Goal: Information Seeking & Learning: Compare options

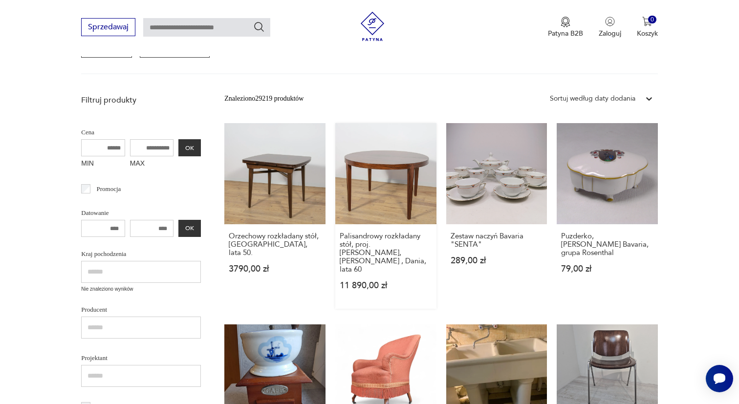
scroll to position [186, 0]
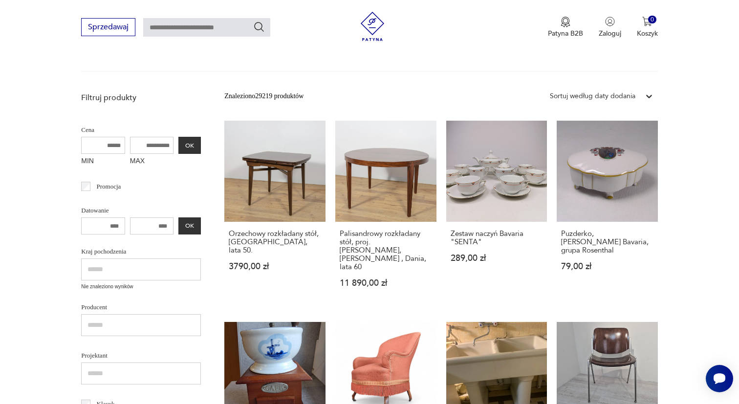
click at [146, 224] on input "number" at bounding box center [152, 226] width 44 height 17
click at [108, 225] on input "number" at bounding box center [103, 226] width 44 height 17
drag, startPoint x: 109, startPoint y: 226, endPoint x: 80, endPoint y: 222, distance: 29.7
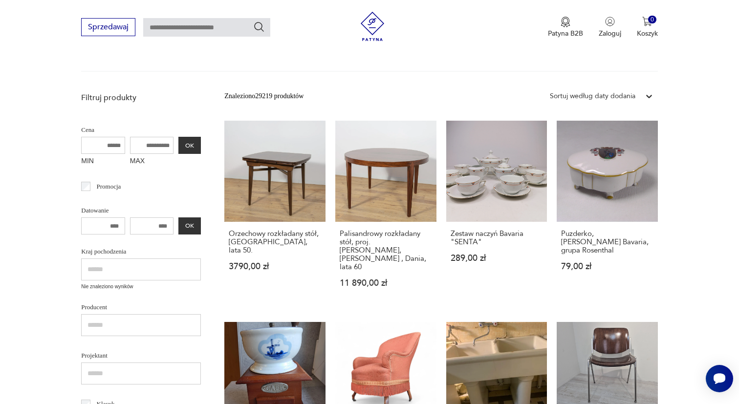
click at [95, 227] on input "number" at bounding box center [103, 226] width 44 height 17
click at [145, 146] on input "MAX" at bounding box center [152, 145] width 44 height 17
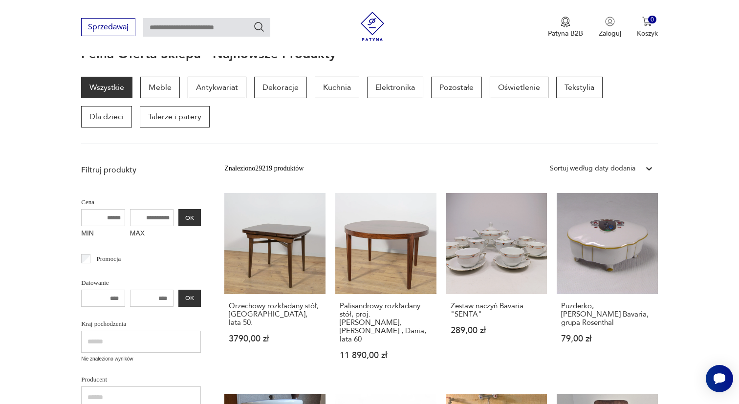
scroll to position [109, 0]
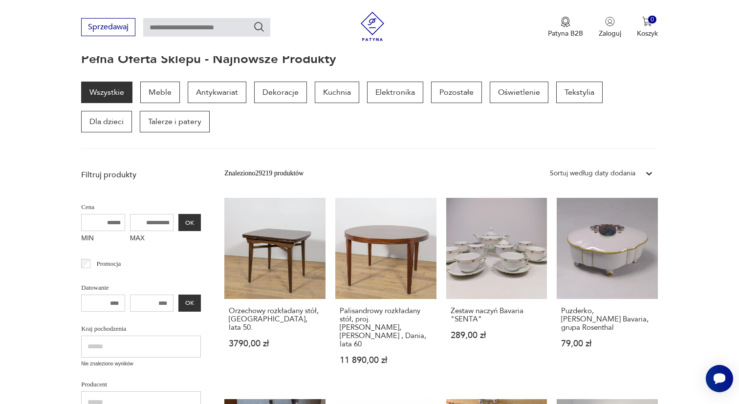
click at [120, 179] on p "Filtruj produkty" at bounding box center [141, 175] width 120 height 11
click at [130, 239] on label "MAX" at bounding box center [152, 239] width 44 height 16
click at [130, 231] on input "MAX" at bounding box center [152, 222] width 44 height 17
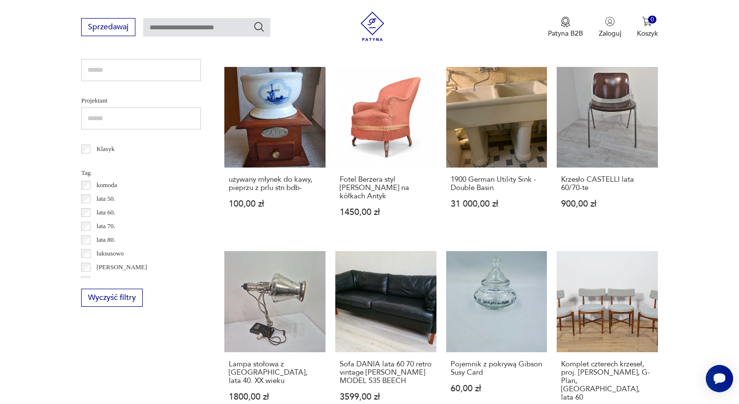
scroll to position [294, 0]
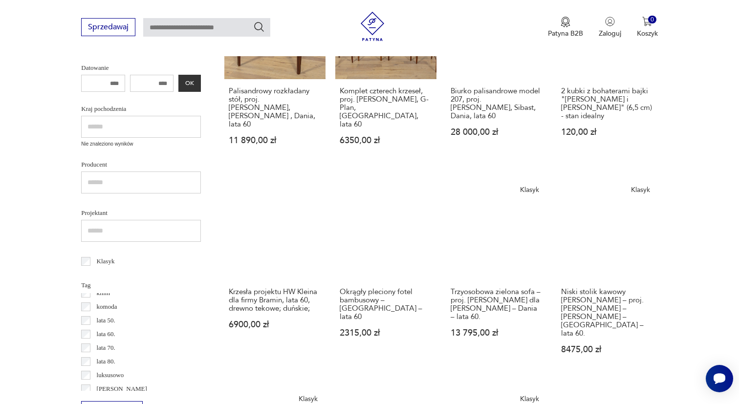
scroll to position [305, 0]
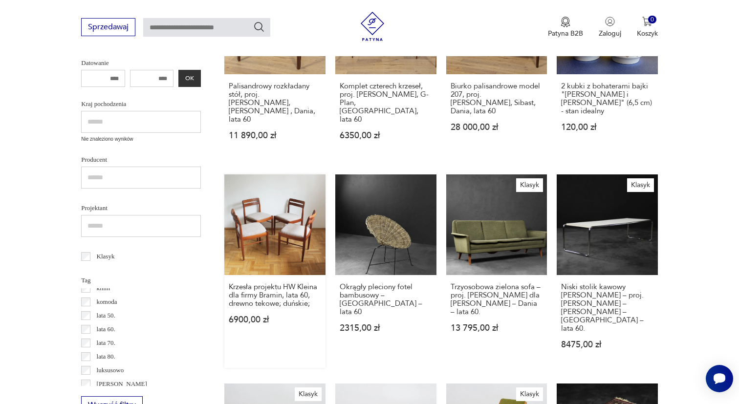
click at [245, 223] on link "Krzesła projektu HW Kleina dla firmy Bramin, lata 60, drewno tekowe; duńskie; 6…" at bounding box center [274, 272] width 101 height 194
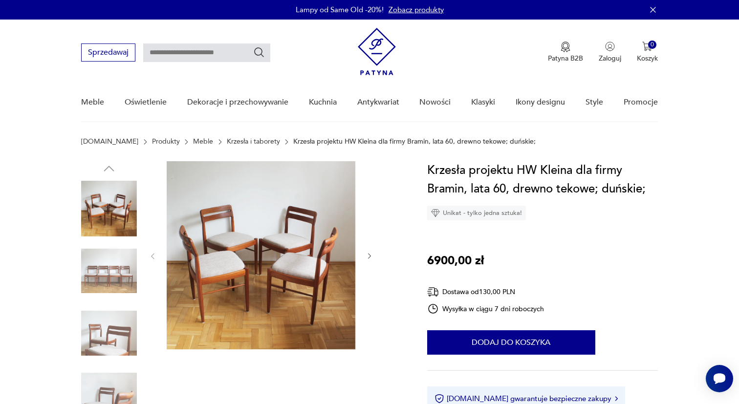
scroll to position [293, 0]
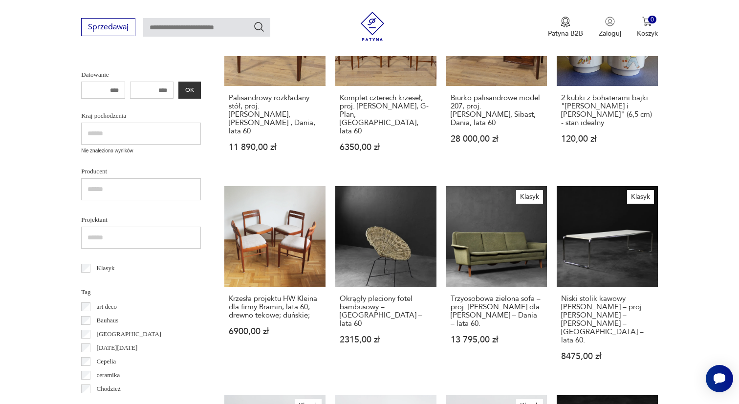
click at [142, 90] on input "number" at bounding box center [152, 90] width 44 height 17
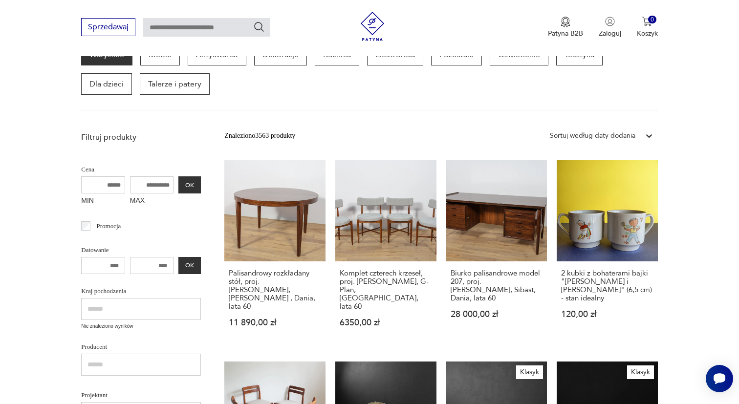
scroll to position [100, 0]
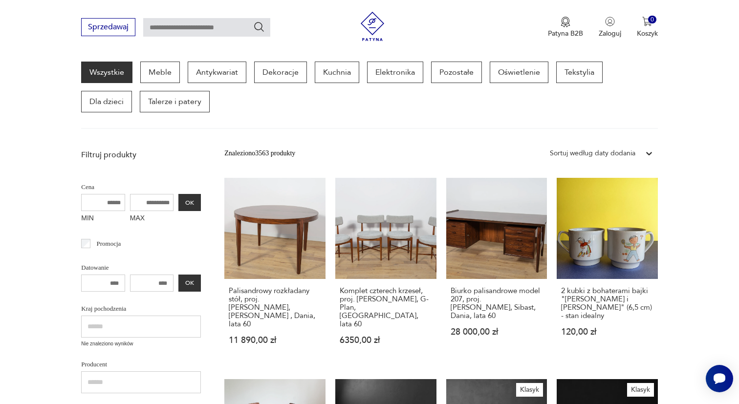
click at [125, 157] on p "Filtruj produkty" at bounding box center [141, 155] width 120 height 11
click at [143, 209] on input "MAX" at bounding box center [152, 202] width 44 height 17
drag, startPoint x: 144, startPoint y: 203, endPoint x: 113, endPoint y: 202, distance: 30.8
click at [113, 202] on div "MIN MAX OK" at bounding box center [141, 210] width 120 height 33
click at [104, 204] on input "MIN" at bounding box center [103, 202] width 44 height 17
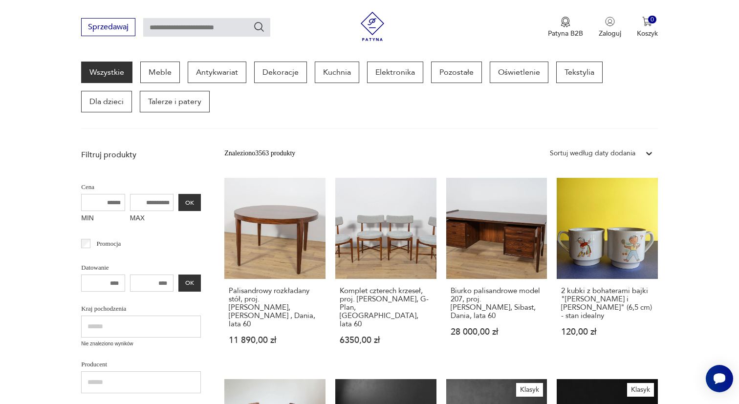
click at [112, 201] on input "MIN" at bounding box center [103, 202] width 44 height 17
click at [171, 73] on p "Meble" at bounding box center [160, 73] width 40 height 22
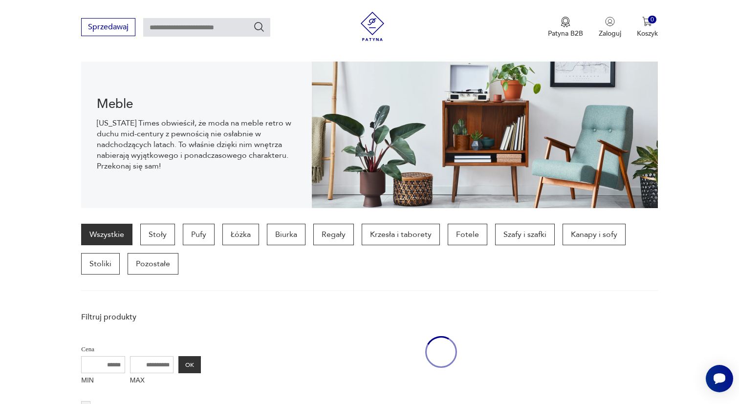
scroll to position [98, 0]
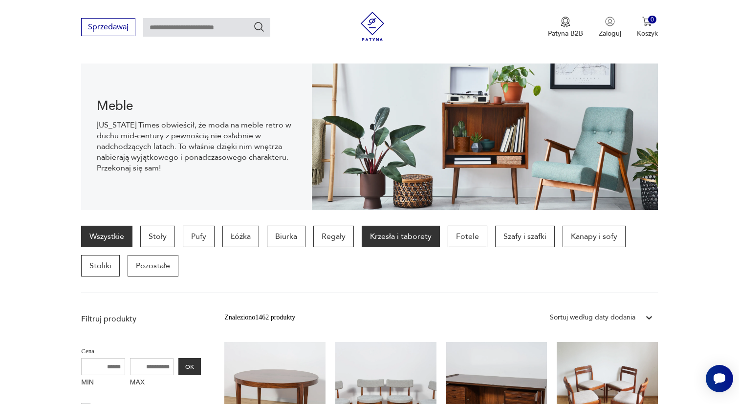
click at [417, 233] on p "Krzesła i taborety" at bounding box center [401, 237] width 78 height 22
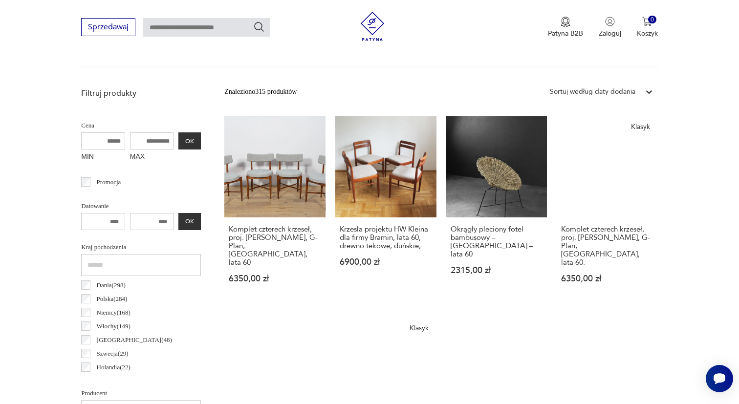
scroll to position [333, 0]
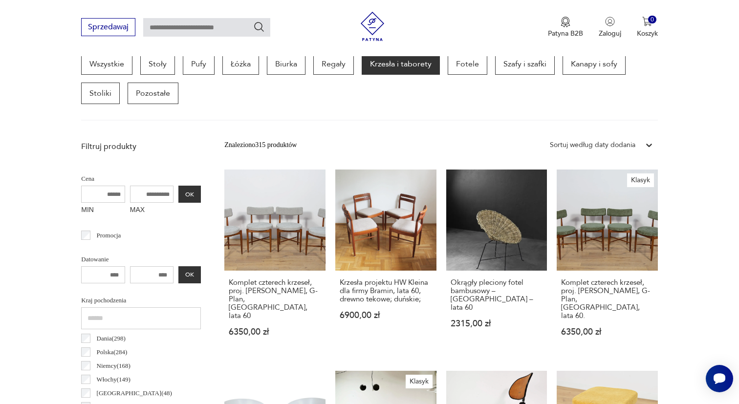
scroll to position [260, 0]
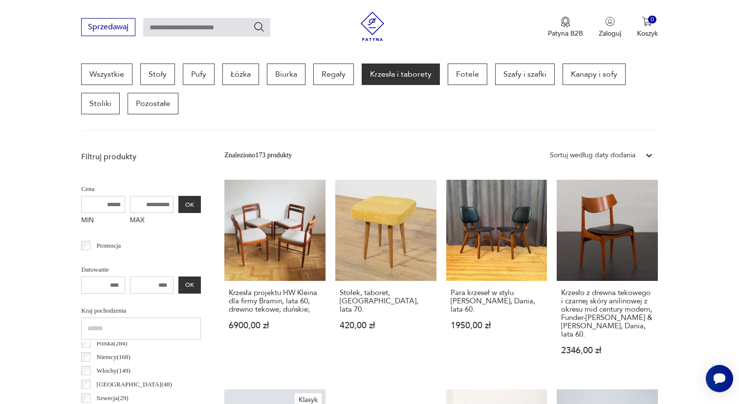
scroll to position [21, 0]
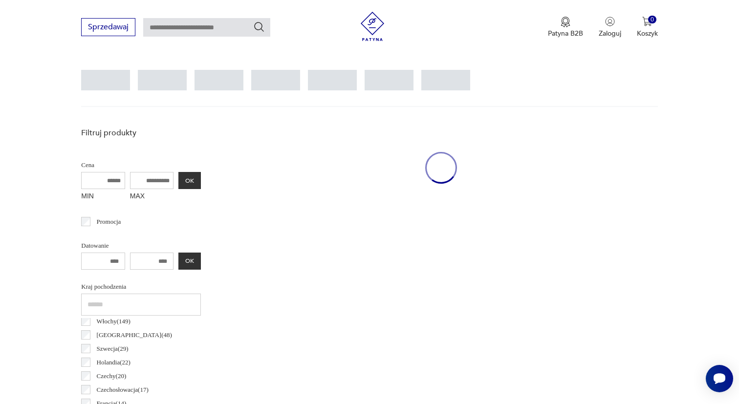
scroll to position [230, 0]
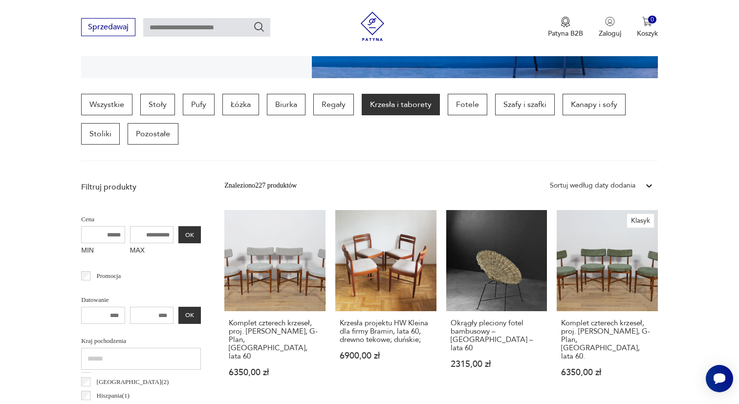
scroll to position [246, 0]
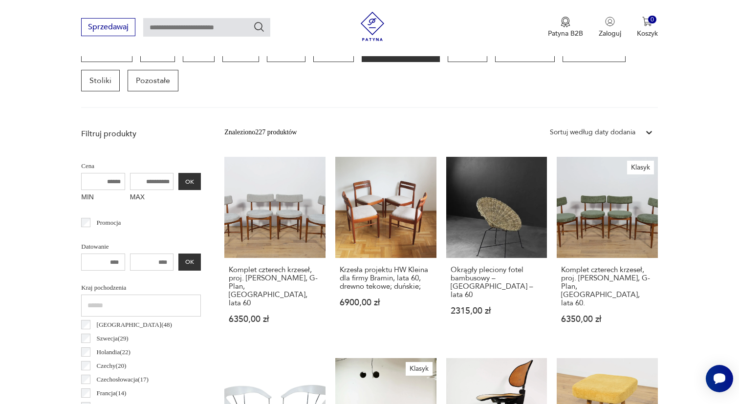
scroll to position [50, 0]
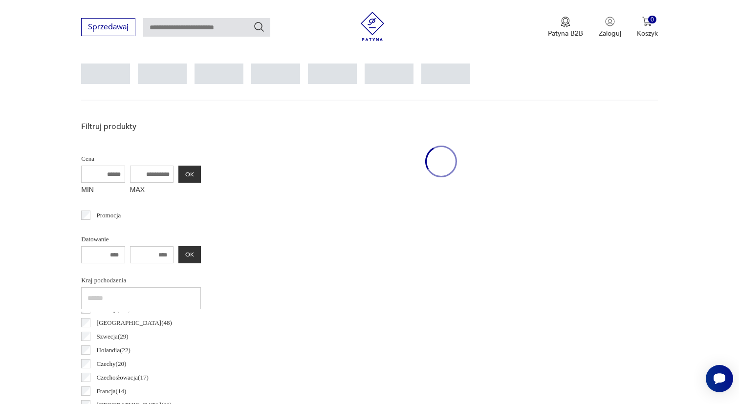
scroll to position [230, 0]
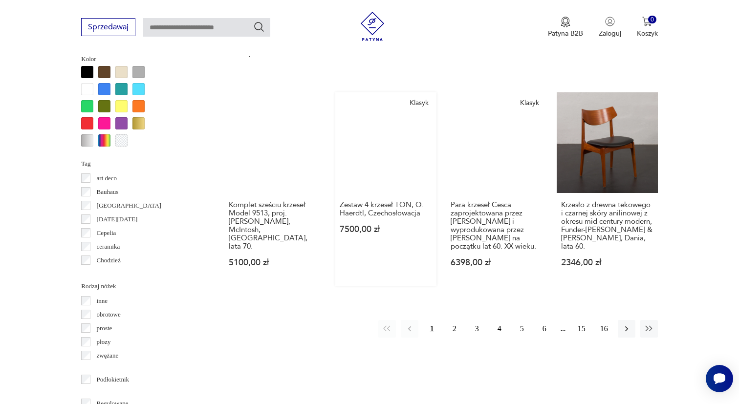
scroll to position [953, 0]
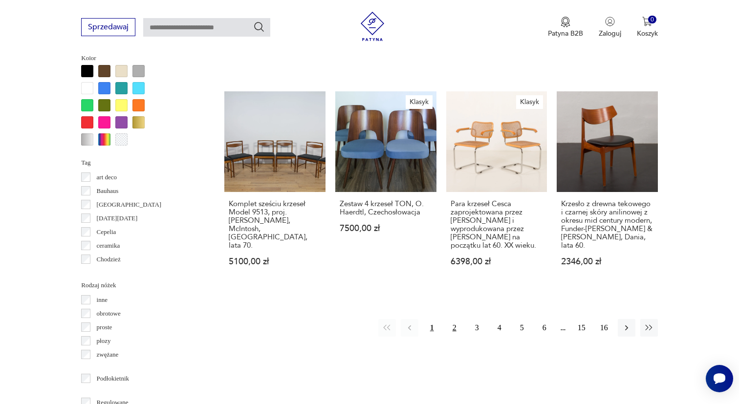
click at [455, 319] on button "2" at bounding box center [455, 328] width 18 height 18
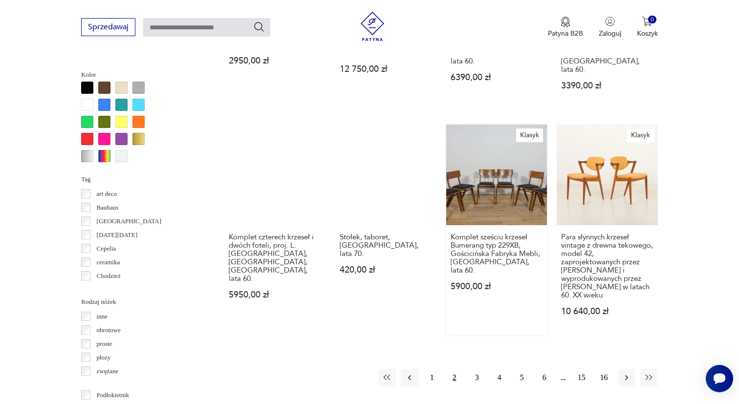
scroll to position [937, 0]
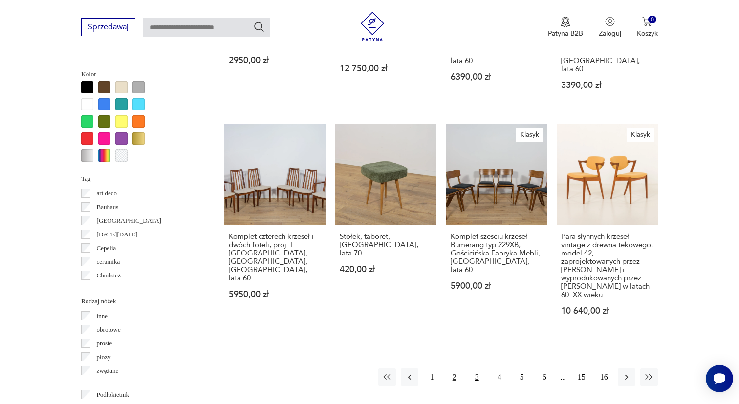
click at [477, 369] on button "3" at bounding box center [478, 378] width 18 height 18
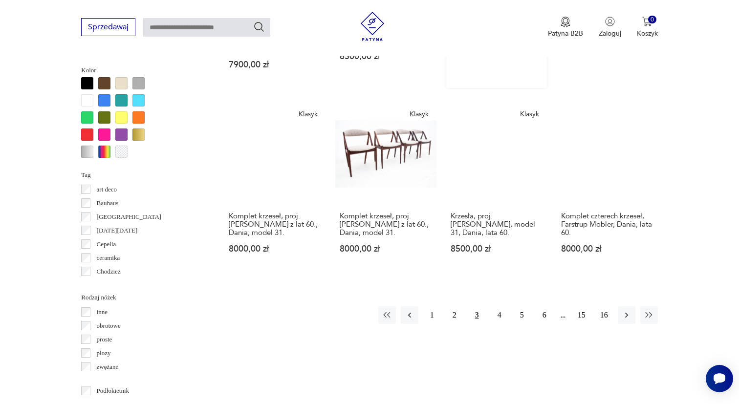
scroll to position [942, 0]
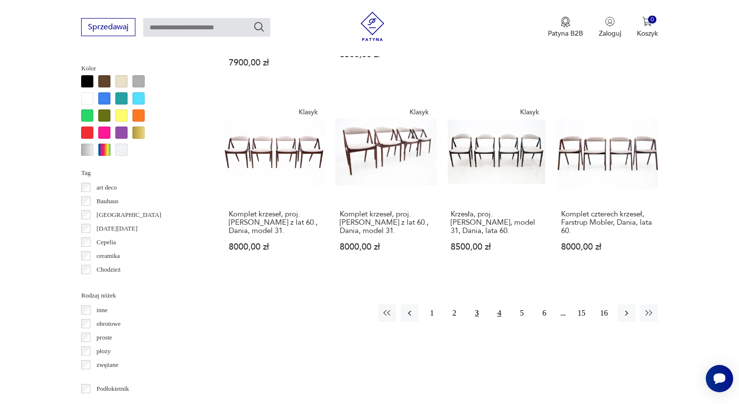
click at [496, 322] on button "4" at bounding box center [500, 314] width 18 height 18
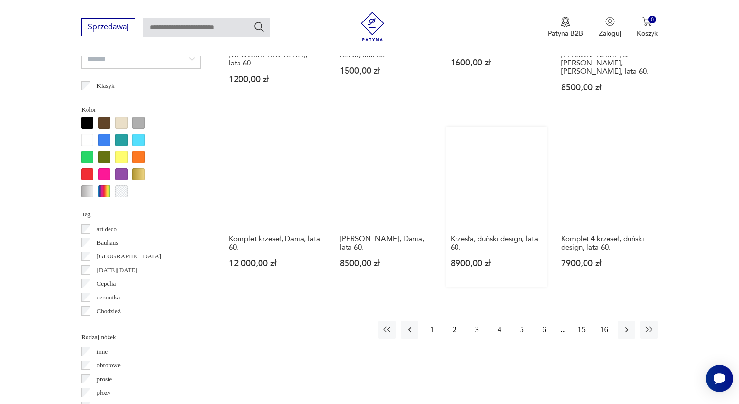
scroll to position [904, 0]
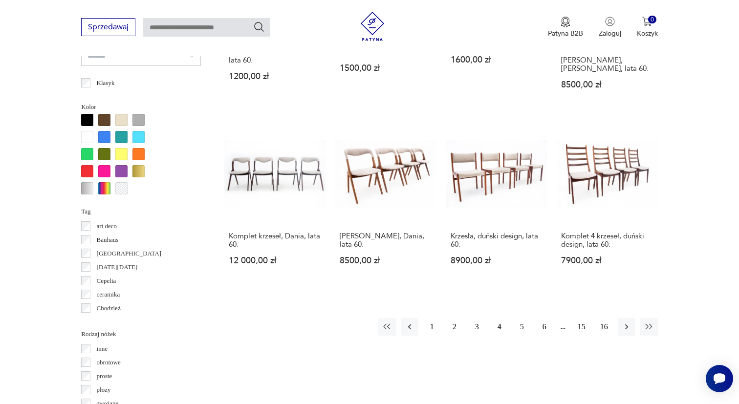
click at [521, 318] on button "5" at bounding box center [523, 327] width 18 height 18
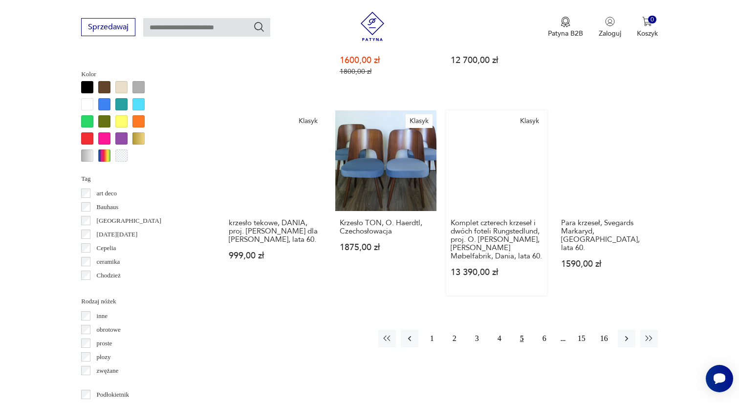
scroll to position [941, 0]
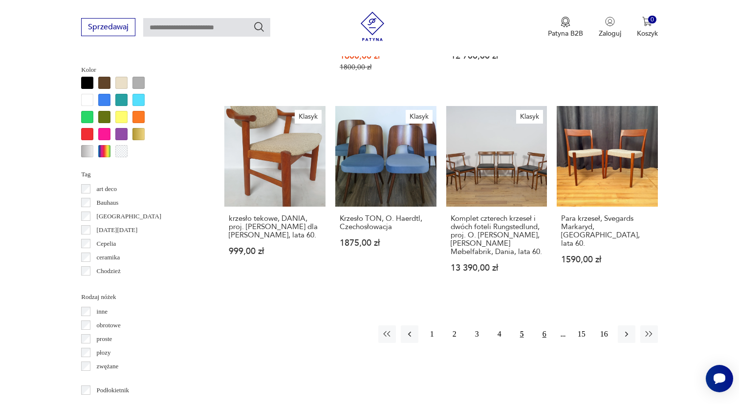
click at [544, 343] on button "6" at bounding box center [545, 335] width 18 height 18
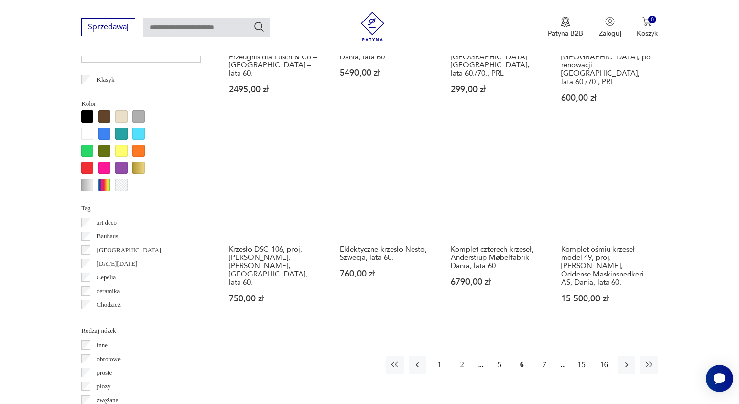
scroll to position [908, 0]
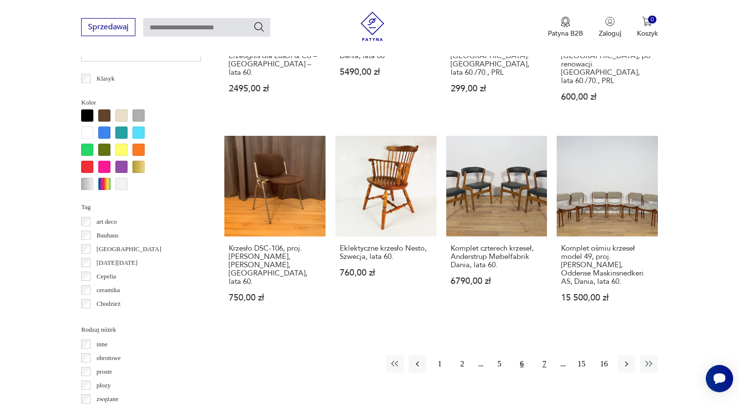
click at [545, 356] on button "7" at bounding box center [545, 365] width 18 height 18
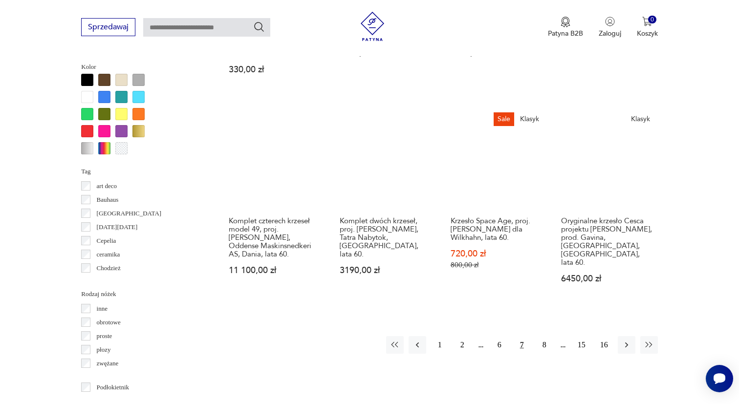
scroll to position [945, 0]
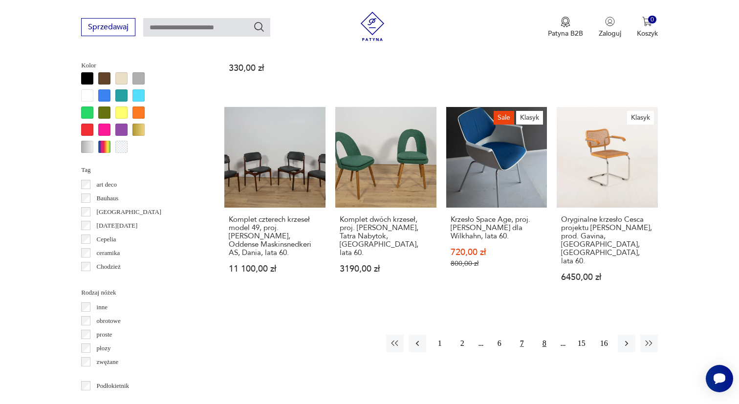
click at [544, 335] on button "8" at bounding box center [545, 344] width 18 height 18
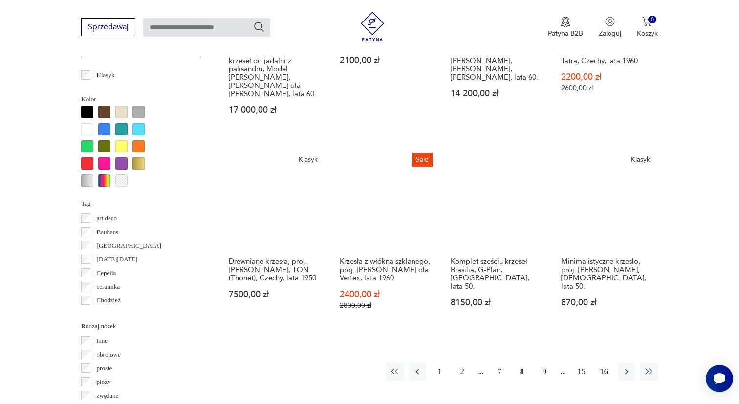
scroll to position [918, 0]
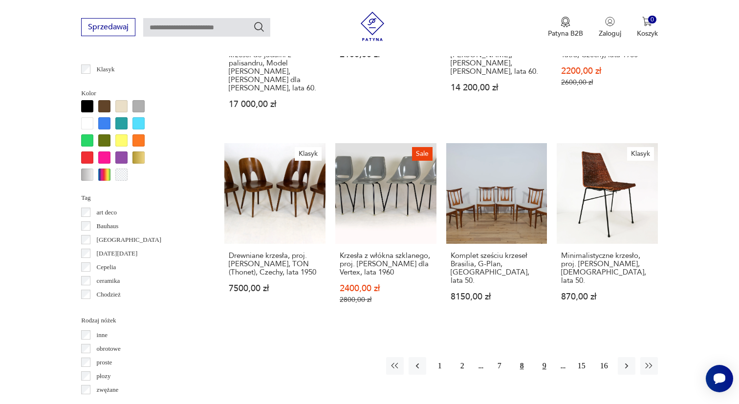
click at [545, 358] on button "9" at bounding box center [545, 367] width 18 height 18
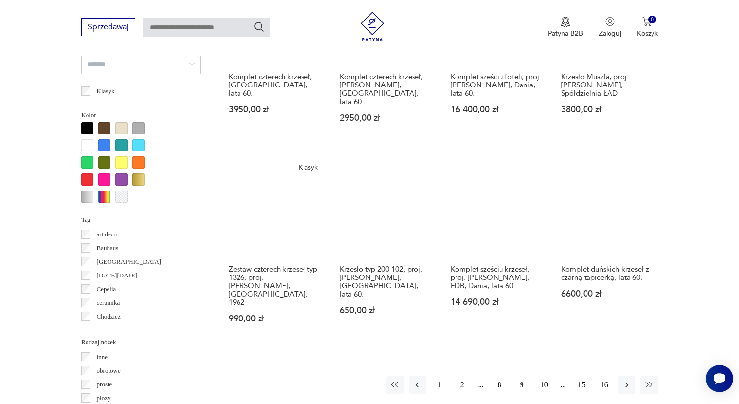
scroll to position [910, 0]
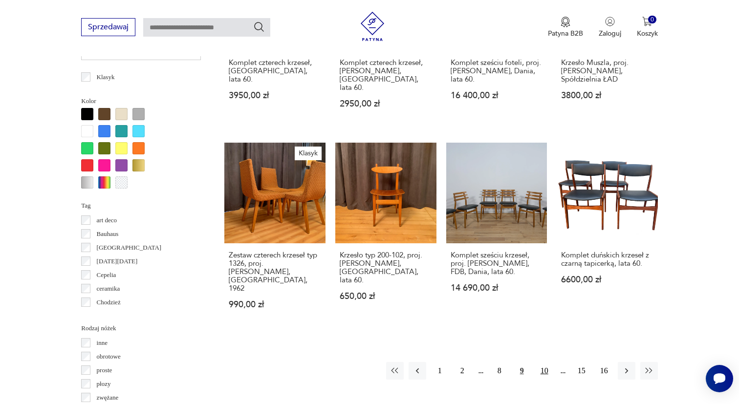
click at [544, 362] on button "10" at bounding box center [545, 371] width 18 height 18
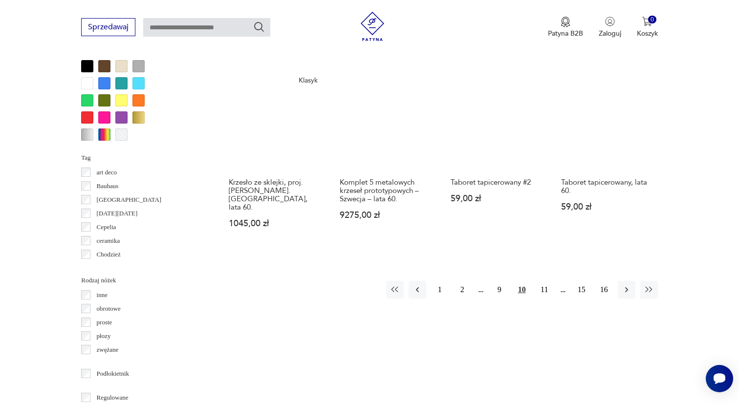
scroll to position [960, 0]
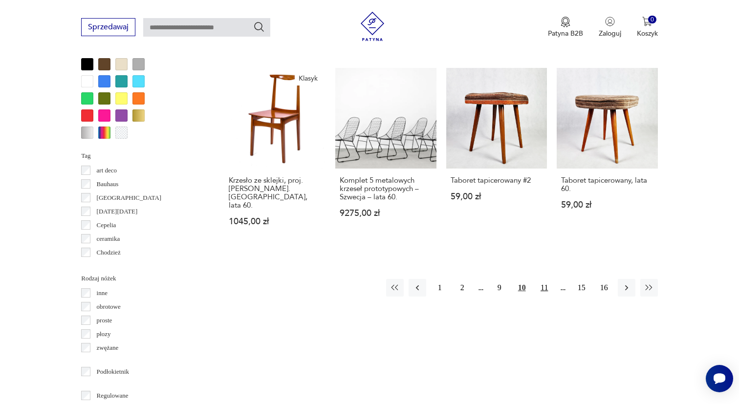
click at [545, 294] on button "11" at bounding box center [545, 288] width 18 height 18
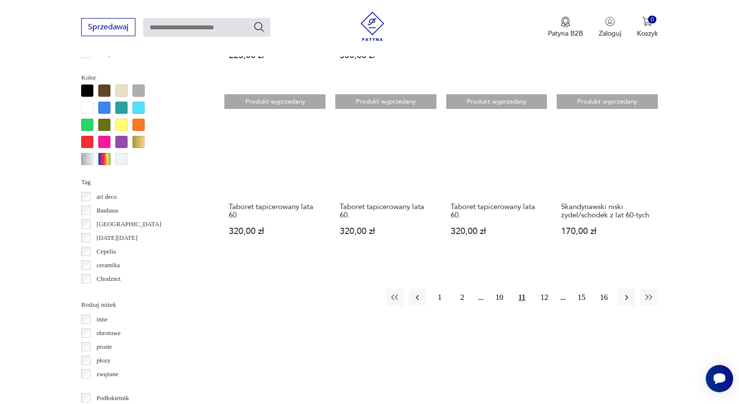
scroll to position [936, 0]
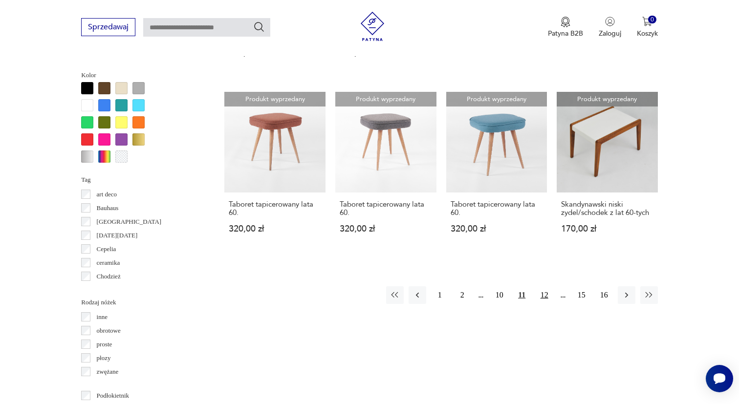
click at [547, 295] on button "12" at bounding box center [545, 296] width 18 height 18
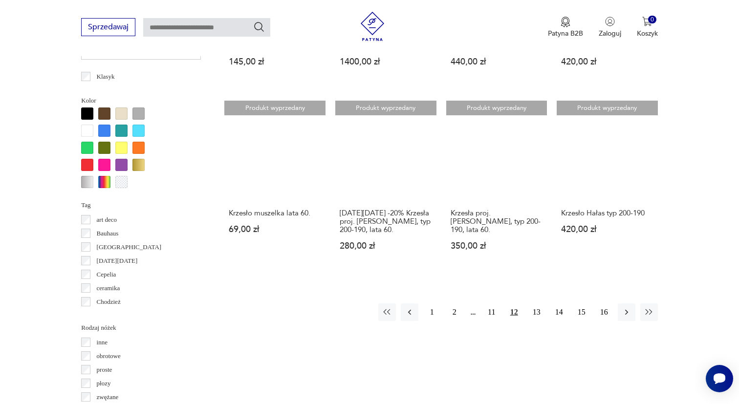
scroll to position [911, 0]
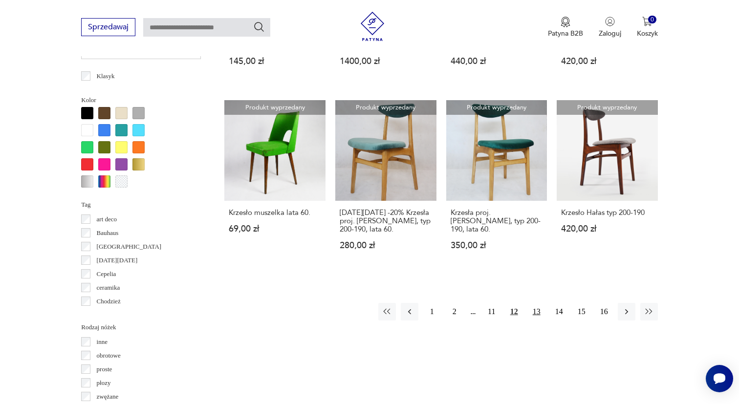
click at [538, 312] on button "13" at bounding box center [537, 312] width 18 height 18
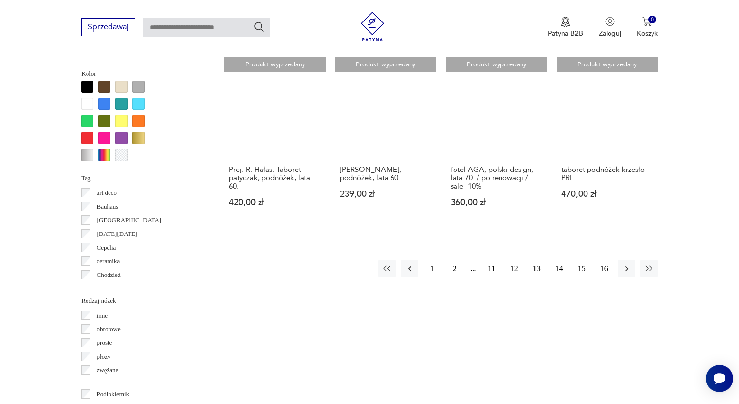
scroll to position [938, 0]
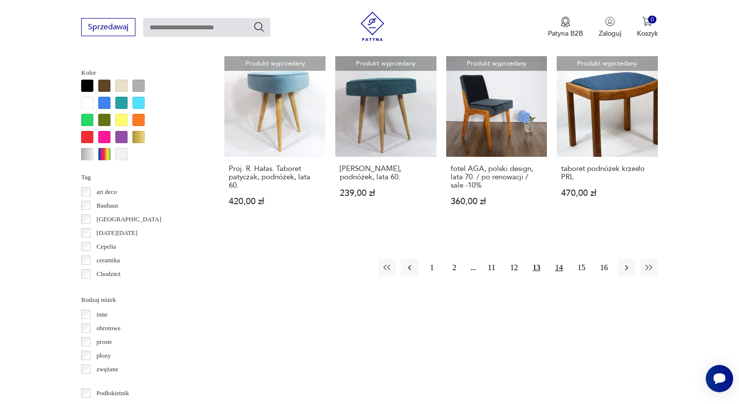
click at [559, 277] on button "14" at bounding box center [560, 268] width 18 height 18
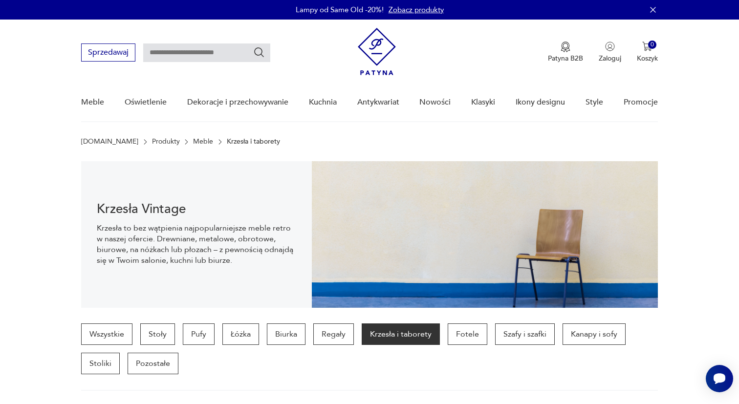
click at [202, 56] on input "text" at bounding box center [206, 53] width 127 height 19
type input "*"
type input "**********"
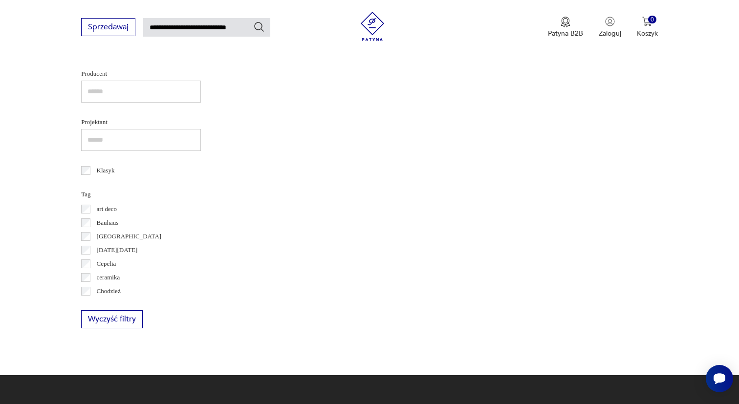
scroll to position [430, 0]
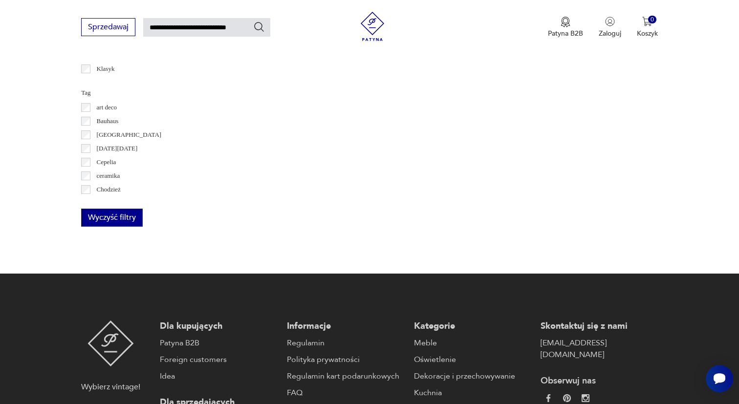
click at [117, 220] on button "Wyczyść filtry" at bounding box center [112, 218] width 62 height 18
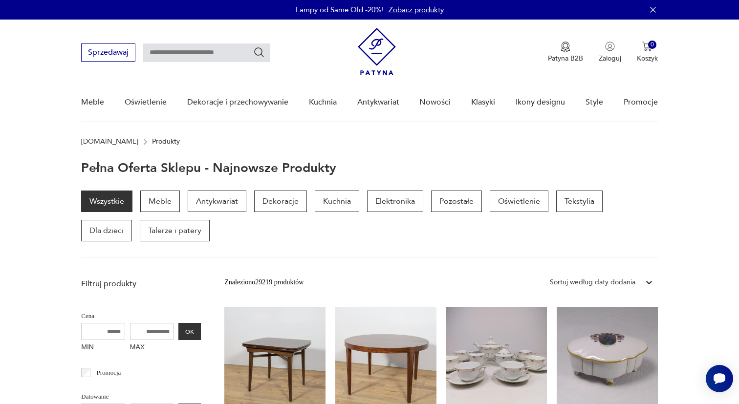
click at [232, 53] on input "text" at bounding box center [206, 53] width 127 height 19
type input "**********"
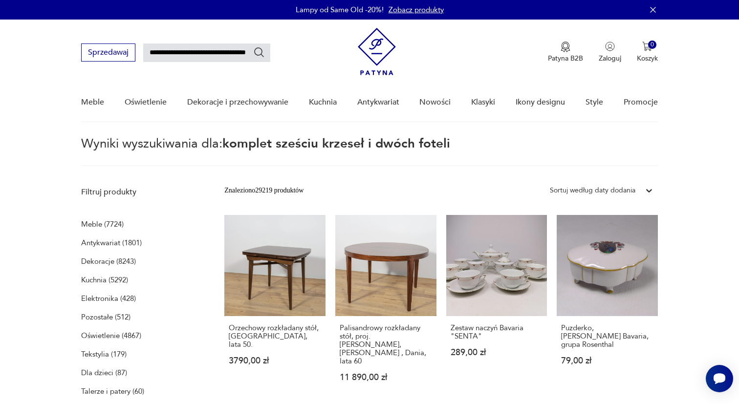
scroll to position [35, 0]
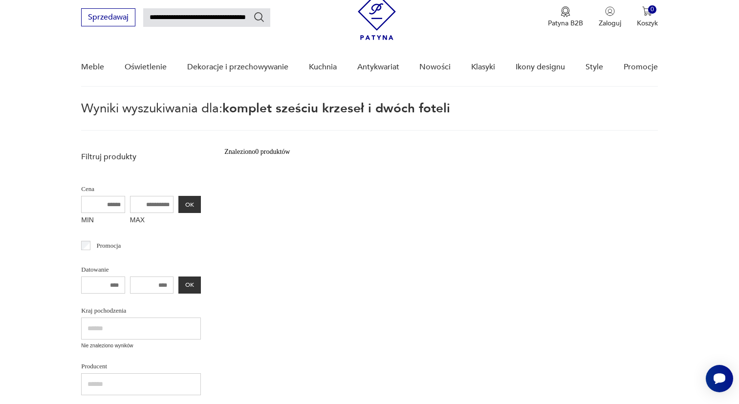
click at [152, 17] on input "**********" at bounding box center [206, 17] width 127 height 19
click at [270, 17] on input "**********" at bounding box center [206, 17] width 127 height 19
type input "**********"
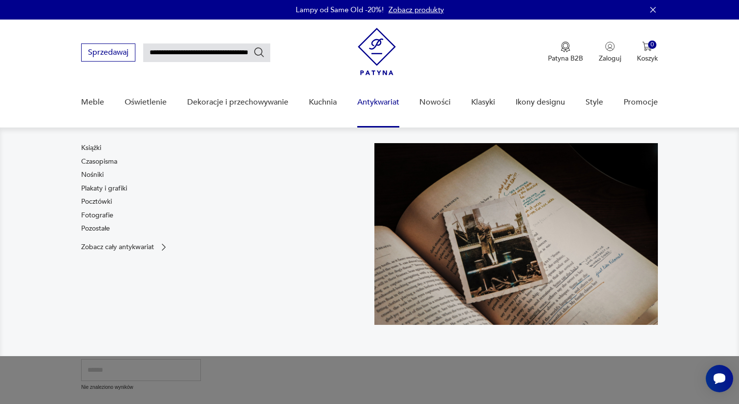
click at [380, 101] on link "Antykwariat" at bounding box center [379, 103] width 42 height 38
click at [124, 191] on link "Plakaty i grafiki" at bounding box center [104, 189] width 46 height 10
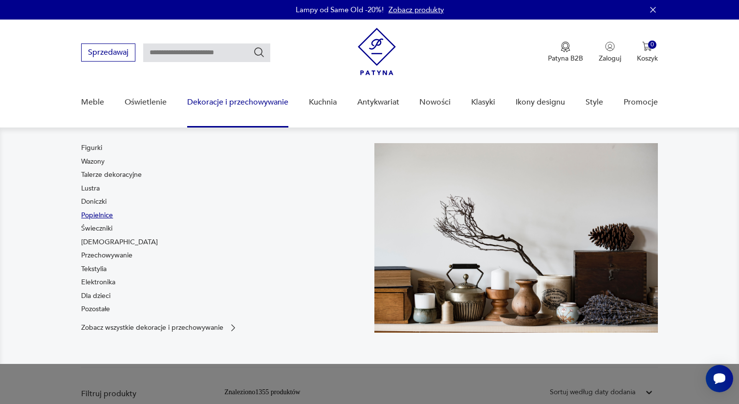
click at [97, 214] on link "Popielnice" at bounding box center [97, 216] width 32 height 10
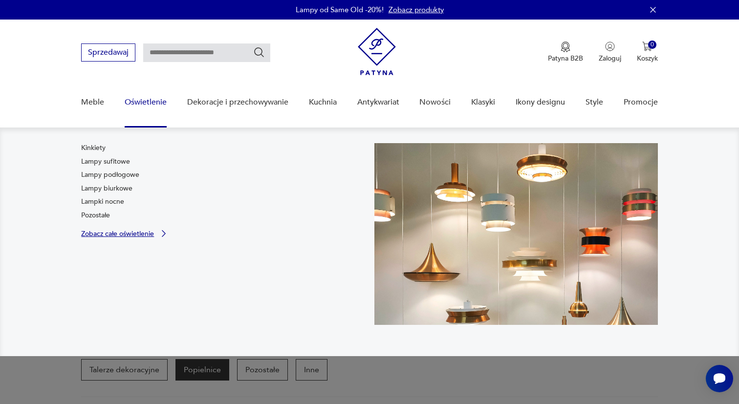
click at [134, 234] on p "Zobacz całe oświetlenie" at bounding box center [117, 234] width 73 height 6
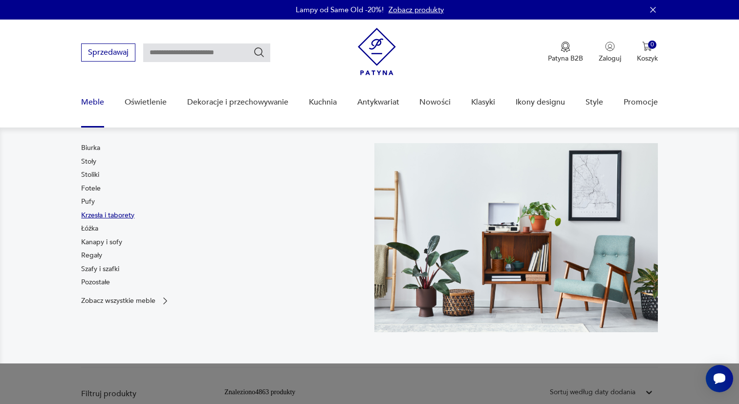
click at [97, 215] on link "Krzesła i taborety" at bounding box center [107, 216] width 53 height 10
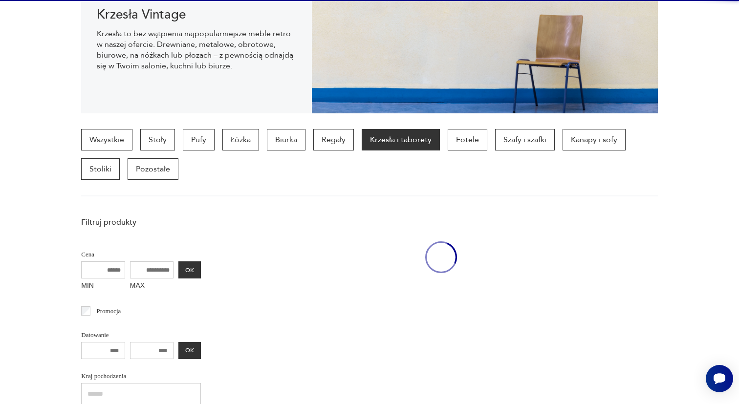
scroll to position [231, 0]
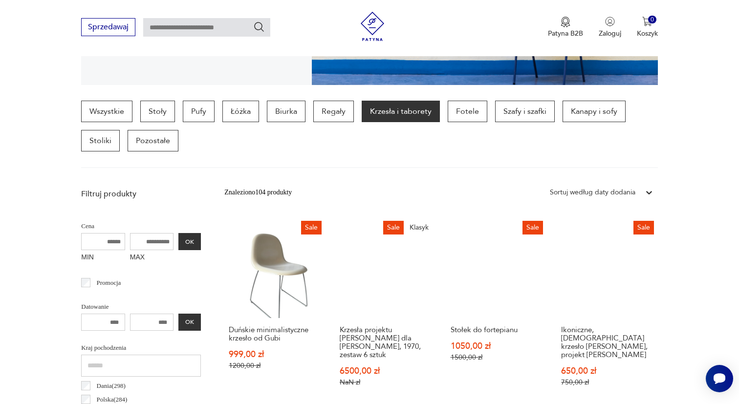
scroll to position [249, 0]
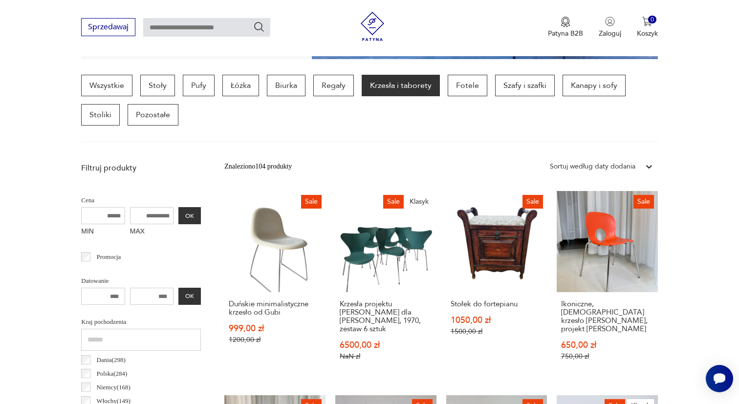
click at [137, 219] on input "MAX" at bounding box center [152, 215] width 44 height 17
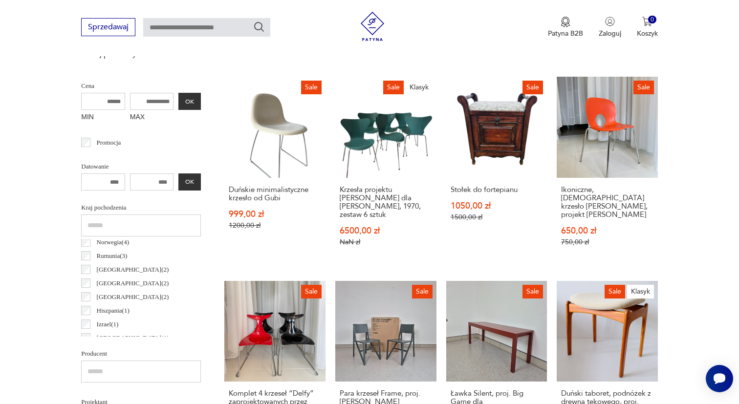
scroll to position [196, 0]
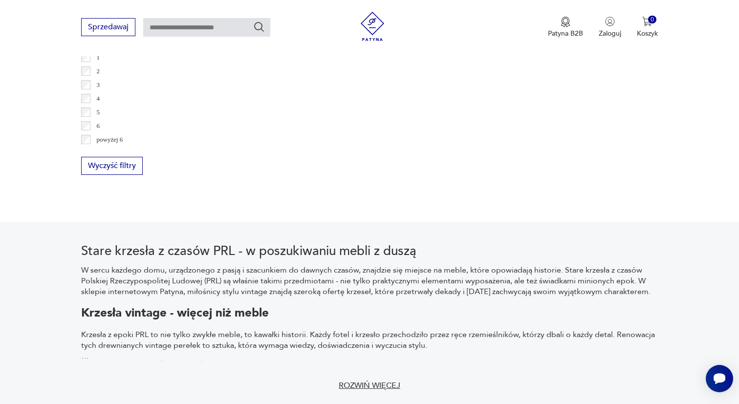
scroll to position [1031, 0]
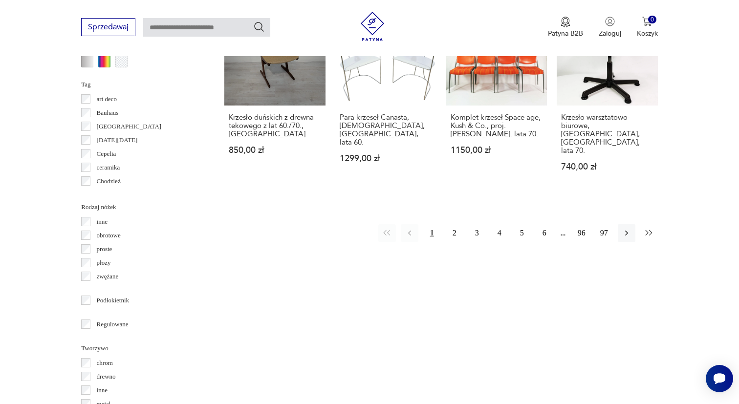
click at [649, 230] on icon "button" at bounding box center [649, 232] width 7 height 5
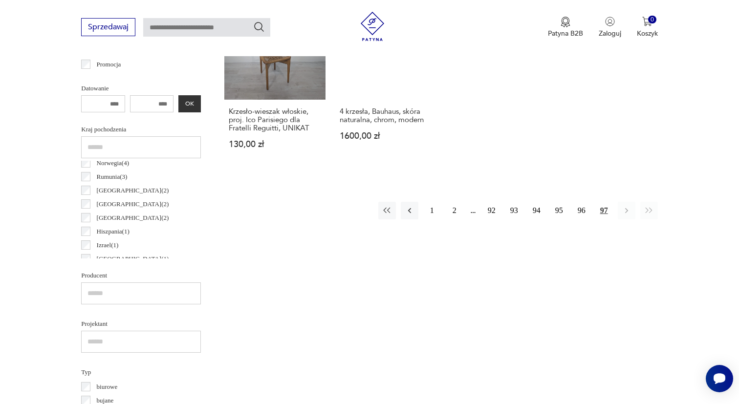
scroll to position [444, 0]
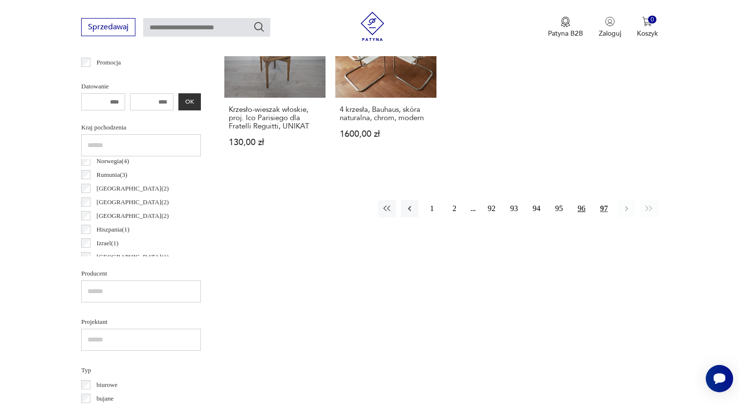
click at [584, 214] on button "96" at bounding box center [582, 209] width 18 height 18
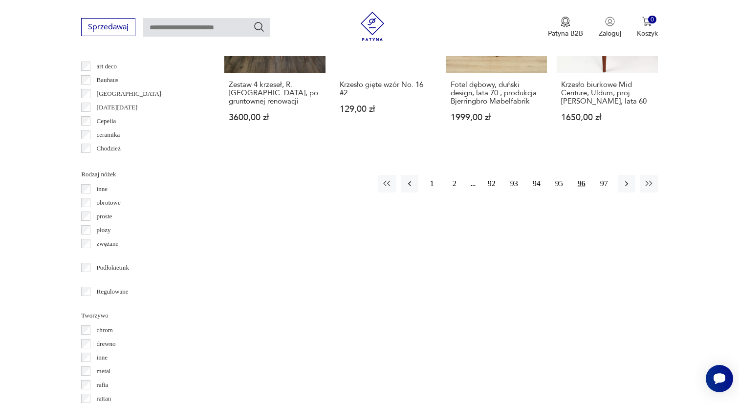
scroll to position [1068, 0]
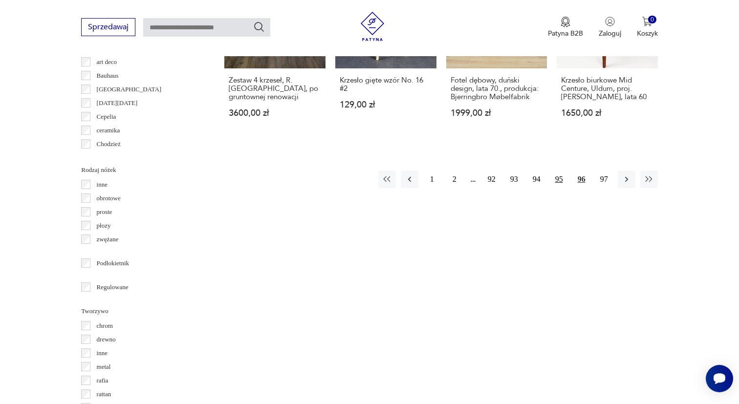
click at [561, 171] on button "95" at bounding box center [560, 180] width 18 height 18
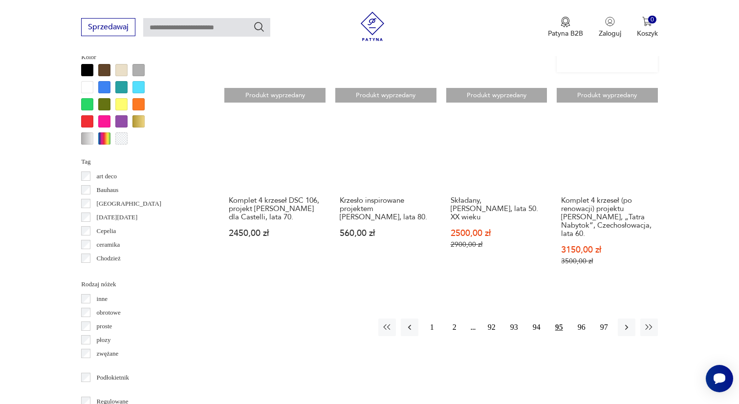
scroll to position [956, 0]
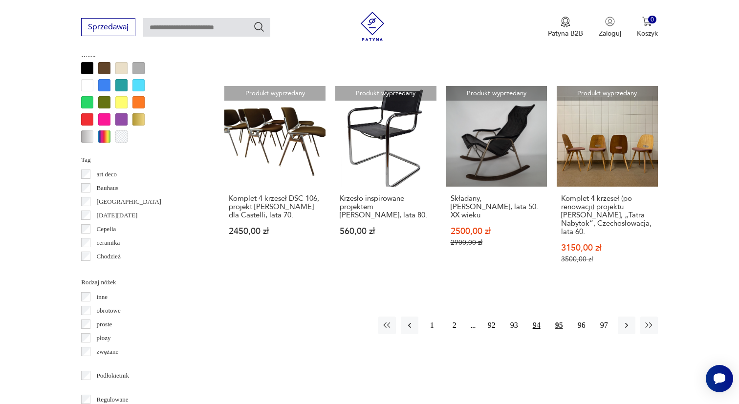
click at [533, 317] on button "94" at bounding box center [537, 326] width 18 height 18
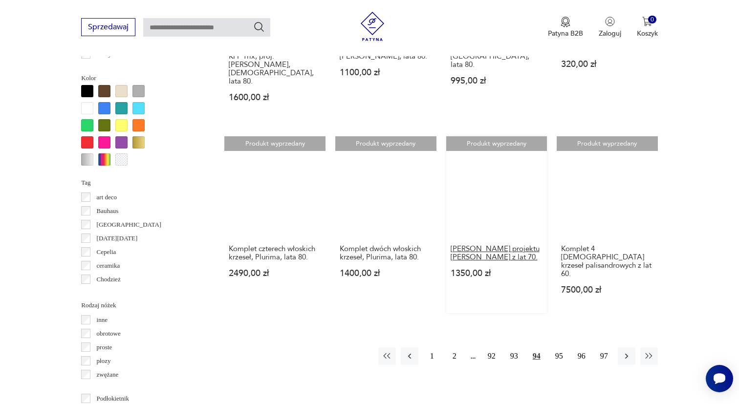
scroll to position [935, 0]
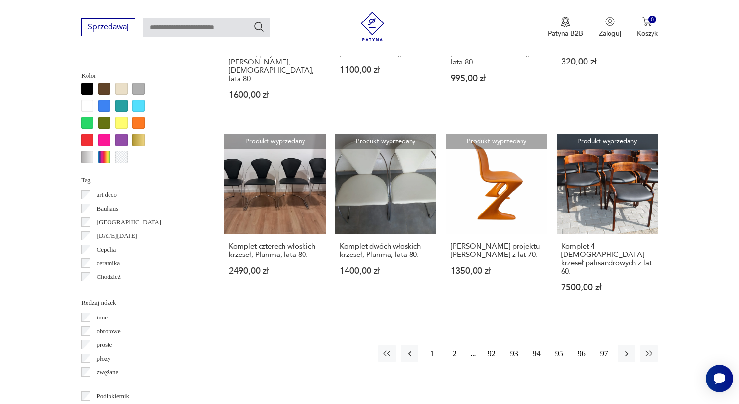
click at [516, 345] on button "93" at bounding box center [515, 354] width 18 height 18
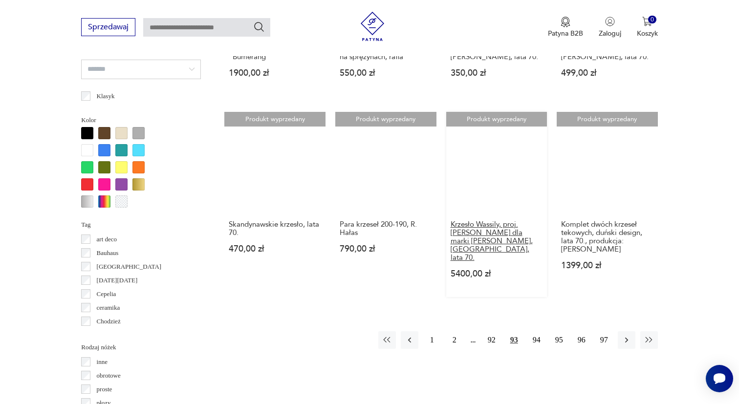
scroll to position [892, 0]
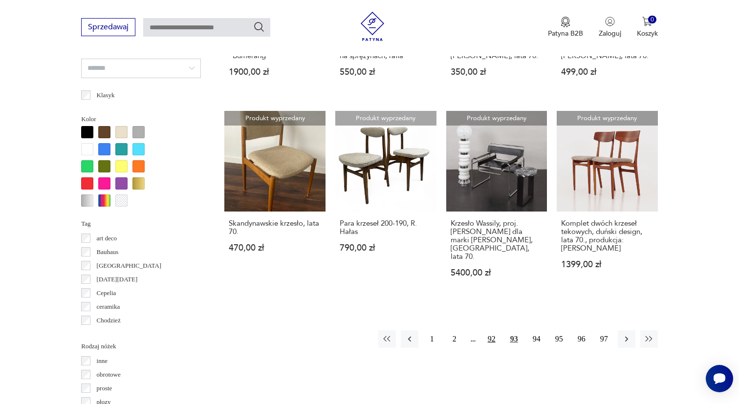
click at [492, 331] on button "92" at bounding box center [492, 340] width 18 height 18
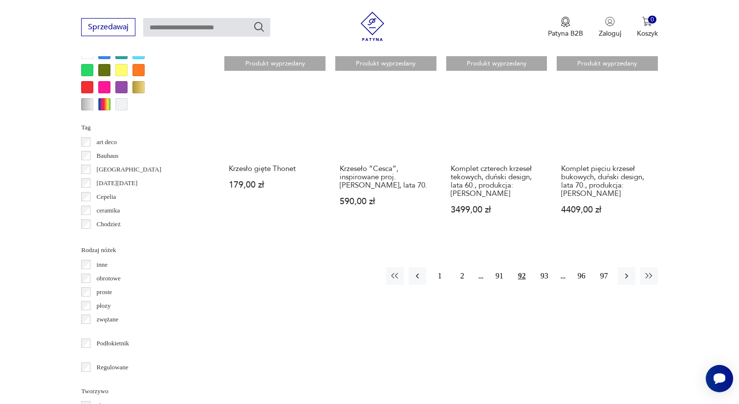
scroll to position [989, 0]
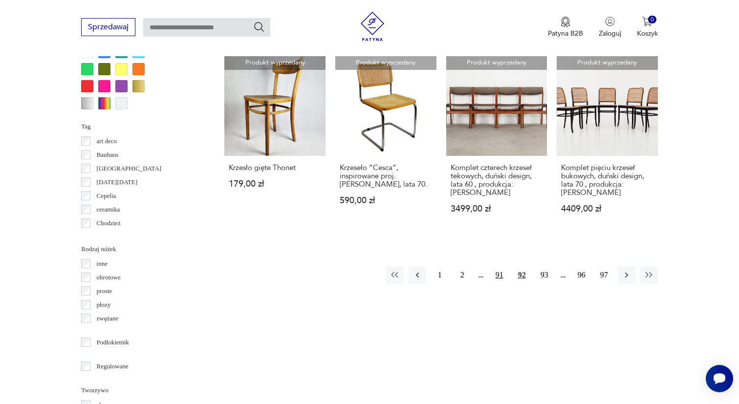
click at [502, 267] on button "91" at bounding box center [500, 276] width 18 height 18
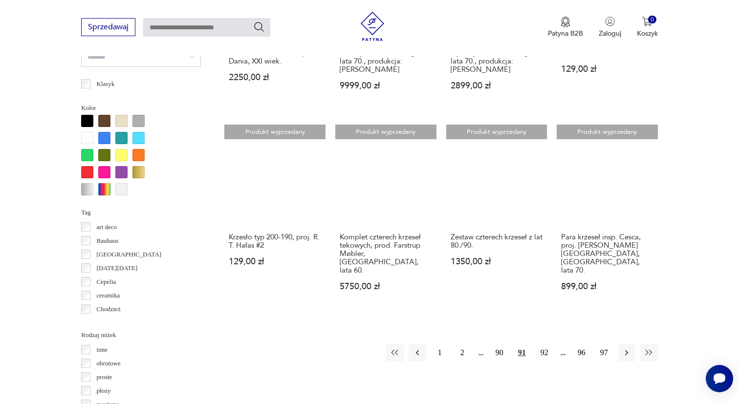
scroll to position [903, 0]
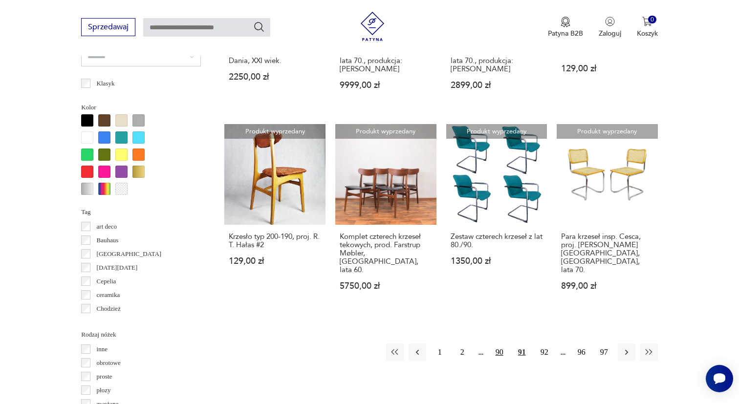
click at [499, 344] on button "90" at bounding box center [500, 353] width 18 height 18
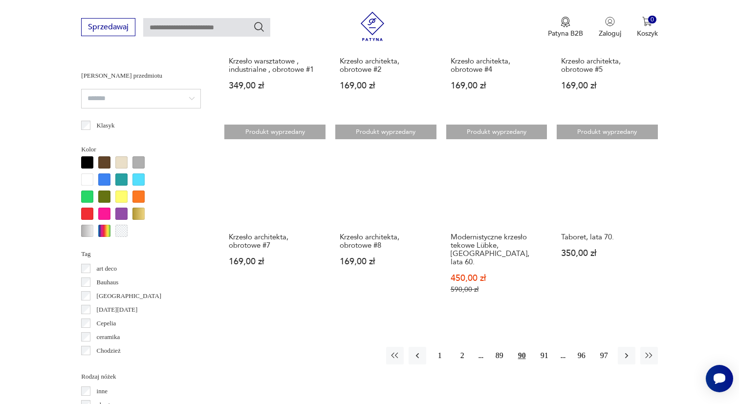
scroll to position [863, 0]
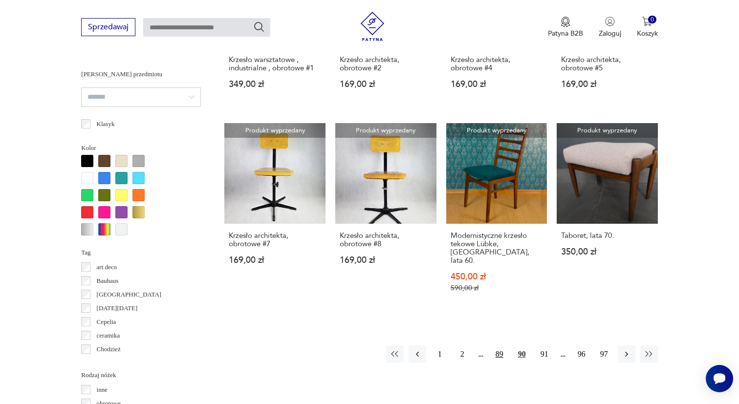
click at [499, 363] on button "89" at bounding box center [500, 355] width 18 height 18
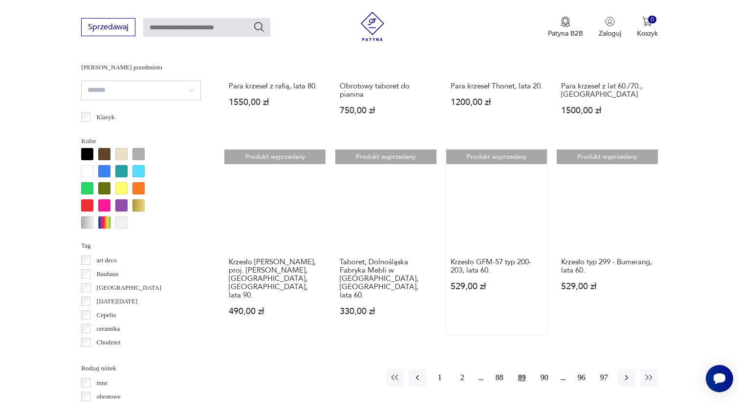
scroll to position [880, 0]
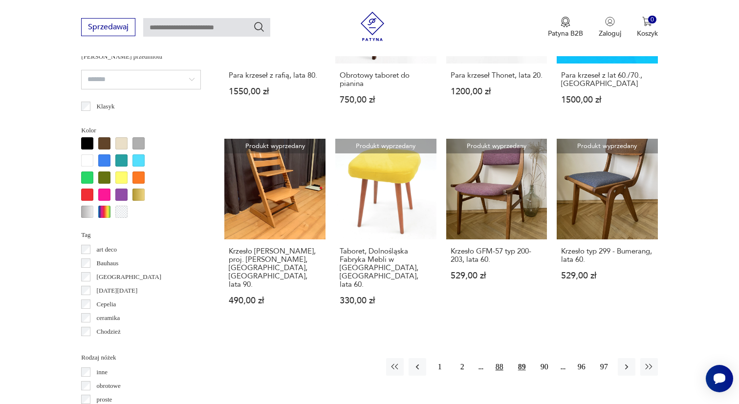
click at [498, 358] on button "88" at bounding box center [500, 367] width 18 height 18
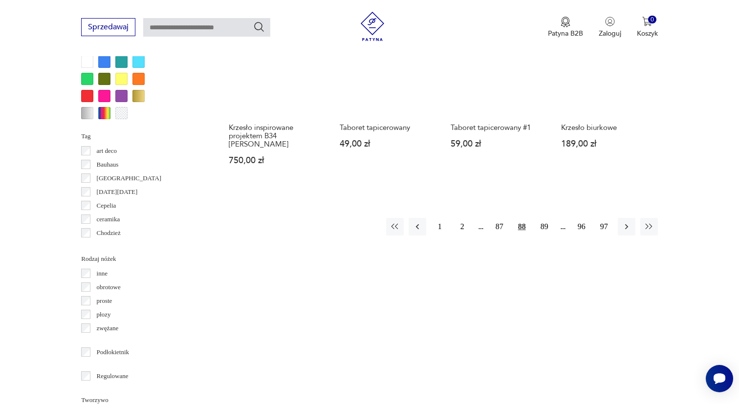
scroll to position [985, 0]
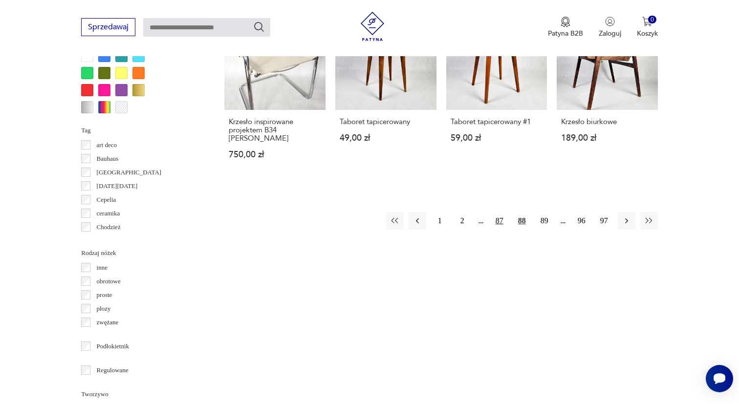
click at [499, 228] on button "87" at bounding box center [500, 221] width 18 height 18
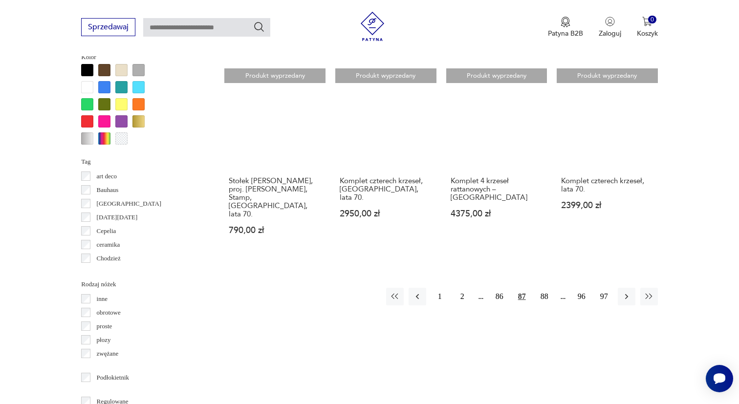
scroll to position [957, 0]
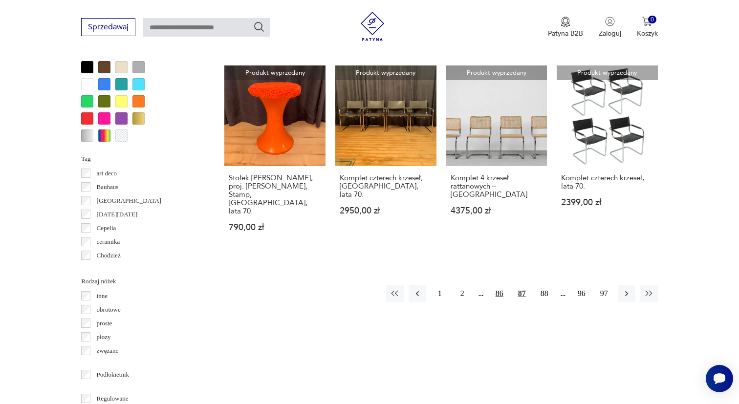
click at [498, 285] on button "86" at bounding box center [500, 294] width 18 height 18
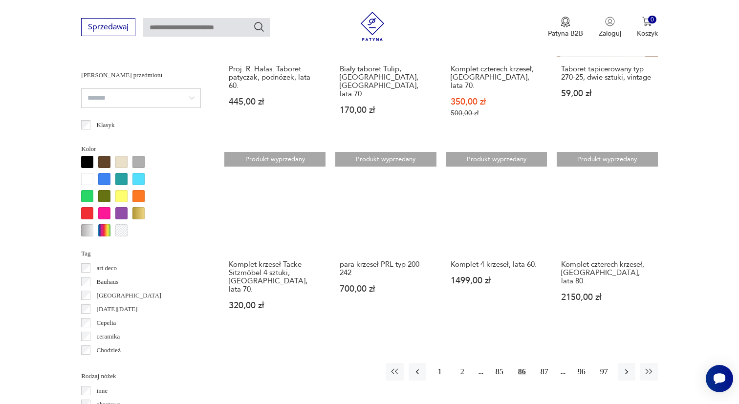
scroll to position [877, 0]
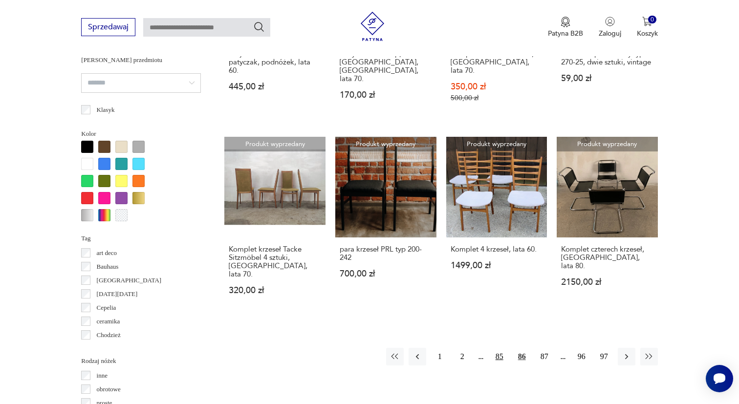
click at [499, 351] on button "85" at bounding box center [500, 357] width 18 height 18
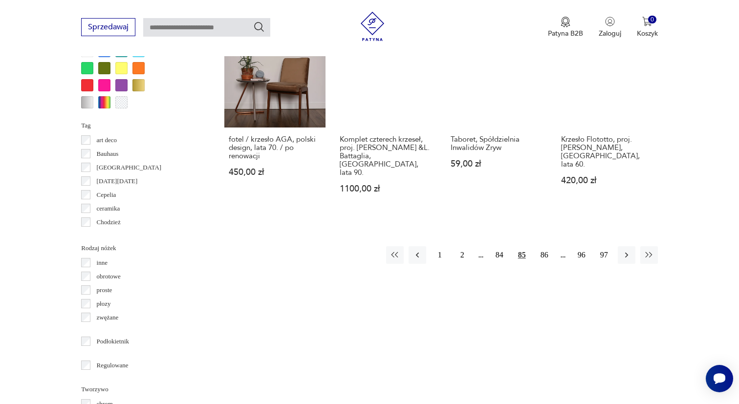
scroll to position [992, 0]
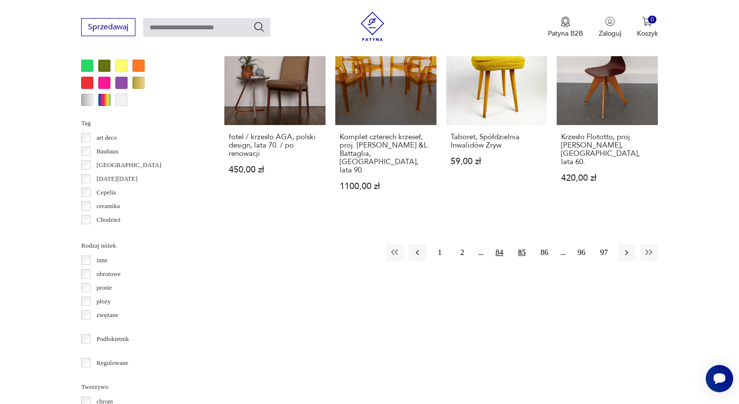
click at [501, 244] on button "84" at bounding box center [500, 253] width 18 height 18
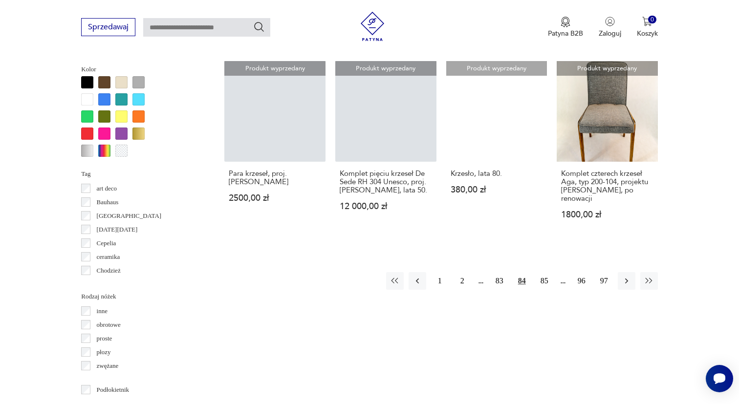
scroll to position [931, 0]
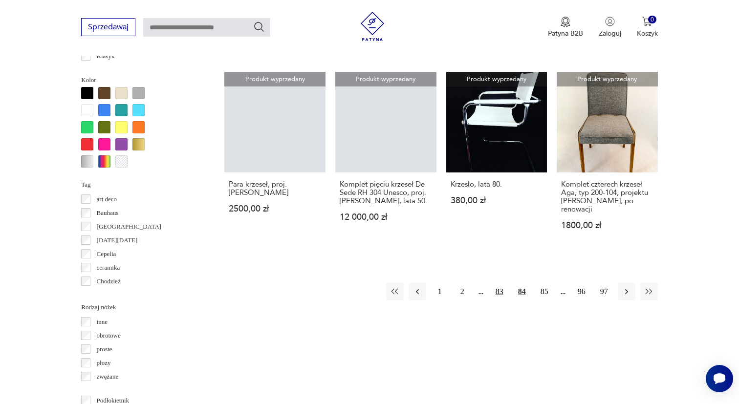
click at [502, 297] on button "83" at bounding box center [500, 292] width 18 height 18
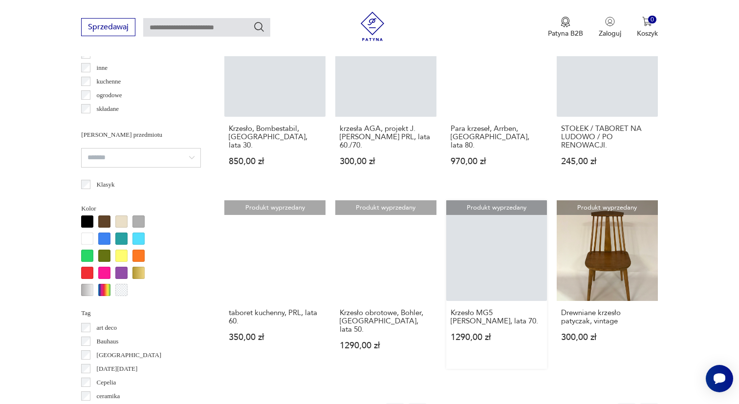
scroll to position [803, 0]
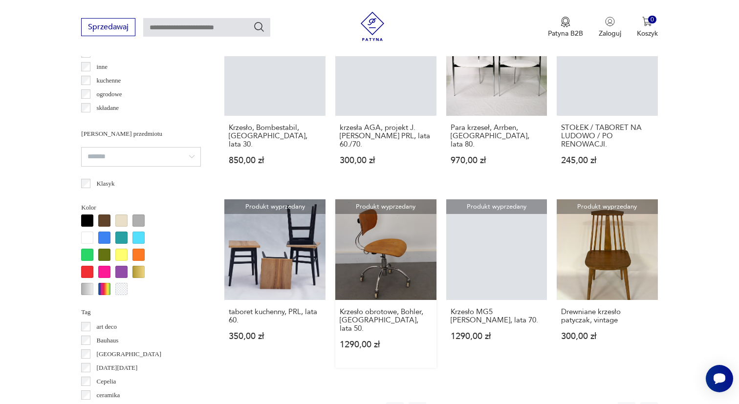
click at [364, 245] on link "Produkt wyprzedany Krzesło obrotowe, Bohler, [GEOGRAPHIC_DATA], lata 50. 1290,0…" at bounding box center [386, 284] width 101 height 169
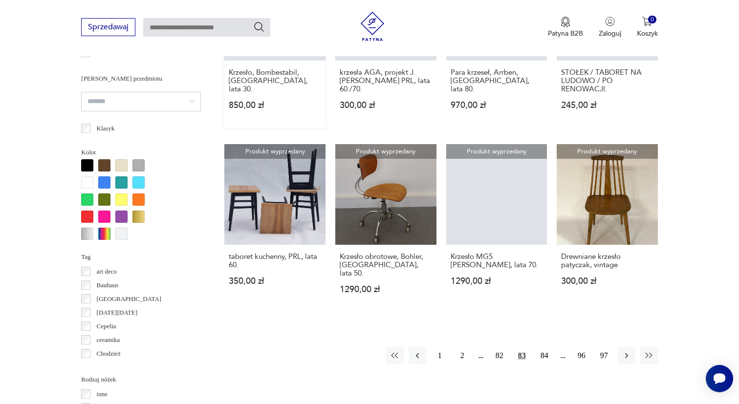
scroll to position [892, 0]
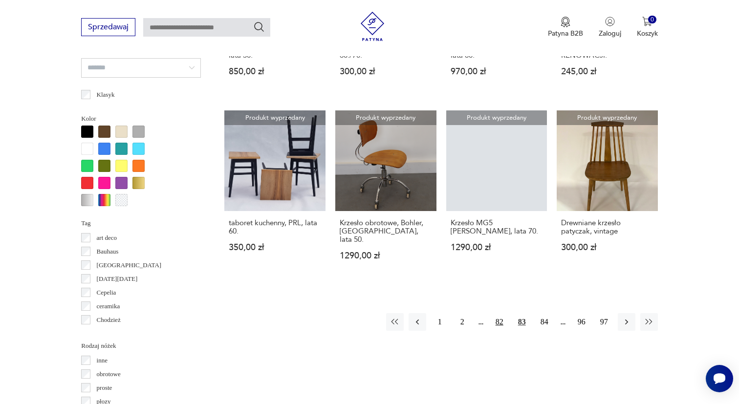
click at [506, 315] on button "82" at bounding box center [500, 323] width 18 height 18
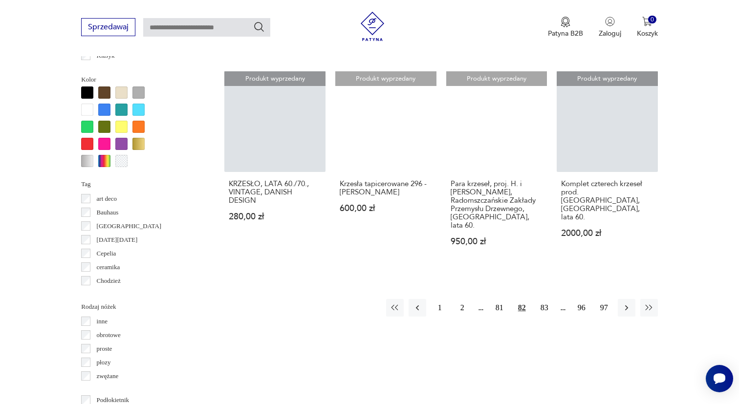
scroll to position [932, 0]
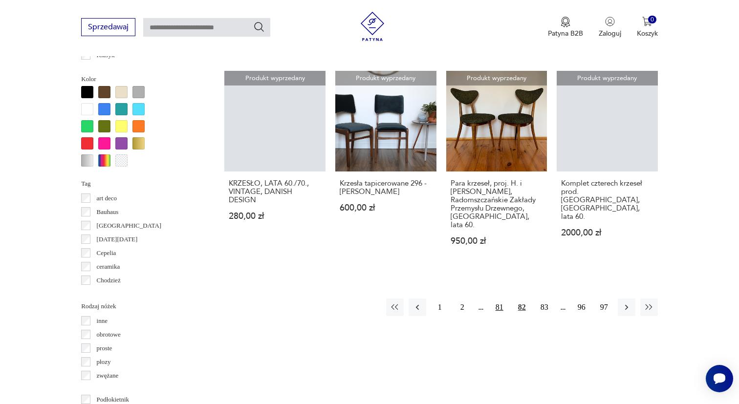
click at [502, 307] on button "81" at bounding box center [500, 308] width 18 height 18
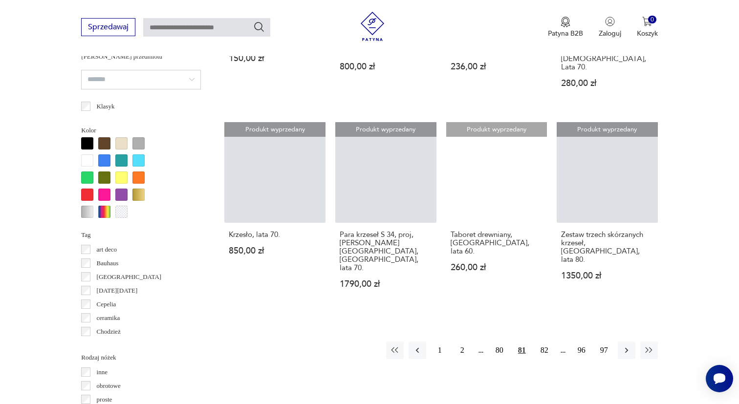
scroll to position [881, 0]
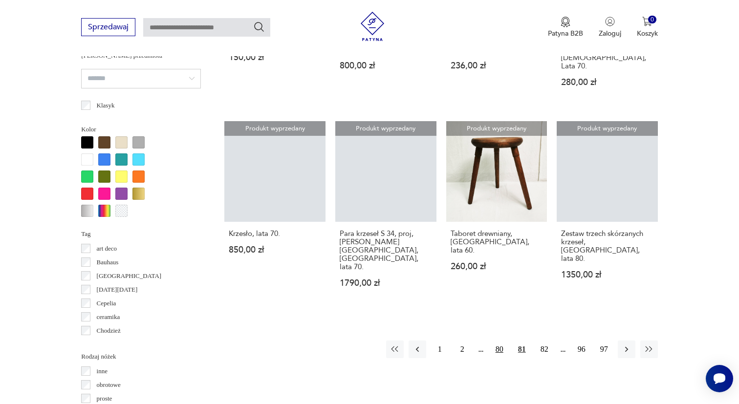
click at [500, 341] on button "80" at bounding box center [500, 350] width 18 height 18
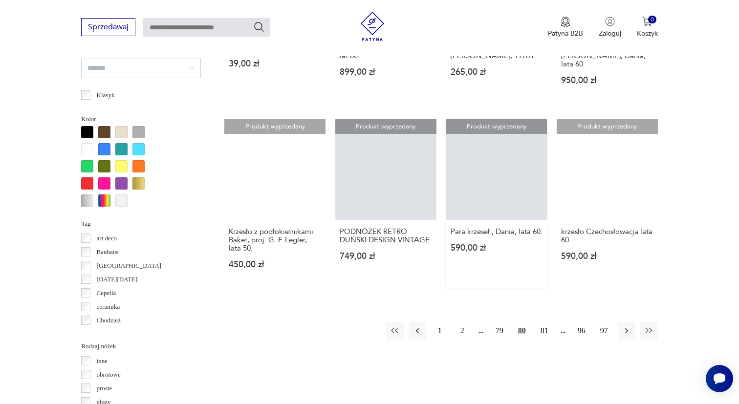
scroll to position [892, 0]
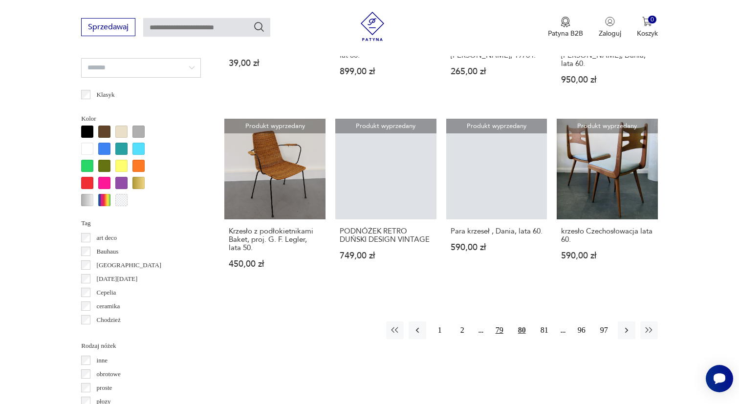
click at [499, 322] on button "79" at bounding box center [500, 331] width 18 height 18
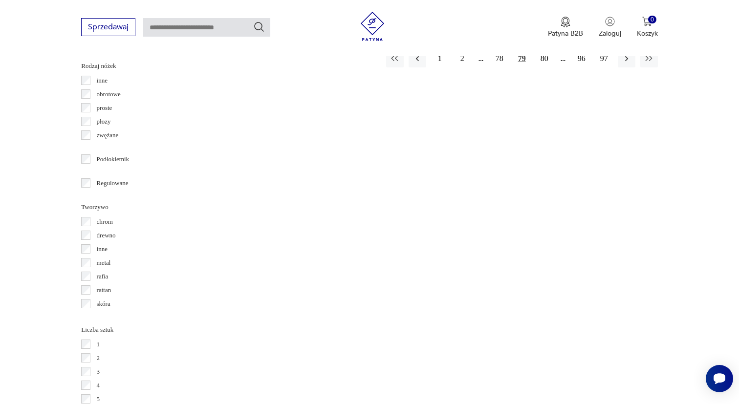
scroll to position [1166, 0]
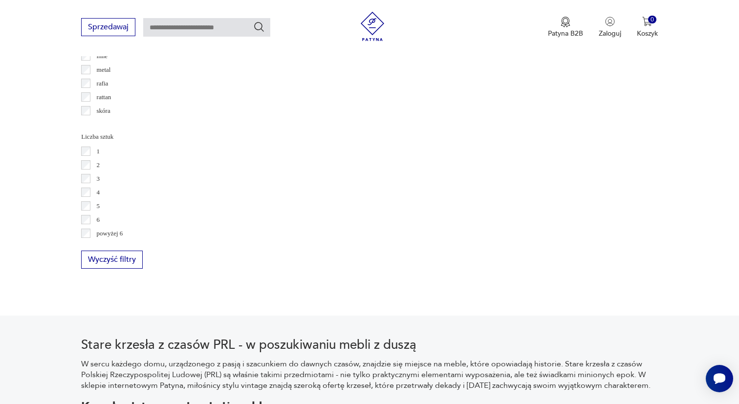
scroll to position [1363, 0]
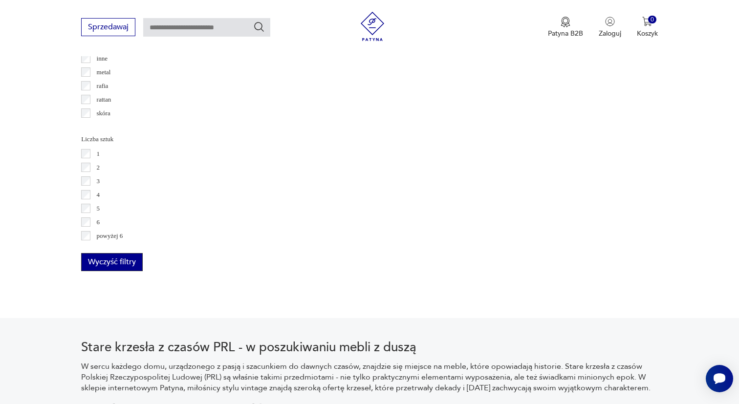
click at [120, 263] on button "Wyczyść filtry" at bounding box center [112, 262] width 62 height 18
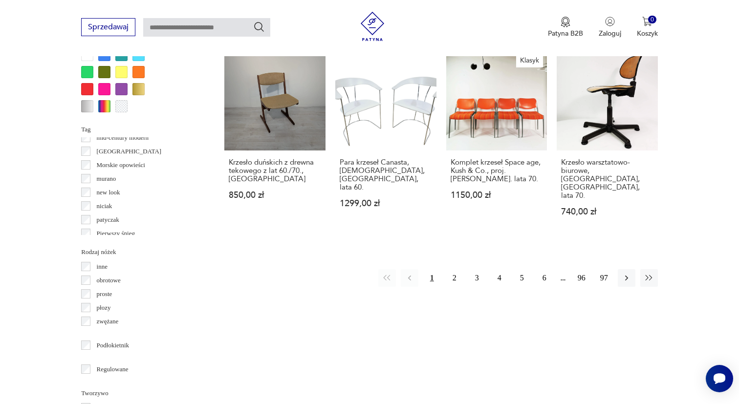
scroll to position [987, 0]
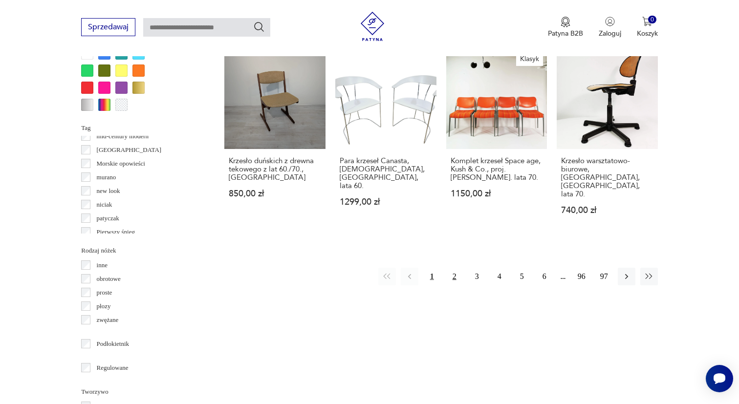
click at [455, 268] on button "2" at bounding box center [455, 277] width 18 height 18
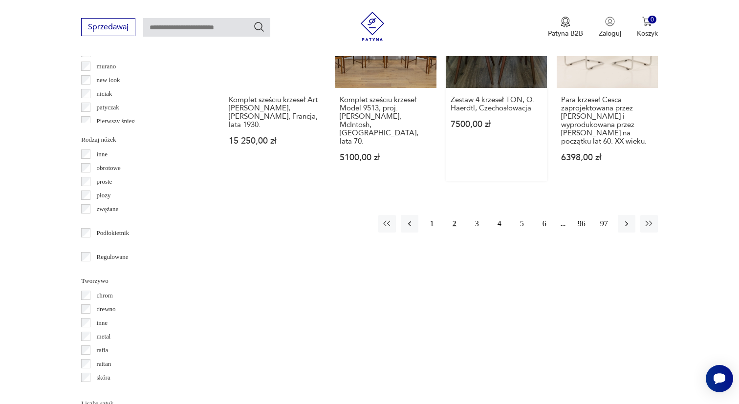
scroll to position [1099, 0]
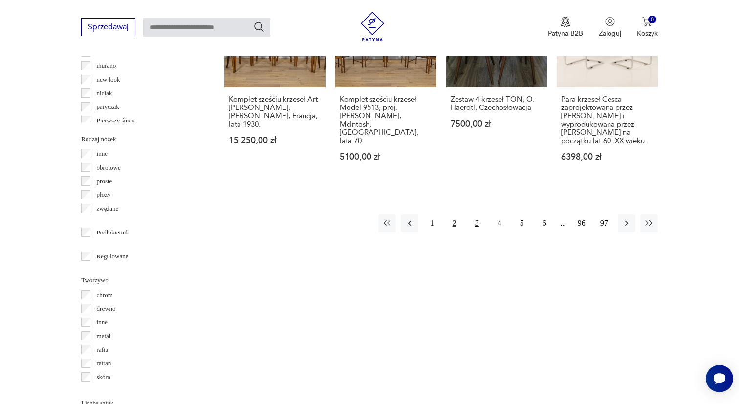
click at [475, 215] on button "3" at bounding box center [478, 224] width 18 height 18
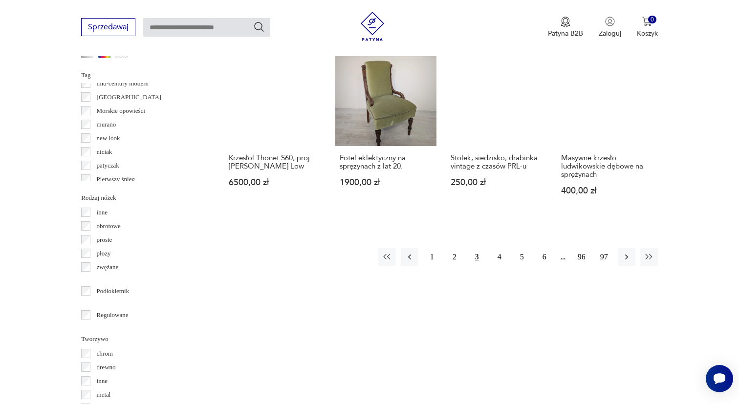
scroll to position [1044, 0]
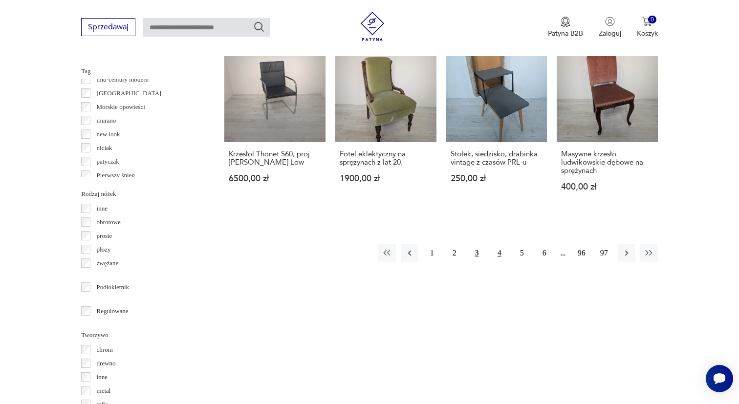
click at [501, 245] on button "4" at bounding box center [500, 254] width 18 height 18
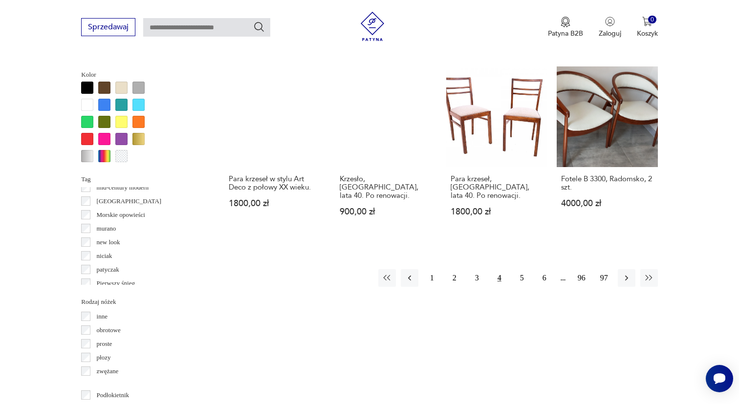
scroll to position [938, 0]
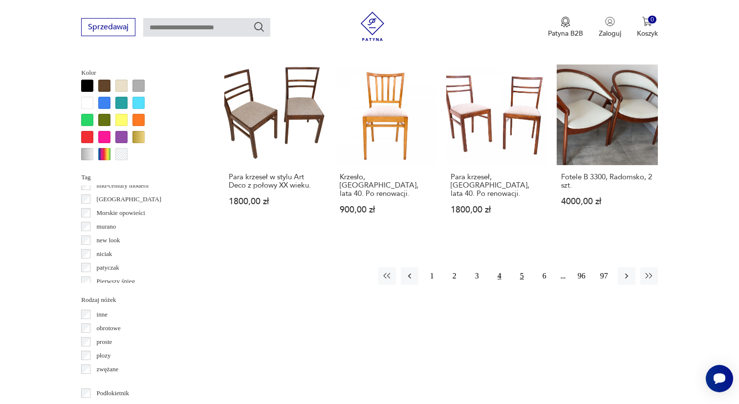
click at [520, 276] on button "5" at bounding box center [523, 277] width 18 height 18
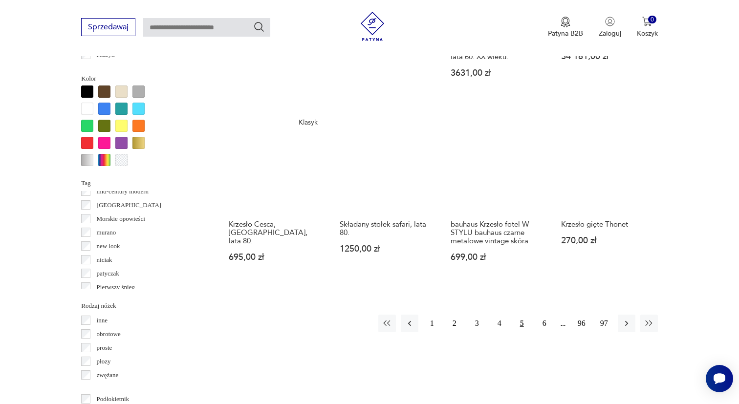
scroll to position [933, 0]
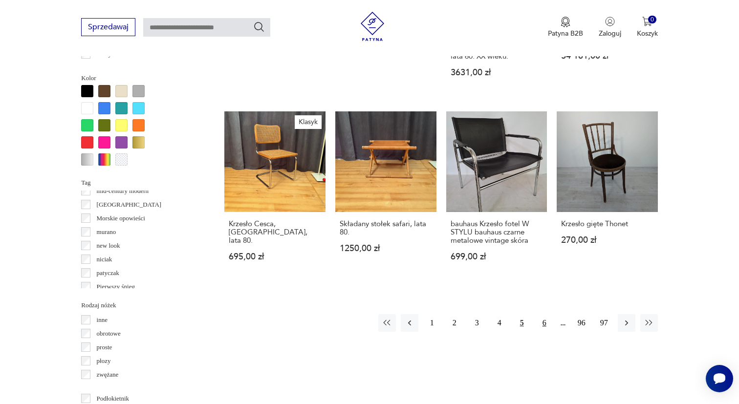
click at [543, 322] on button "6" at bounding box center [545, 323] width 18 height 18
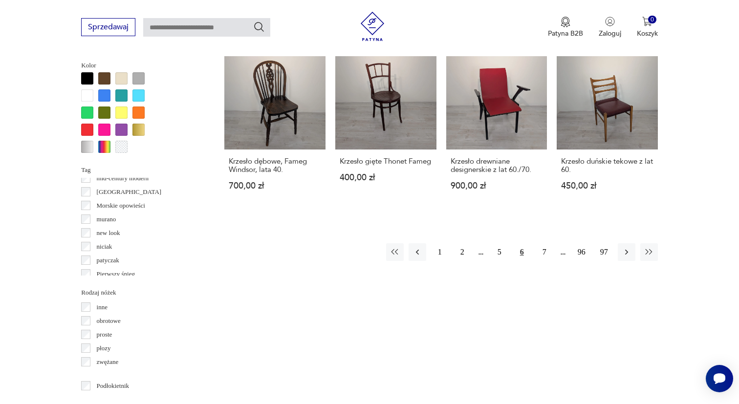
scroll to position [946, 0]
click at [546, 261] on button "7" at bounding box center [545, 252] width 18 height 18
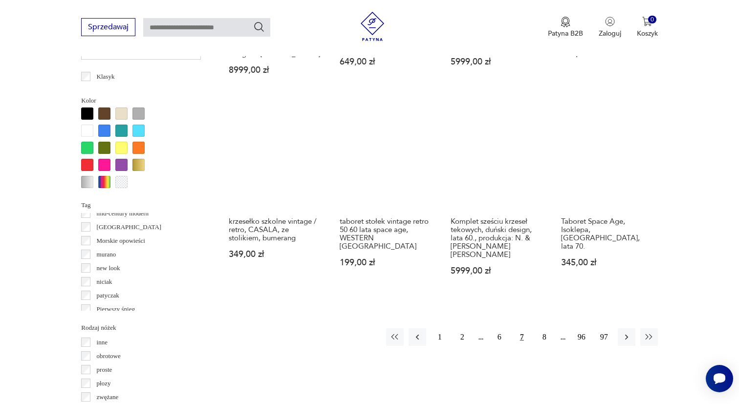
scroll to position [911, 0]
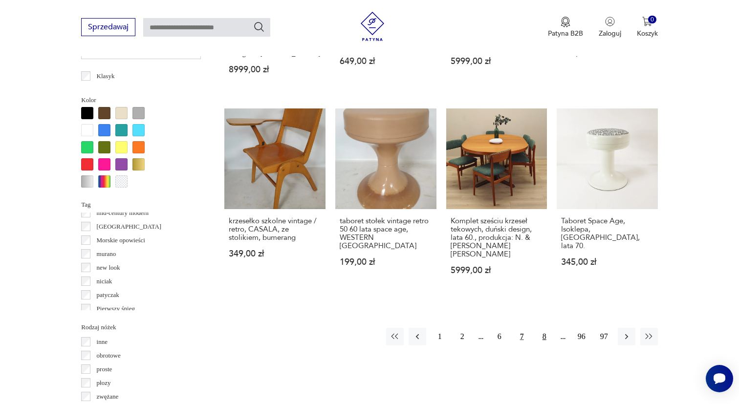
click at [542, 343] on button "8" at bounding box center [545, 337] width 18 height 18
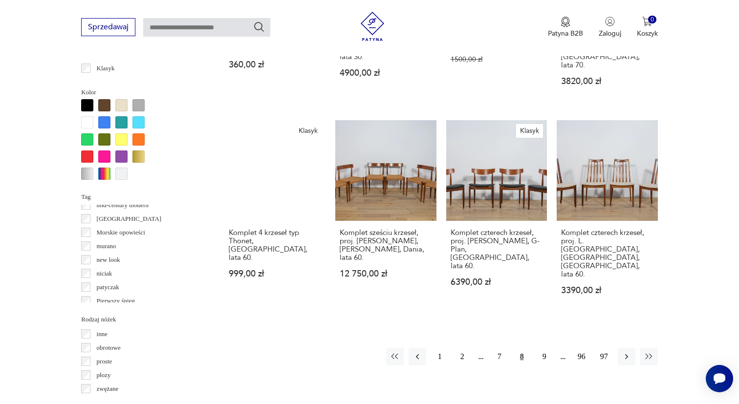
scroll to position [919, 0]
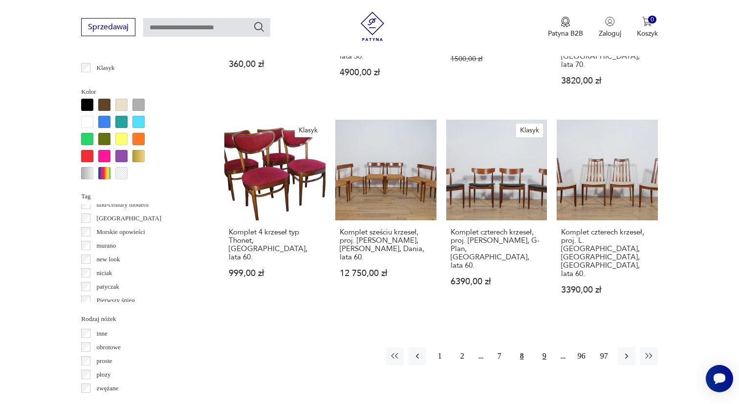
click at [543, 348] on button "9" at bounding box center [545, 357] width 18 height 18
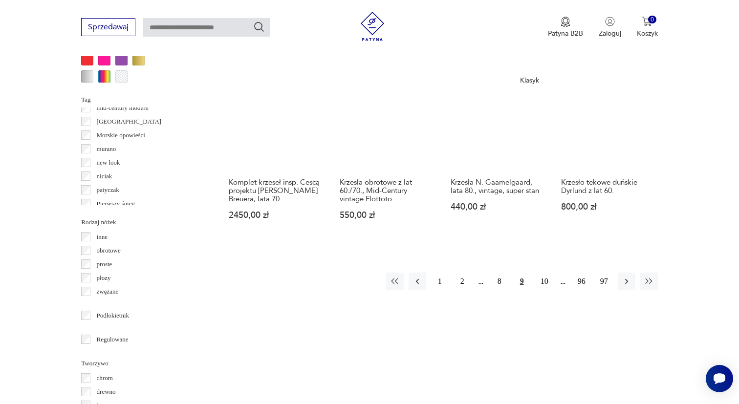
scroll to position [1017, 0]
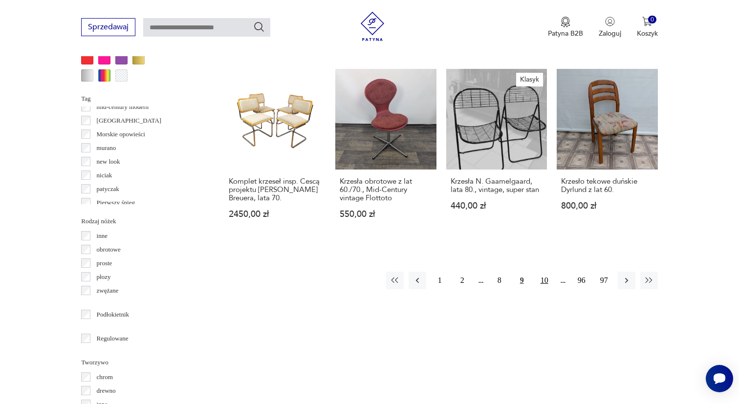
click at [544, 272] on button "10" at bounding box center [545, 281] width 18 height 18
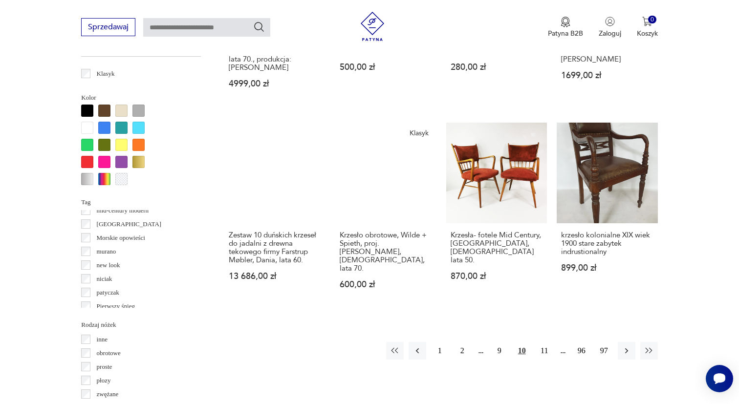
scroll to position [915, 0]
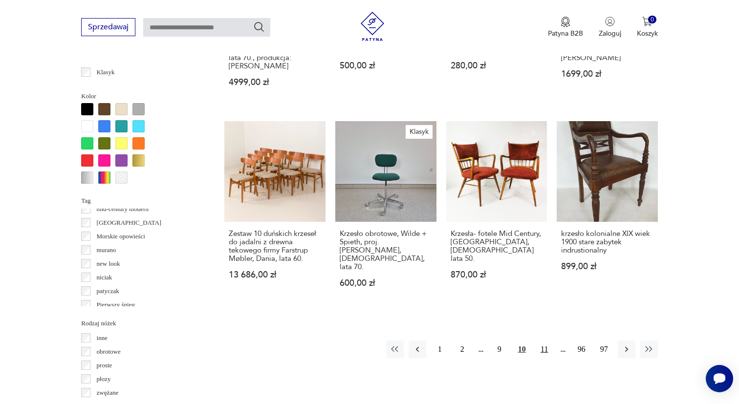
click at [548, 349] on button "11" at bounding box center [545, 350] width 18 height 18
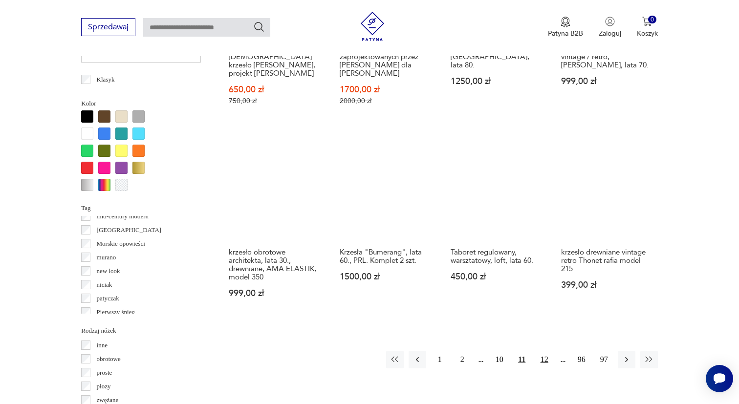
scroll to position [908, 0]
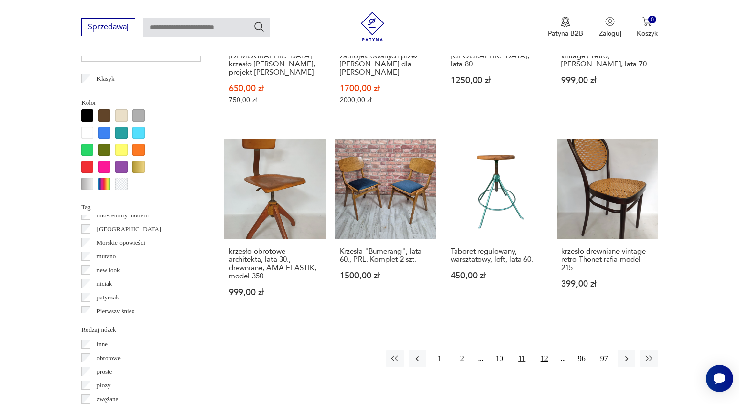
click at [546, 350] on button "12" at bounding box center [545, 359] width 18 height 18
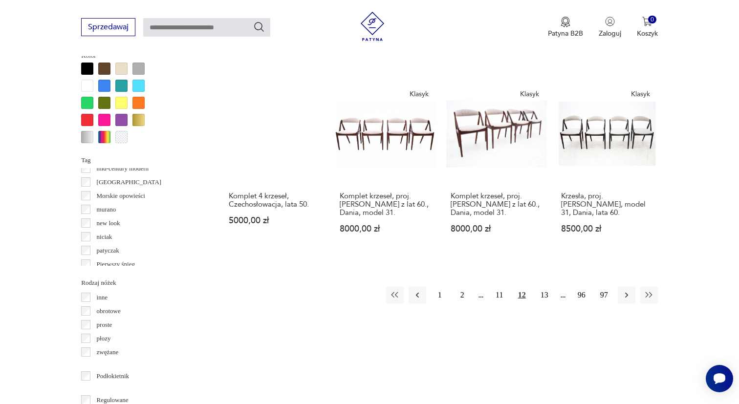
scroll to position [956, 0]
click at [544, 303] on button "13" at bounding box center [545, 295] width 18 height 18
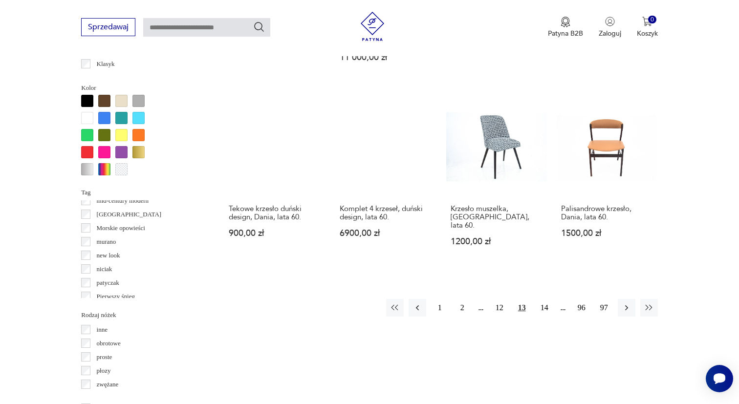
scroll to position [929, 0]
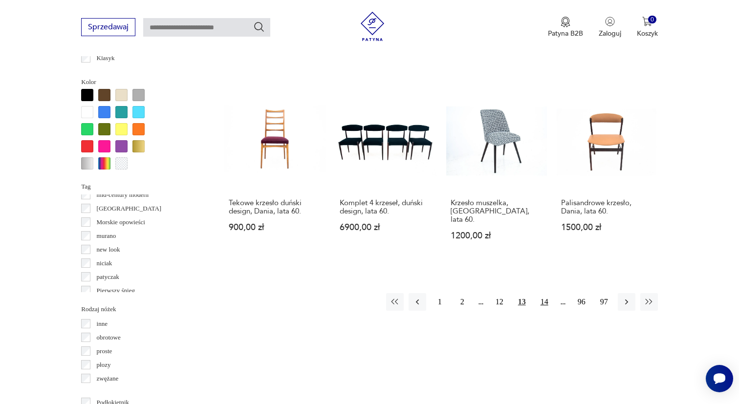
click at [544, 293] on button "14" at bounding box center [545, 302] width 18 height 18
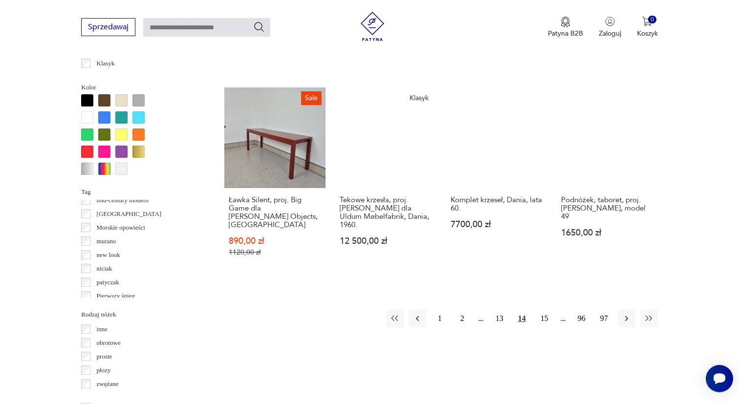
scroll to position [941, 0]
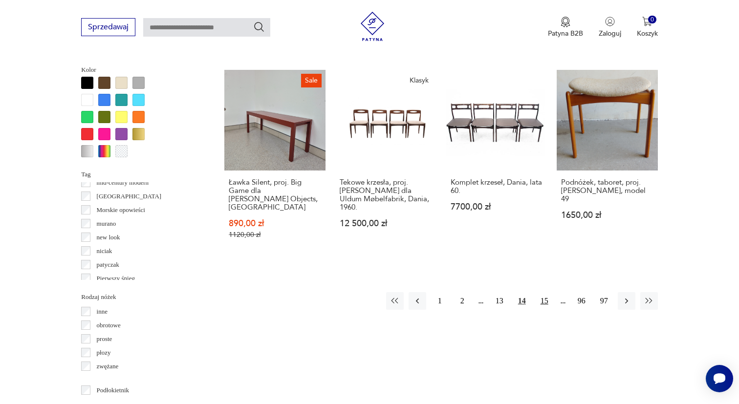
click at [544, 299] on button "15" at bounding box center [545, 301] width 18 height 18
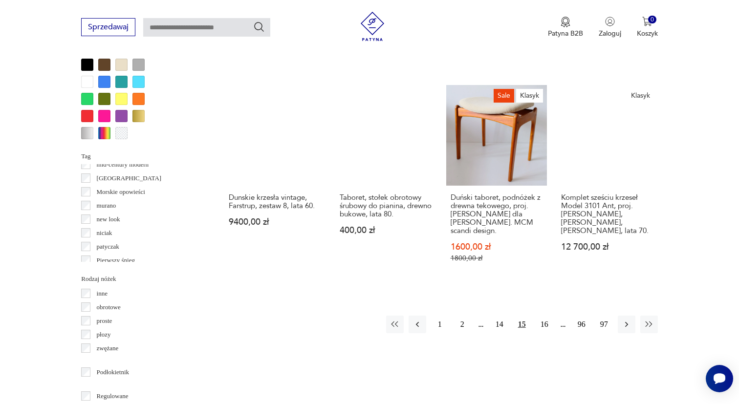
scroll to position [962, 0]
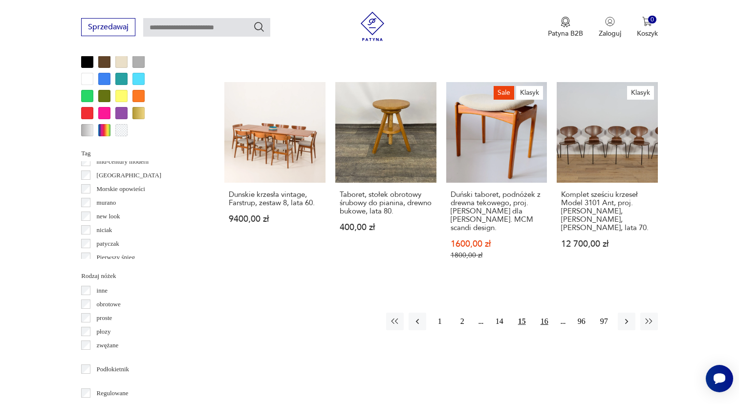
click at [547, 313] on button "16" at bounding box center [545, 322] width 18 height 18
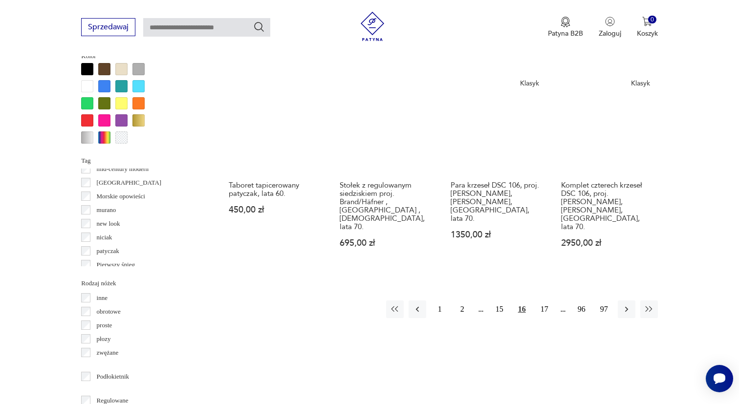
scroll to position [955, 0]
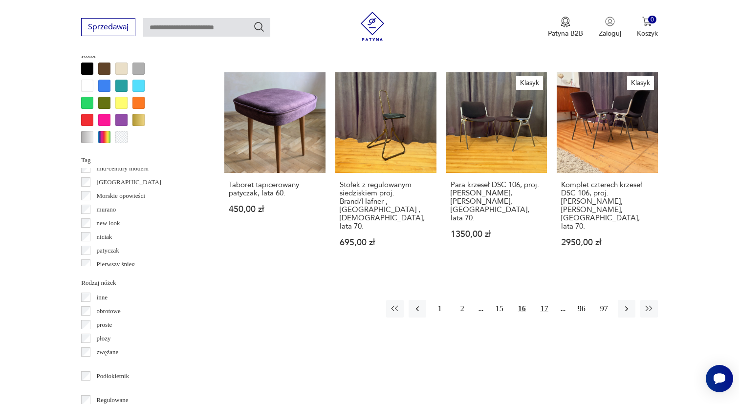
click at [545, 300] on button "17" at bounding box center [545, 309] width 18 height 18
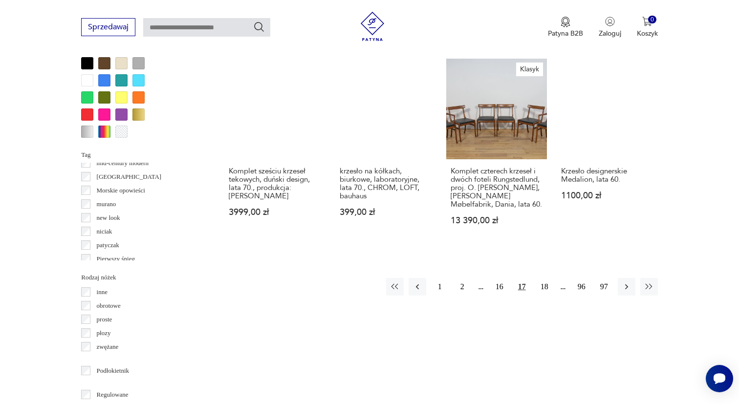
scroll to position [969, 0]
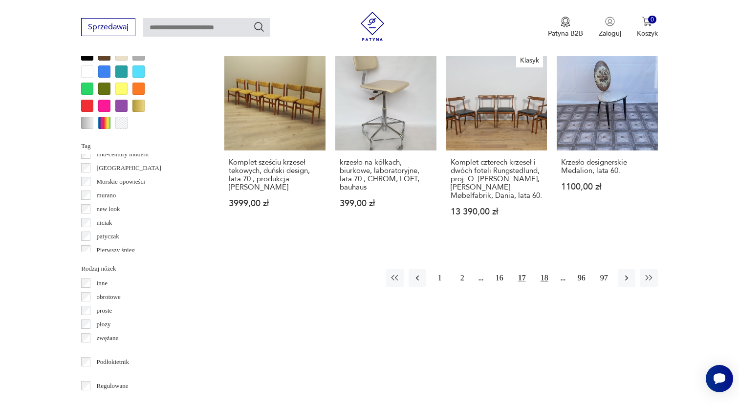
click at [546, 287] on button "18" at bounding box center [545, 278] width 18 height 18
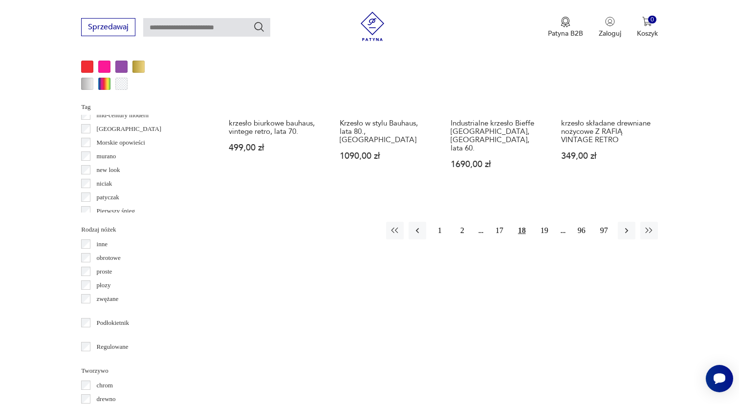
scroll to position [1013, 0]
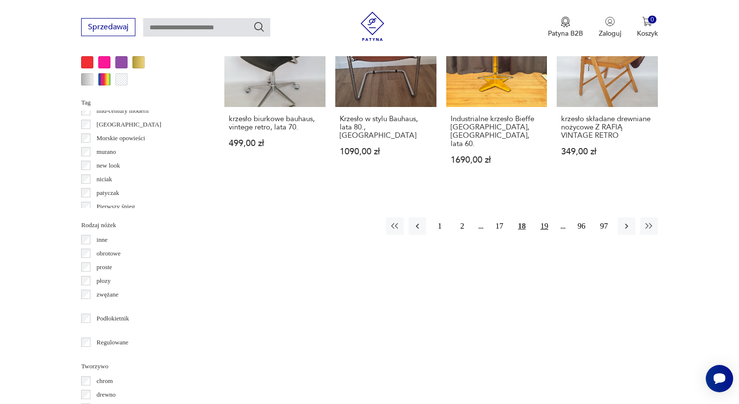
click at [546, 235] on button "19" at bounding box center [545, 227] width 18 height 18
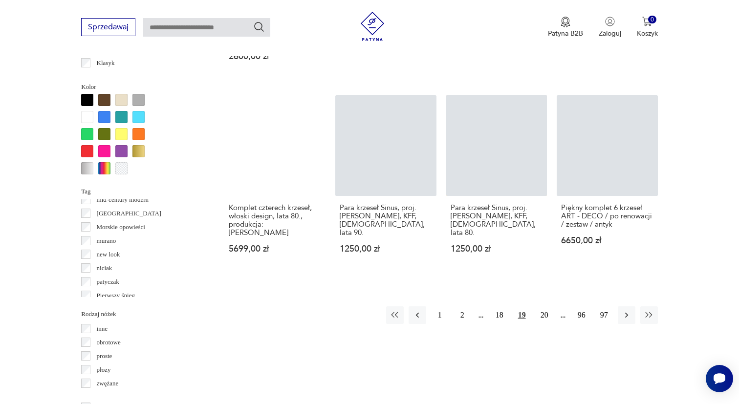
scroll to position [925, 0]
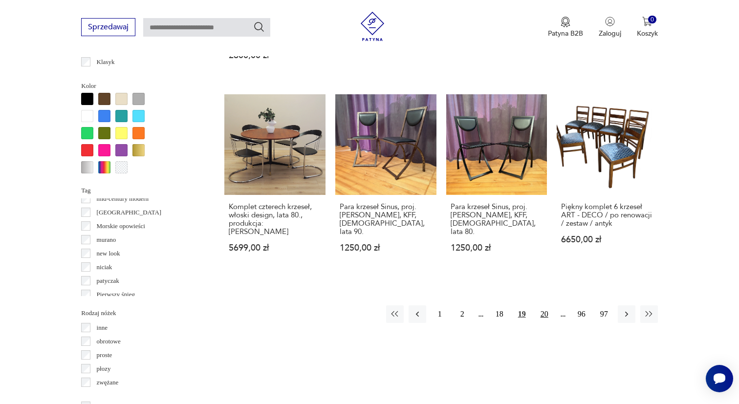
click at [547, 306] on button "20" at bounding box center [545, 315] width 18 height 18
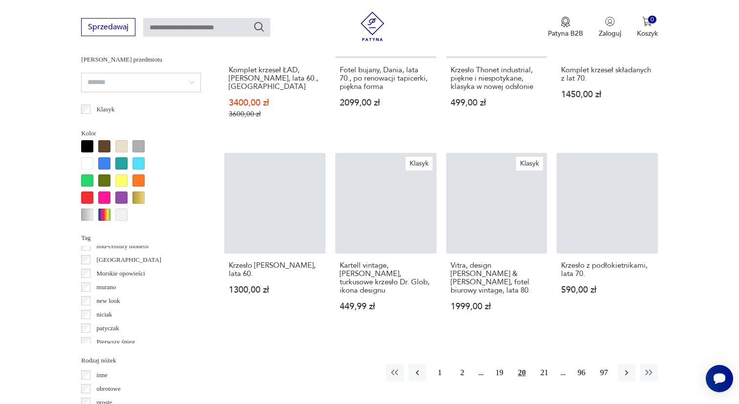
scroll to position [878, 0]
click at [542, 374] on button "21" at bounding box center [545, 373] width 18 height 18
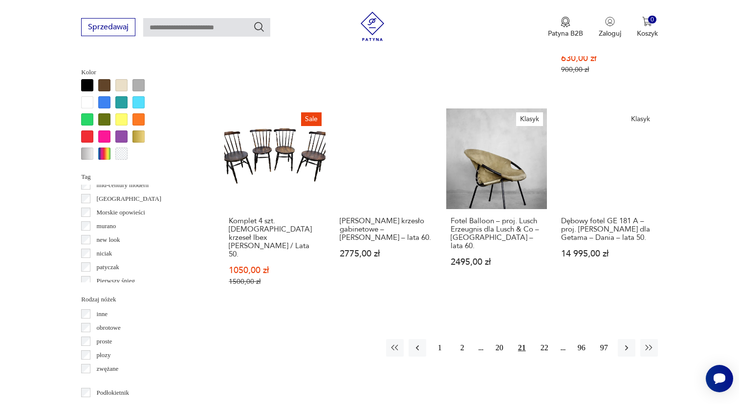
scroll to position [940, 0]
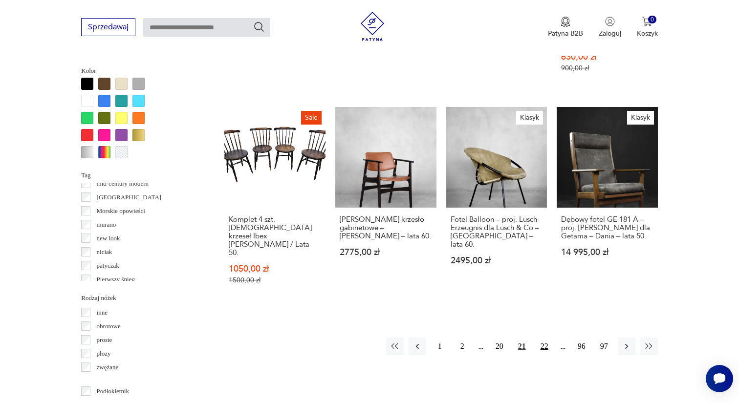
click at [544, 338] on button "22" at bounding box center [545, 347] width 18 height 18
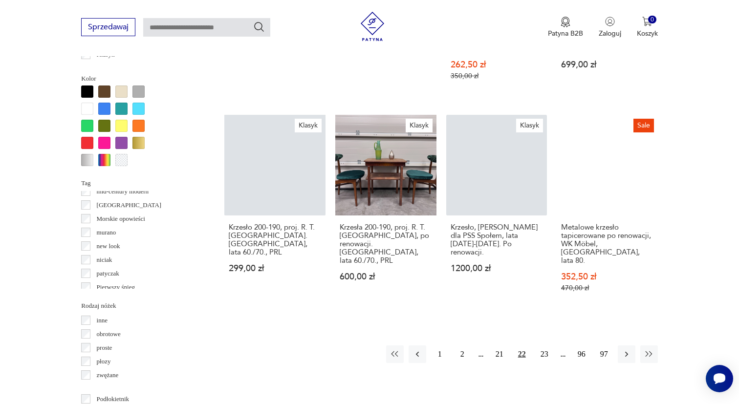
scroll to position [936, 0]
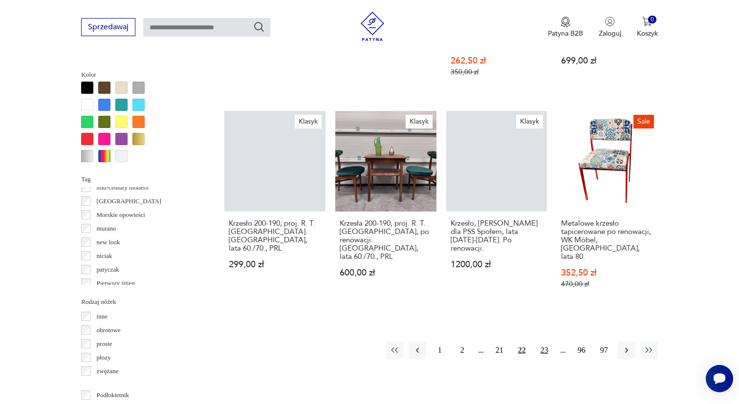
click at [547, 342] on button "23" at bounding box center [545, 351] width 18 height 18
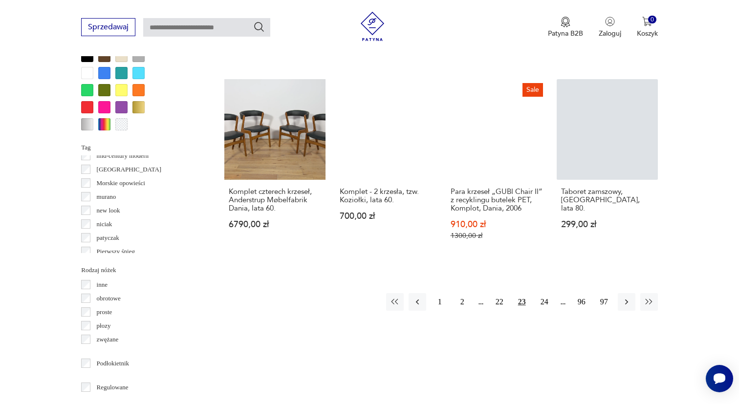
scroll to position [968, 0]
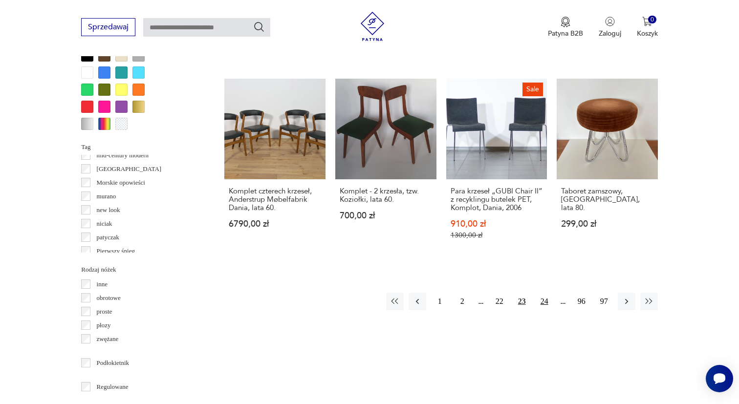
click at [544, 293] on button "24" at bounding box center [545, 302] width 18 height 18
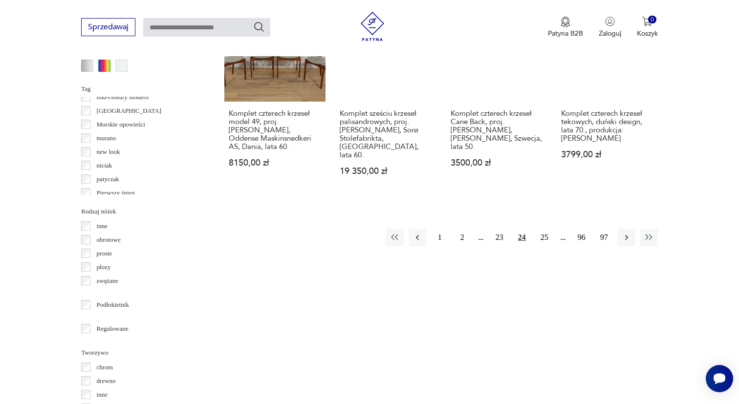
scroll to position [1029, 0]
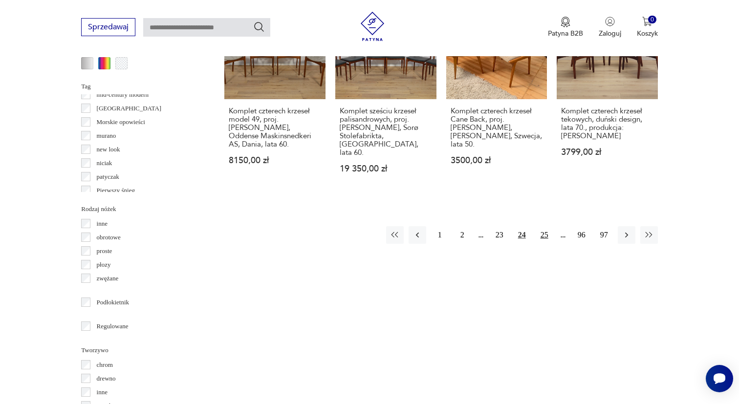
click at [542, 226] on button "25" at bounding box center [545, 235] width 18 height 18
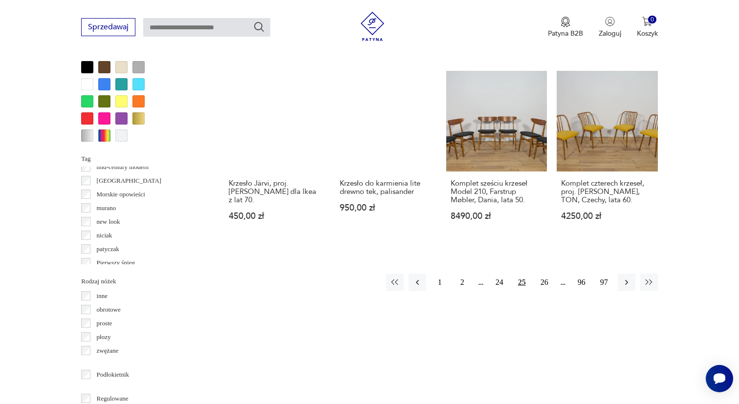
scroll to position [958, 0]
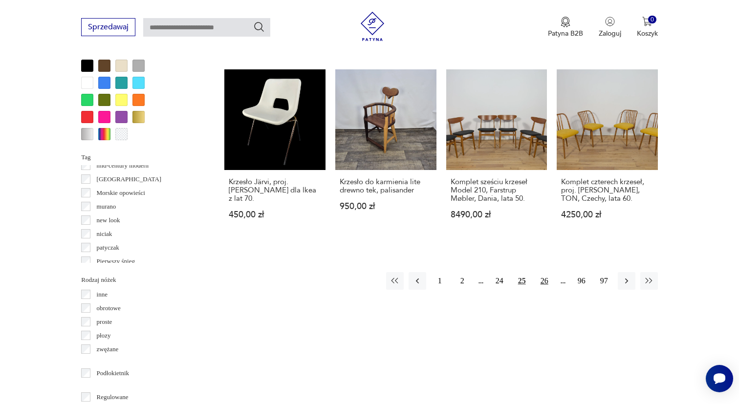
click at [547, 275] on button "26" at bounding box center [545, 281] width 18 height 18
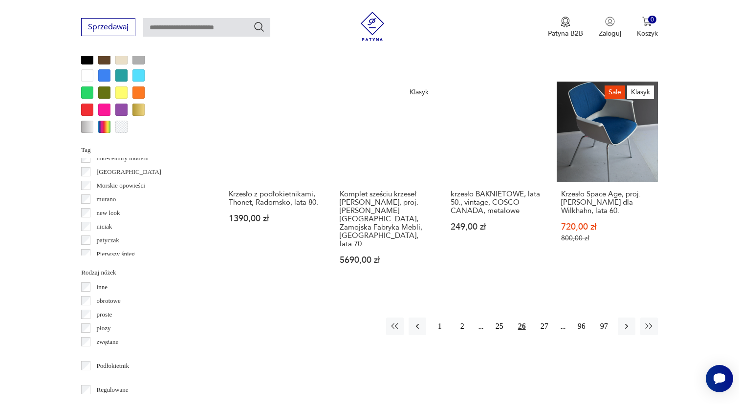
scroll to position [968, 0]
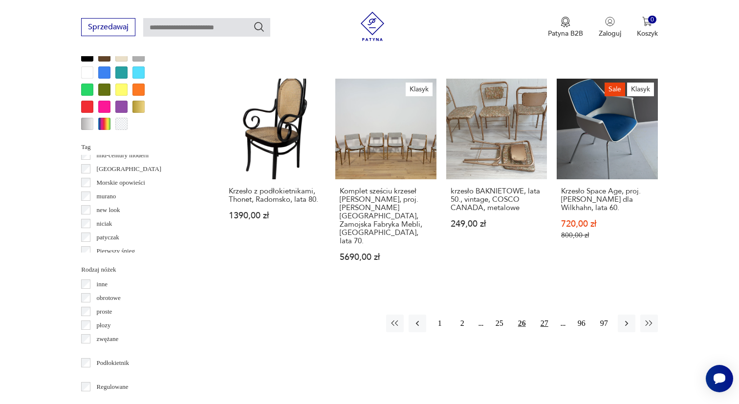
click at [547, 315] on button "27" at bounding box center [545, 324] width 18 height 18
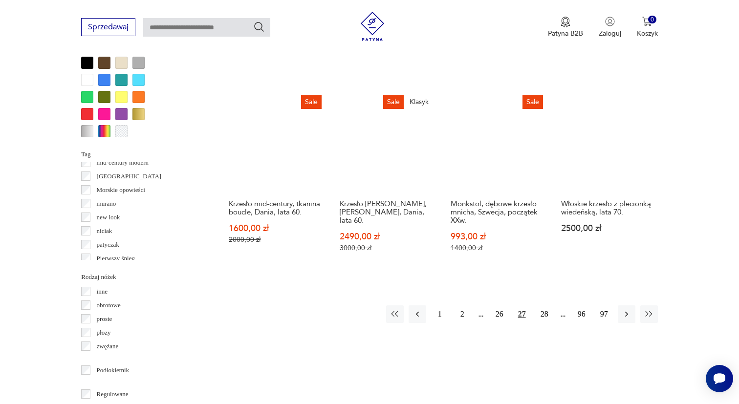
scroll to position [985, 0]
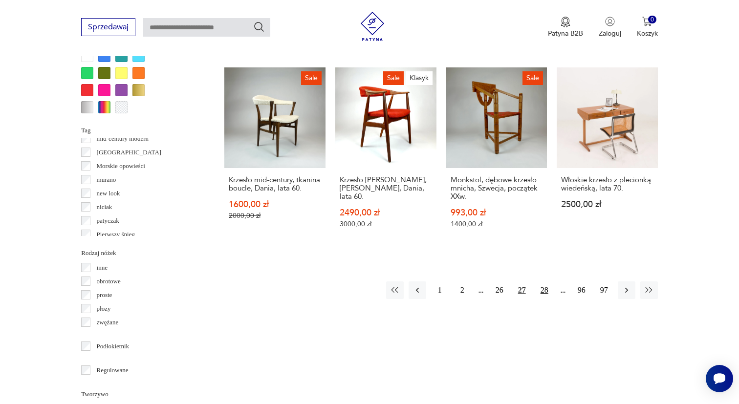
click at [545, 285] on button "28" at bounding box center [545, 291] width 18 height 18
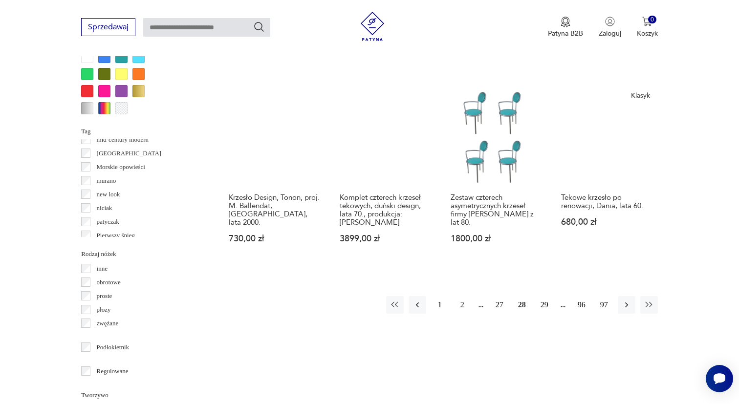
scroll to position [995, 0]
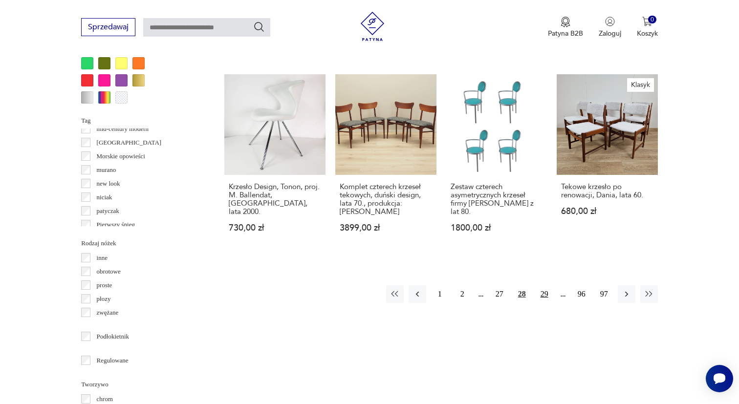
click at [544, 286] on button "29" at bounding box center [545, 295] width 18 height 18
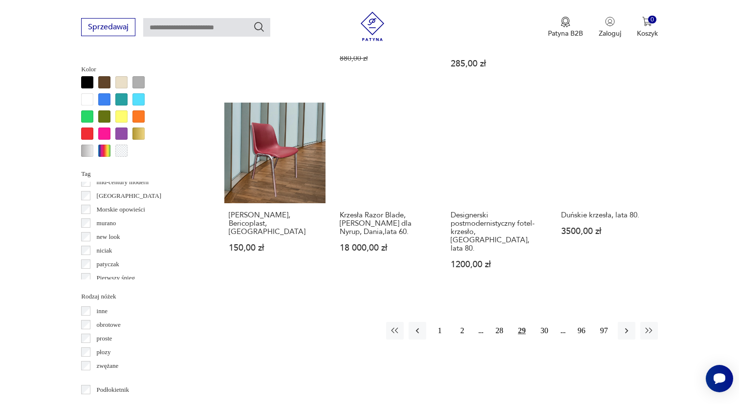
scroll to position [953, 0]
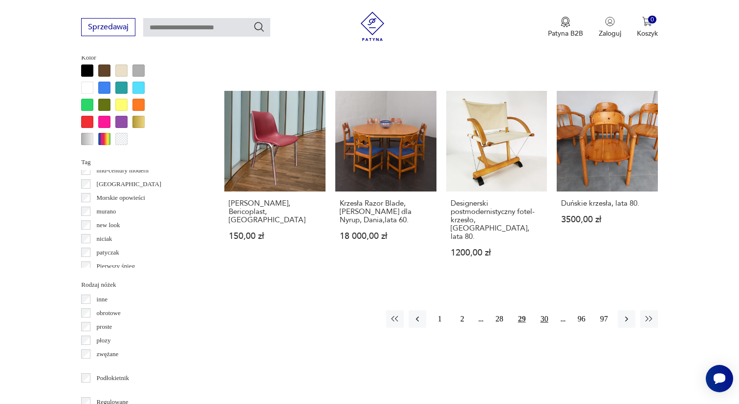
click at [546, 311] on button "30" at bounding box center [545, 320] width 18 height 18
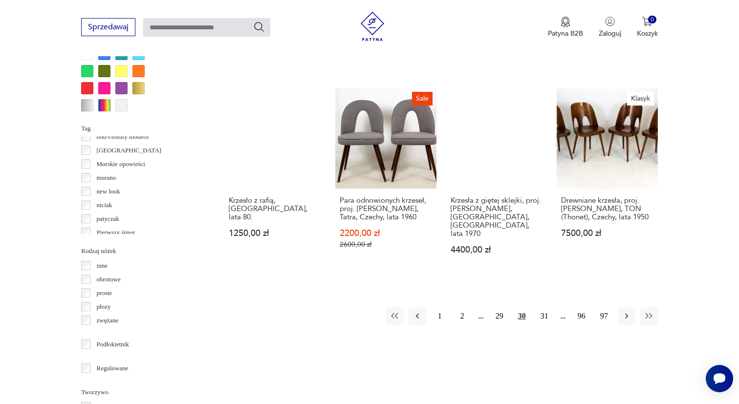
scroll to position [987, 0]
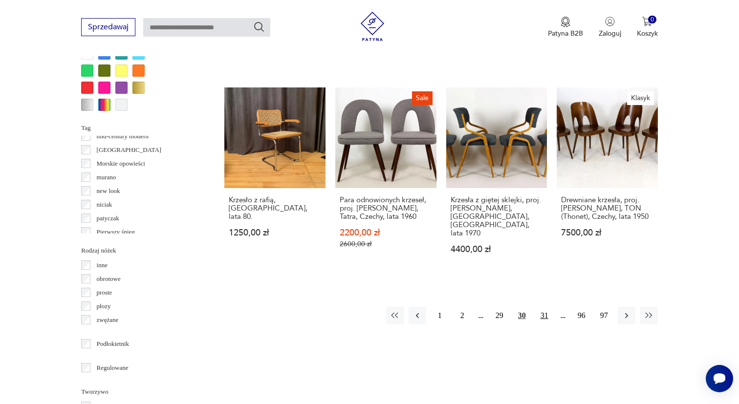
click at [545, 307] on button "31" at bounding box center [545, 316] width 18 height 18
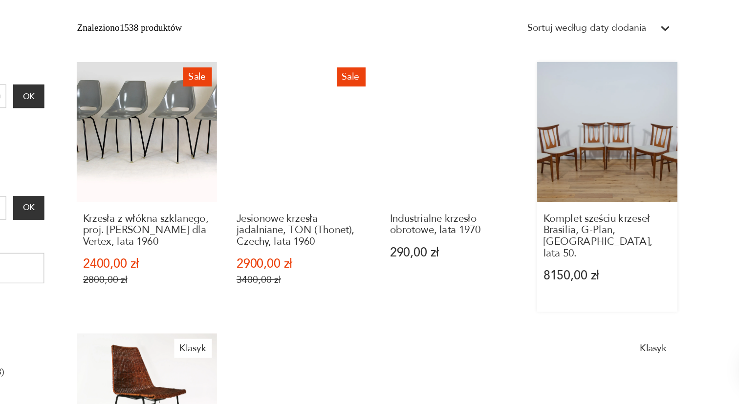
scroll to position [182, 0]
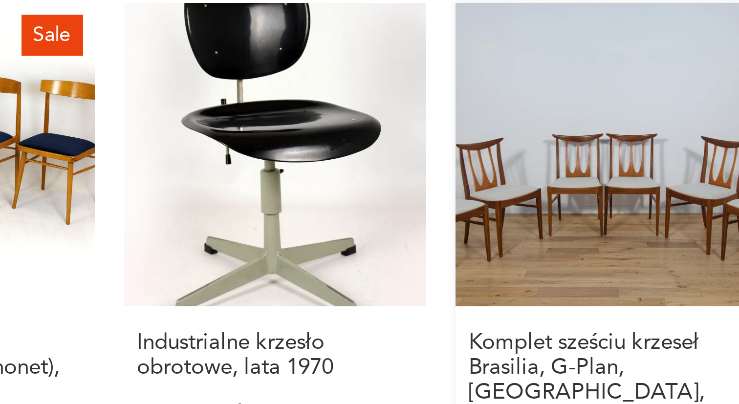
click at [557, 258] on link "Komplet sześciu krzeseł Brasilia, G-Plan, [GEOGRAPHIC_DATA], lata 50. 8150,00 zł" at bounding box center [607, 348] width 101 height 180
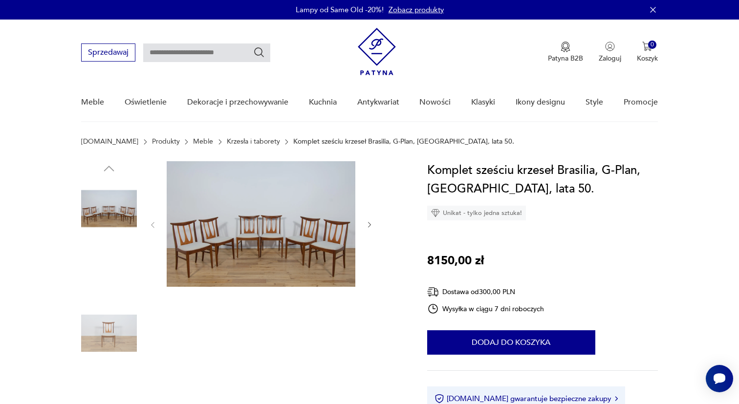
click at [111, 271] on img at bounding box center [109, 272] width 56 height 56
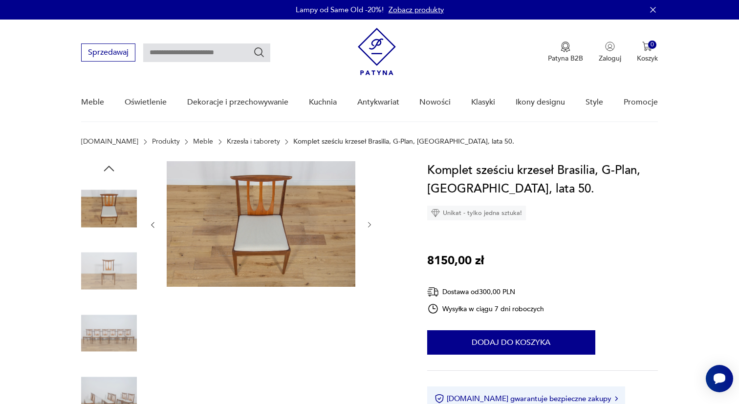
click at [117, 335] on img at bounding box center [109, 334] width 56 height 56
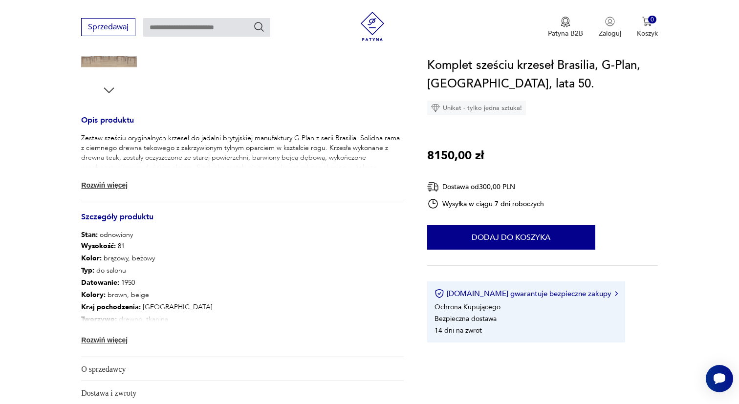
scroll to position [350, 0]
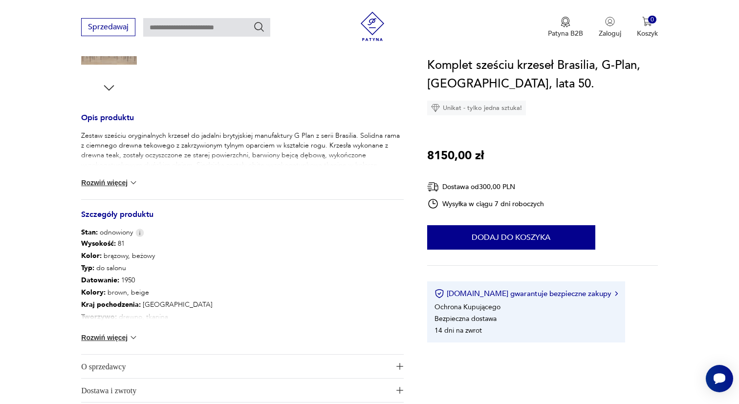
click at [134, 337] on img at bounding box center [134, 338] width 10 height 10
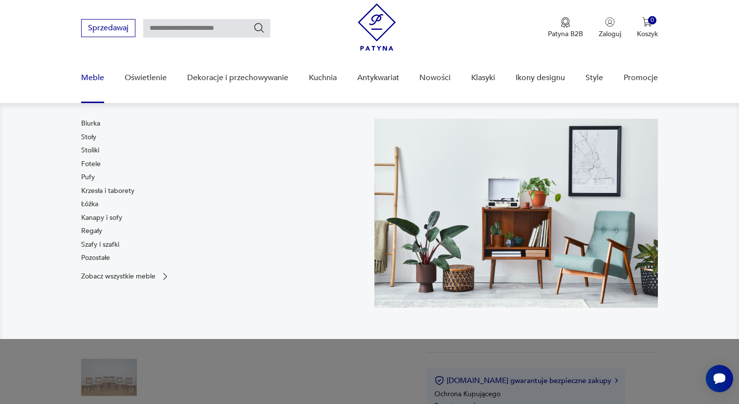
scroll to position [47, 0]
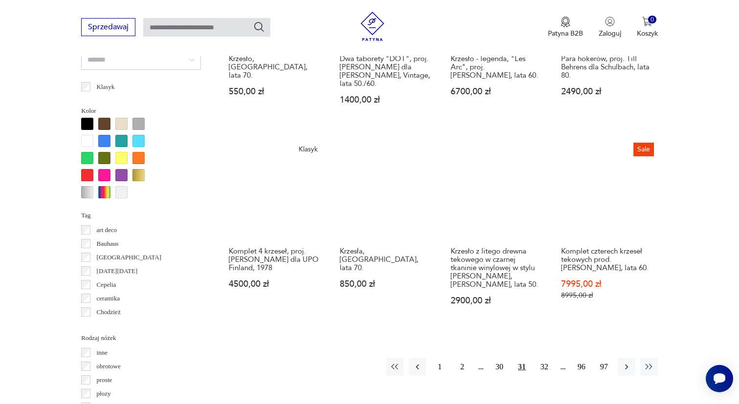
scroll to position [900, 0]
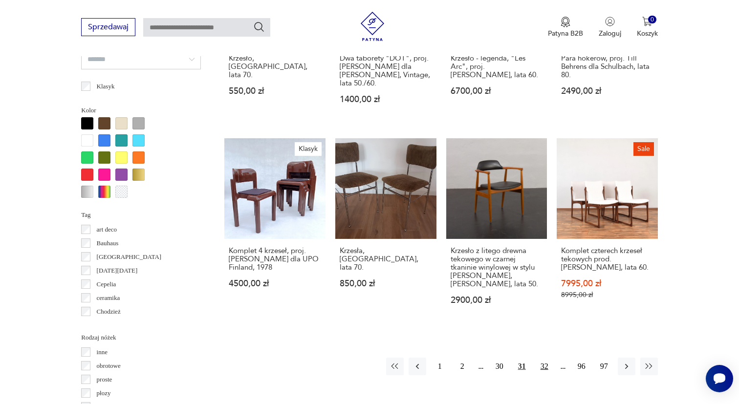
click at [544, 362] on button "32" at bounding box center [545, 367] width 18 height 18
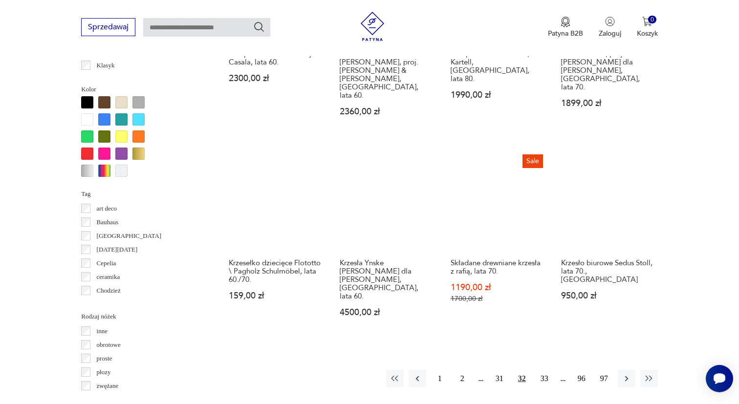
scroll to position [923, 0]
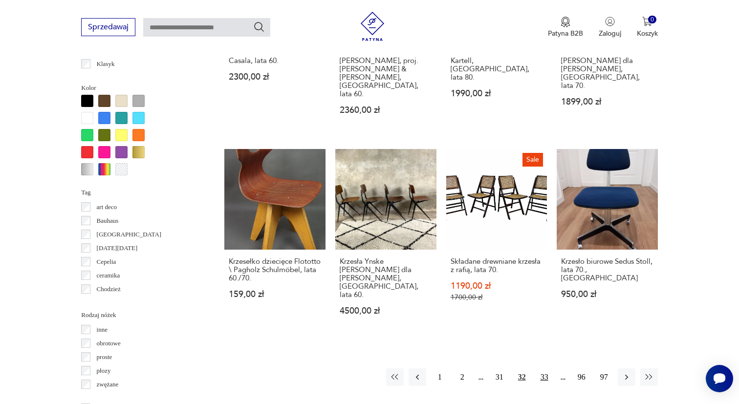
click at [544, 369] on button "33" at bounding box center [545, 378] width 18 height 18
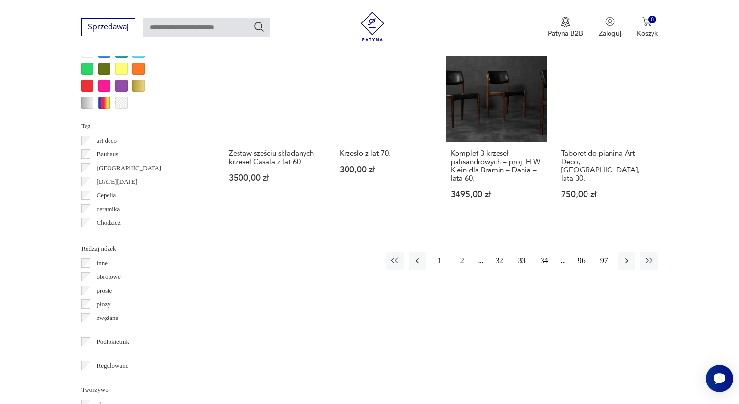
scroll to position [993, 0]
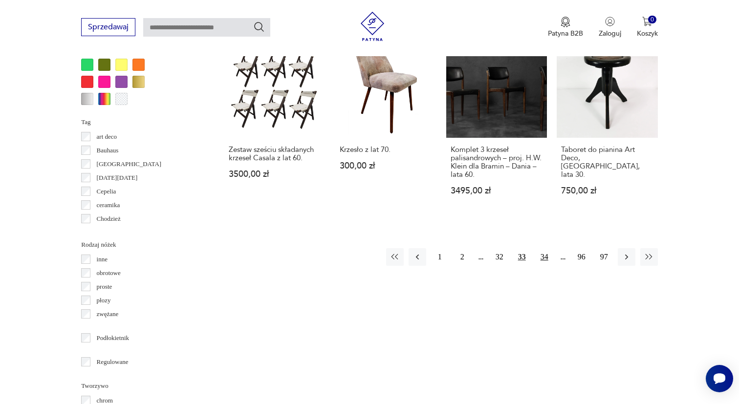
click at [546, 264] on button "34" at bounding box center [545, 257] width 18 height 18
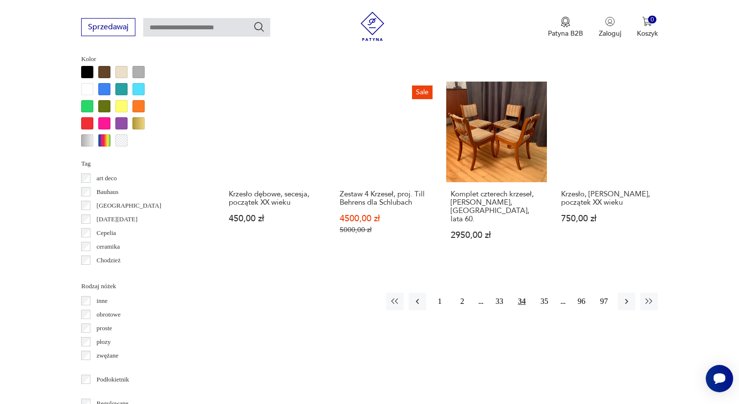
scroll to position [958, 0]
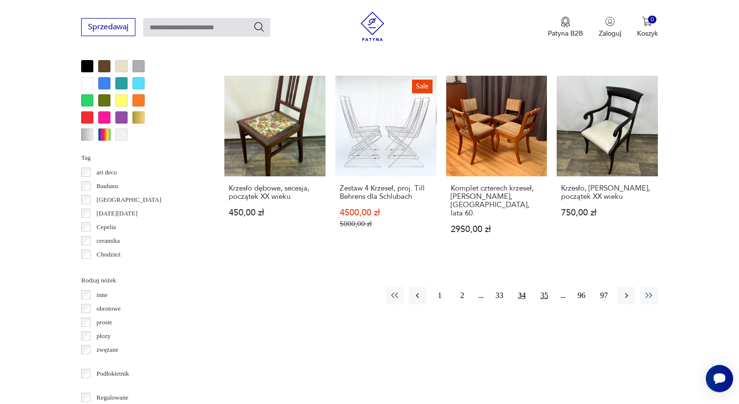
click at [545, 304] on button "35" at bounding box center [545, 296] width 18 height 18
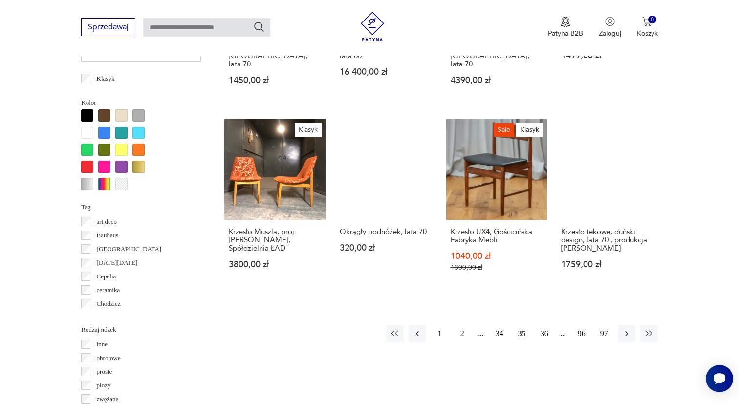
scroll to position [909, 0]
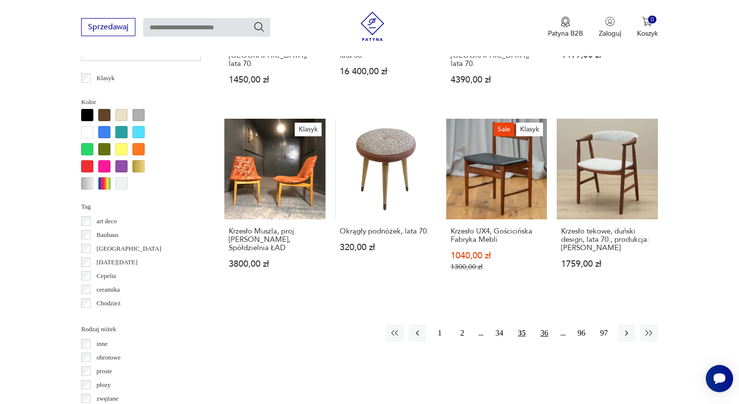
click at [549, 326] on button "36" at bounding box center [545, 334] width 18 height 18
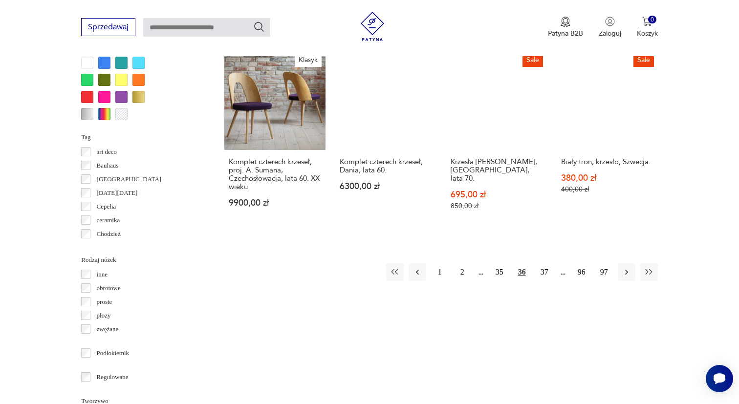
scroll to position [1003, 0]
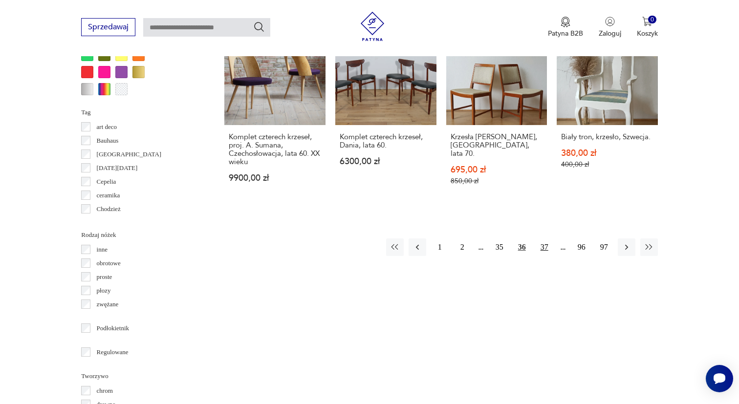
click at [544, 245] on button "37" at bounding box center [545, 248] width 18 height 18
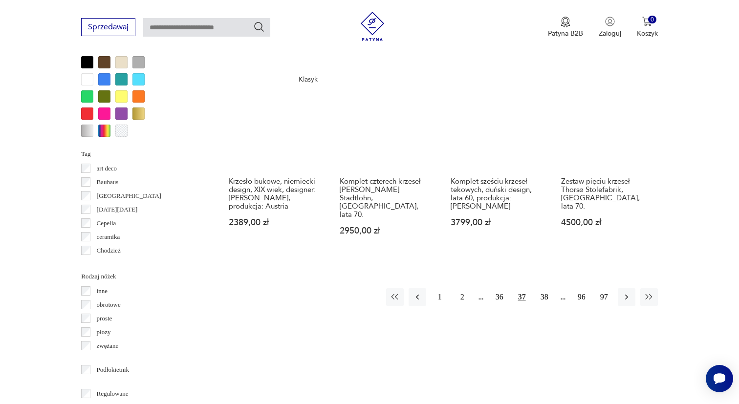
scroll to position [964, 0]
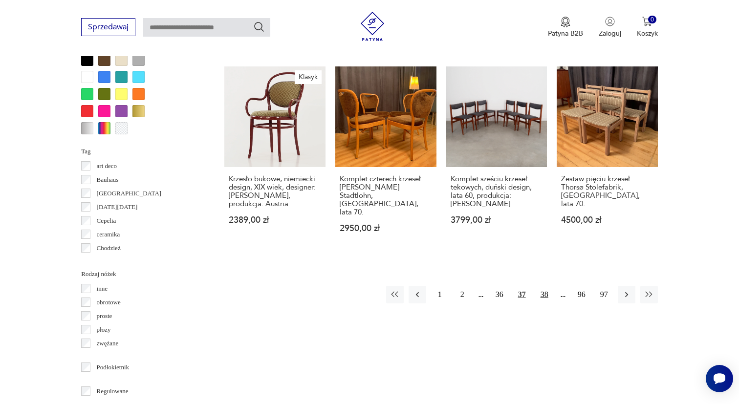
click at [549, 286] on button "38" at bounding box center [545, 295] width 18 height 18
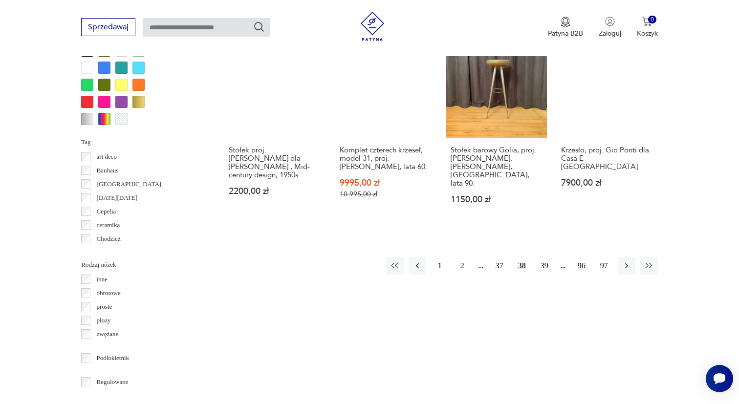
scroll to position [976, 0]
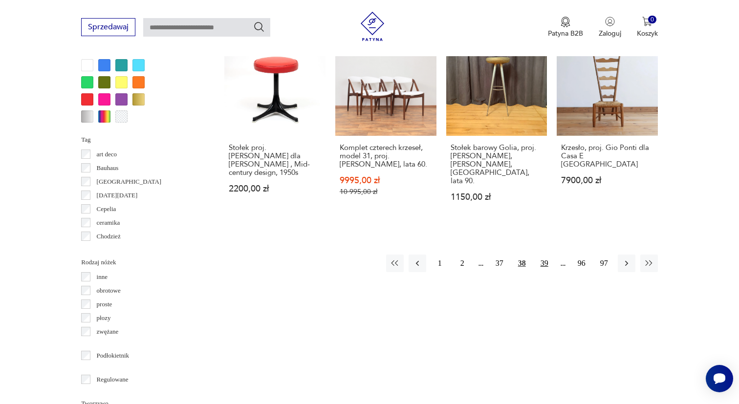
click at [545, 257] on button "39" at bounding box center [545, 264] width 18 height 18
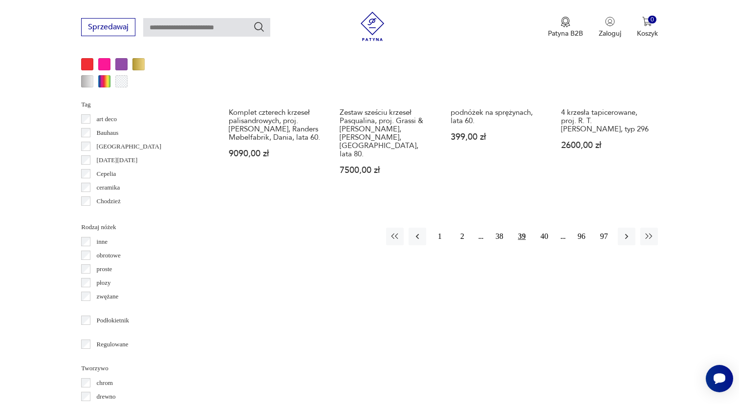
scroll to position [1011, 0]
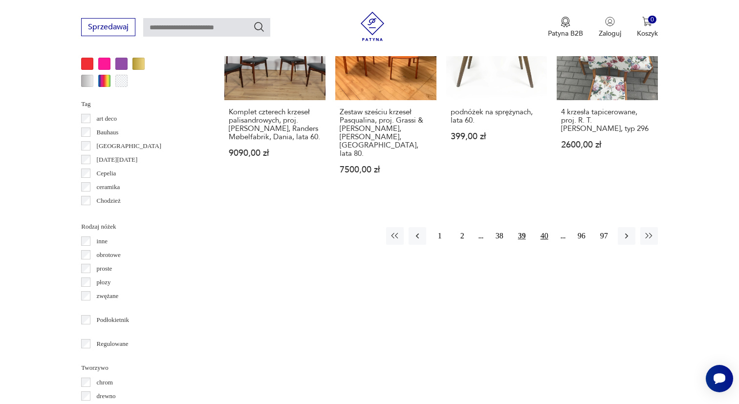
click at [545, 235] on button "40" at bounding box center [545, 236] width 18 height 18
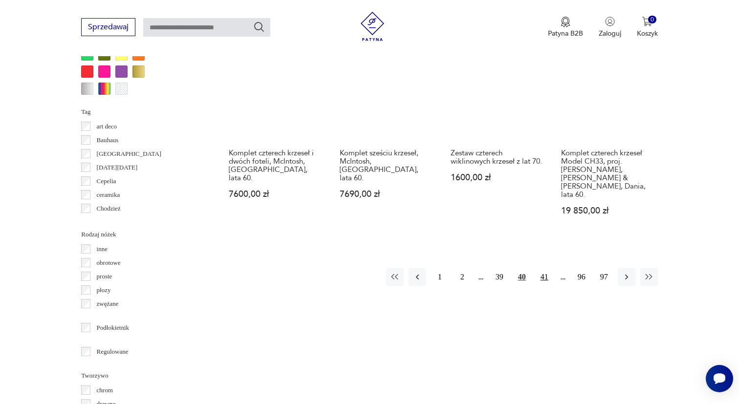
scroll to position [1004, 0]
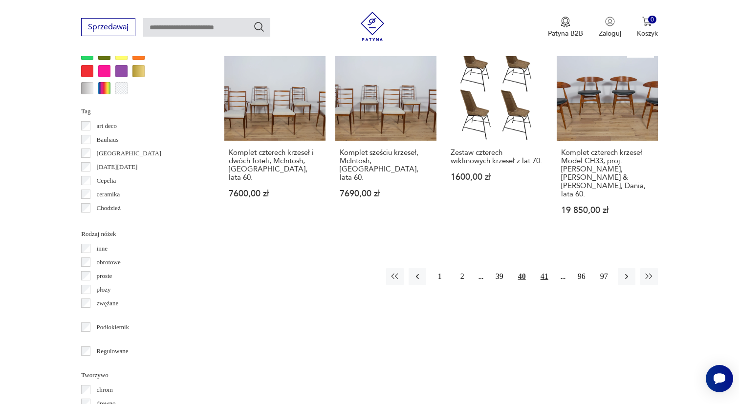
click at [548, 268] on button "41" at bounding box center [545, 277] width 18 height 18
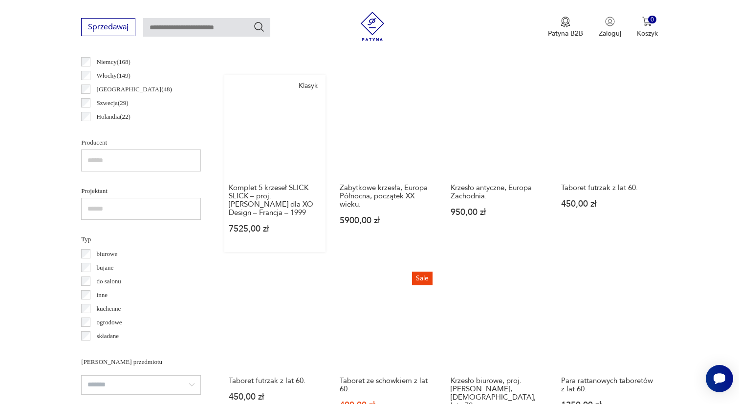
scroll to position [576, 0]
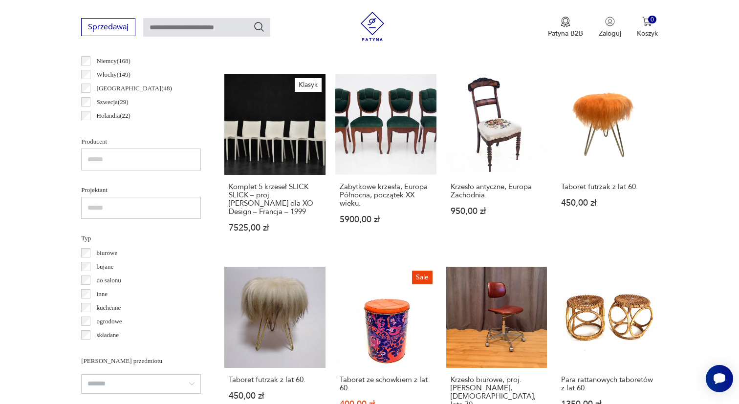
scroll to position [1004, 0]
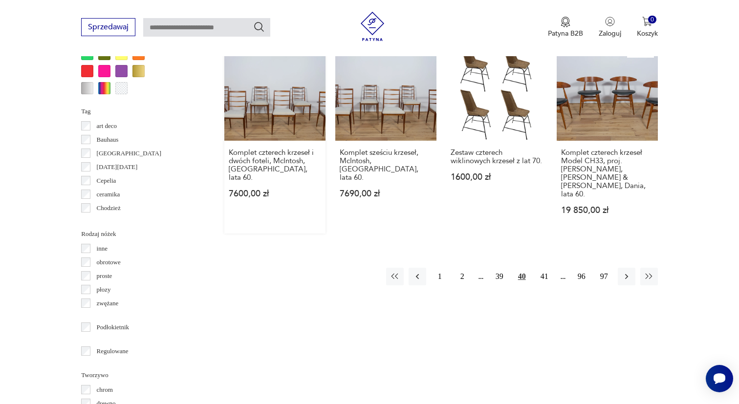
click at [257, 100] on link "Komplet czterech krzeseł i dwóch foteli, McIntosh, [GEOGRAPHIC_DATA], lata 60. …" at bounding box center [274, 137] width 101 height 194
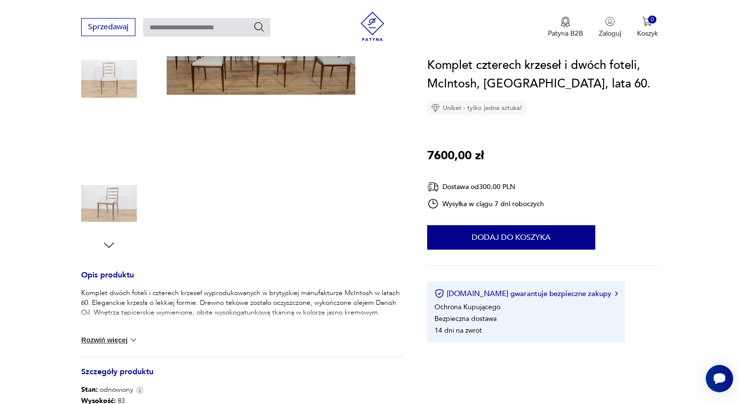
scroll to position [220, 0]
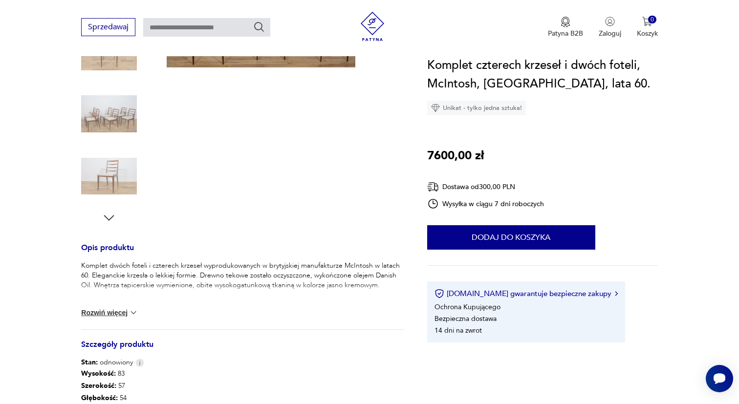
click at [132, 311] on img at bounding box center [134, 313] width 10 height 10
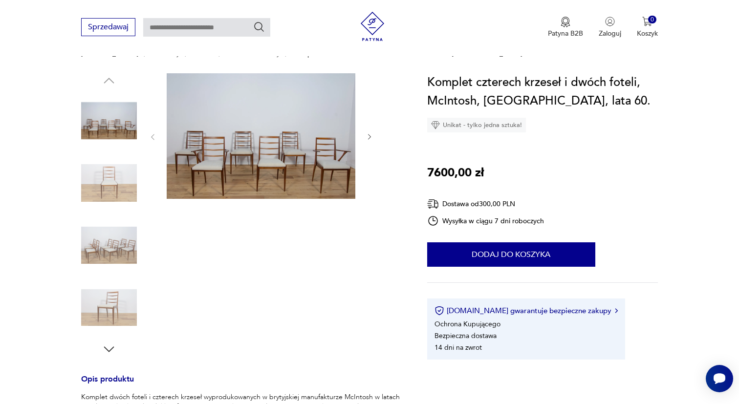
scroll to position [88, 0]
click at [120, 188] on img at bounding box center [109, 184] width 56 height 56
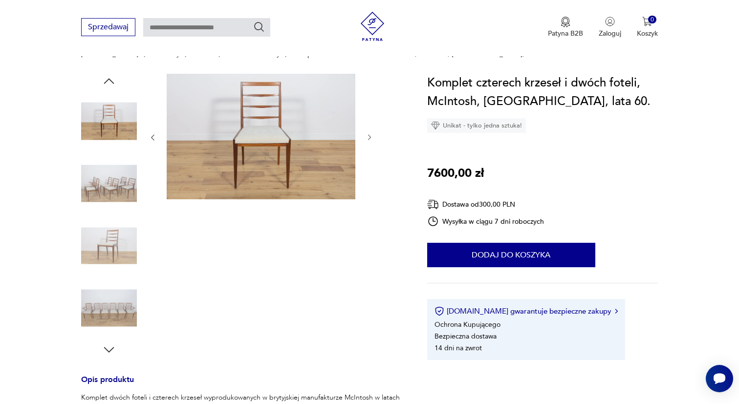
click at [120, 234] on img at bounding box center [109, 246] width 56 height 56
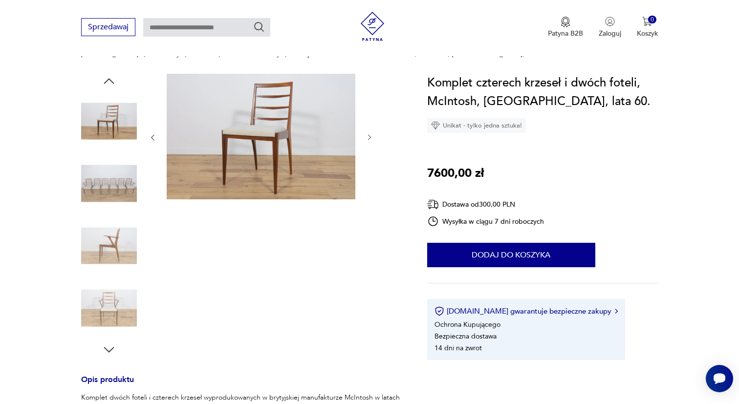
click at [120, 303] on img at bounding box center [109, 309] width 56 height 56
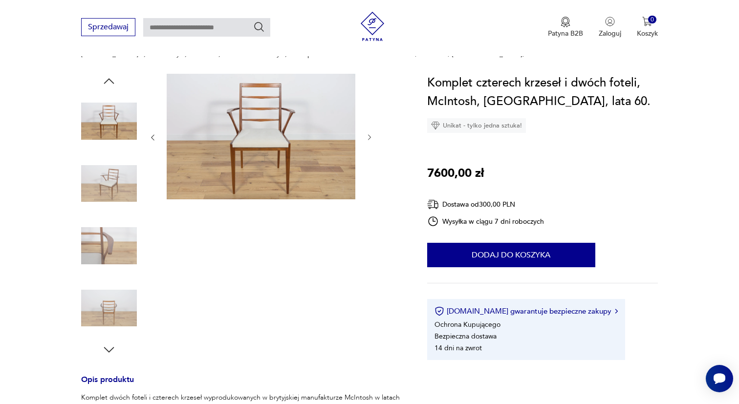
click at [117, 250] on img at bounding box center [109, 246] width 56 height 56
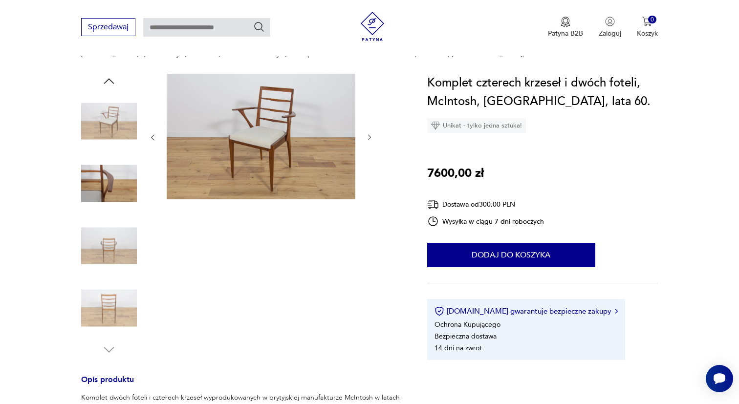
click at [266, 144] on img at bounding box center [261, 137] width 189 height 126
click at [0, 0] on img at bounding box center [0, 0] width 0 height 0
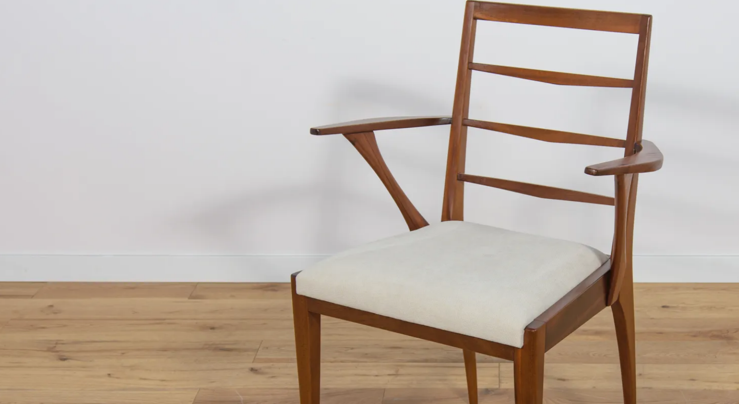
scroll to position [42, 0]
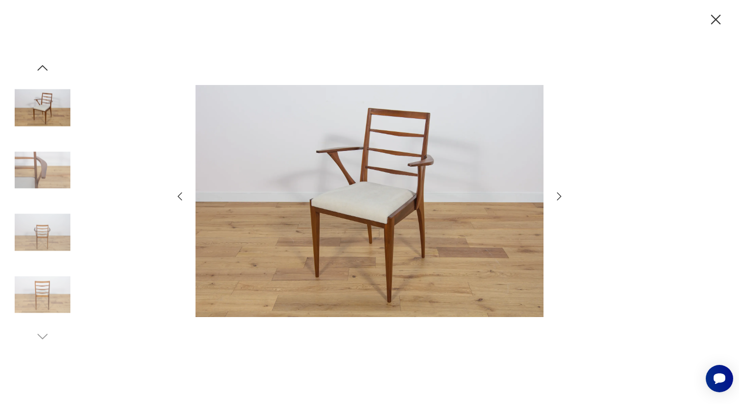
click at [47, 295] on img at bounding box center [43, 295] width 56 height 56
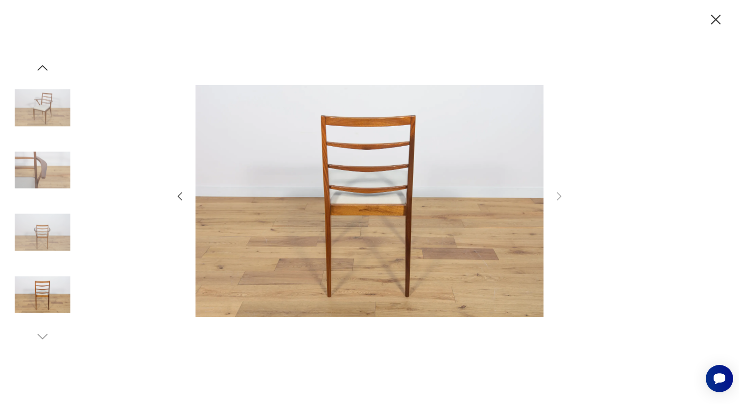
click at [180, 197] on icon "button" at bounding box center [180, 197] width 12 height 12
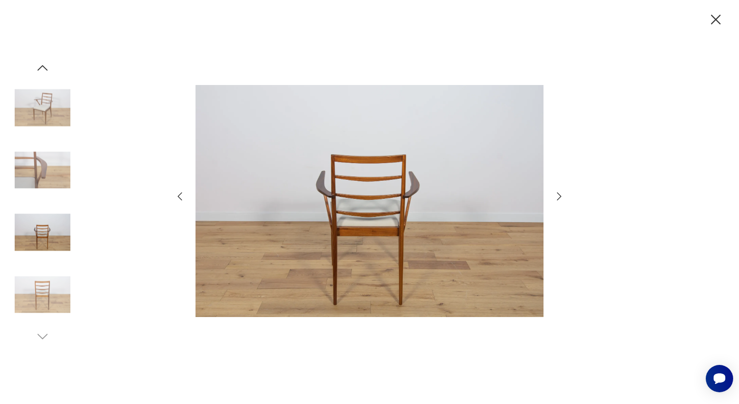
click at [180, 197] on icon "button" at bounding box center [180, 197] width 12 height 12
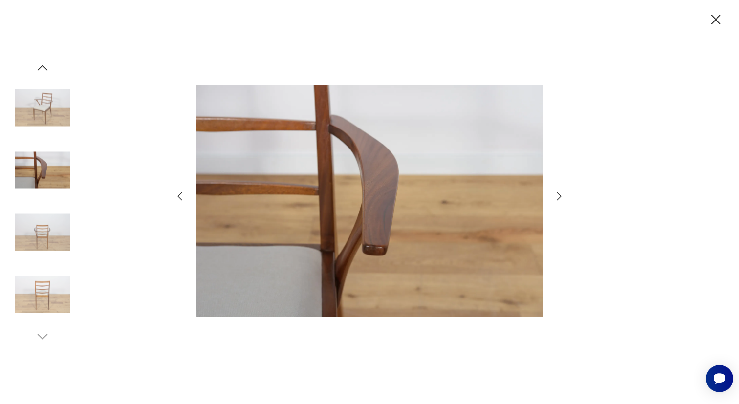
click at [180, 197] on icon "button" at bounding box center [180, 197] width 12 height 12
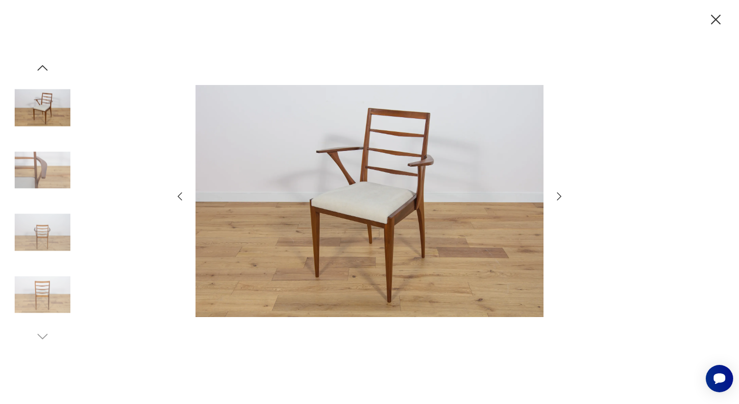
click at [180, 197] on icon "button" at bounding box center [180, 197] width 12 height 12
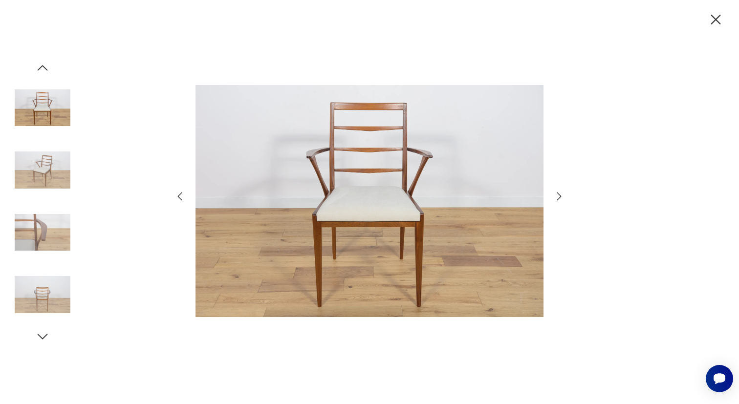
click at [180, 197] on icon "button" at bounding box center [180, 197] width 12 height 12
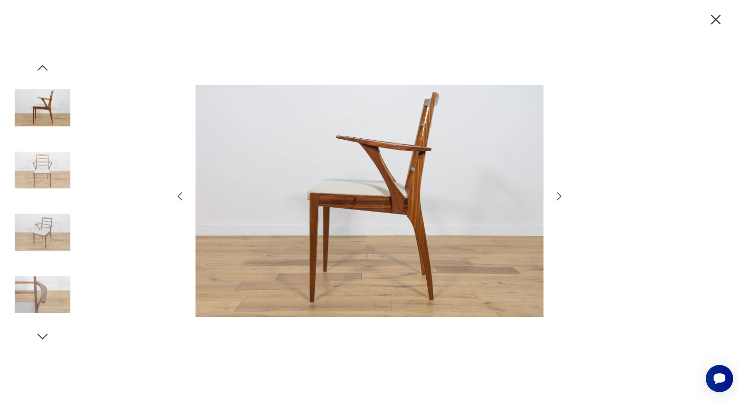
click at [180, 197] on icon "button" at bounding box center [180, 197] width 12 height 12
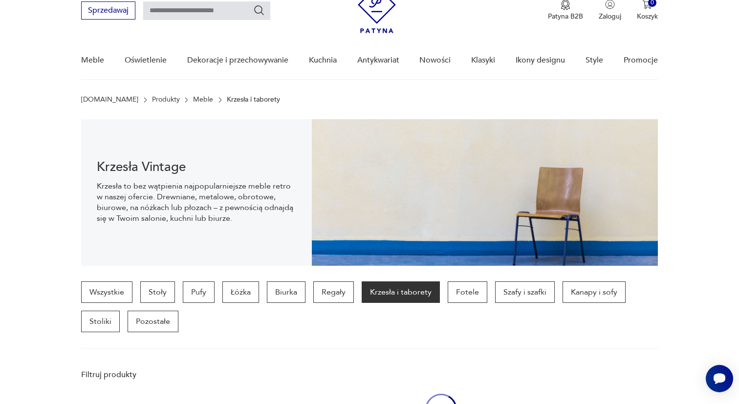
scroll to position [1003, 0]
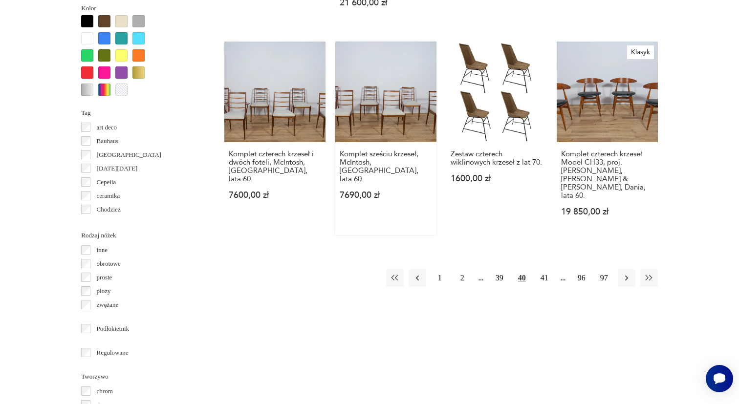
click at [358, 105] on link "Komplet sześciu krzeseł, McIntosh, [GEOGRAPHIC_DATA], lata 60. 7690,00 zł" at bounding box center [386, 139] width 101 height 194
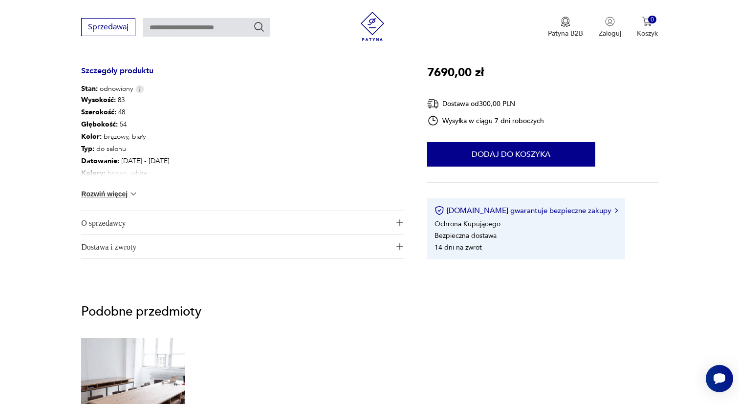
scroll to position [486, 0]
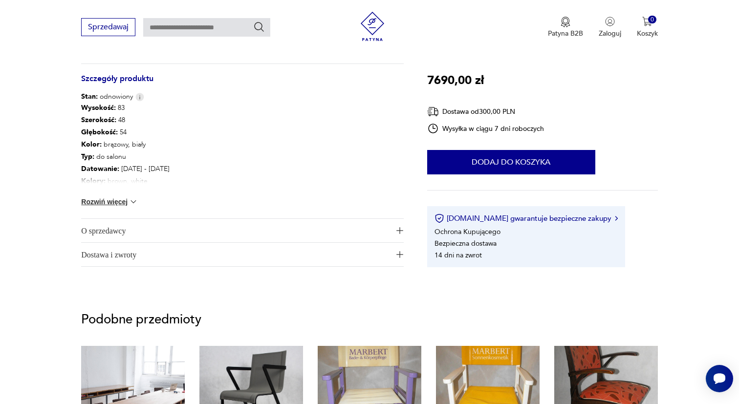
click at [126, 255] on span "Dostawa i zwroty" at bounding box center [235, 254] width 309 height 23
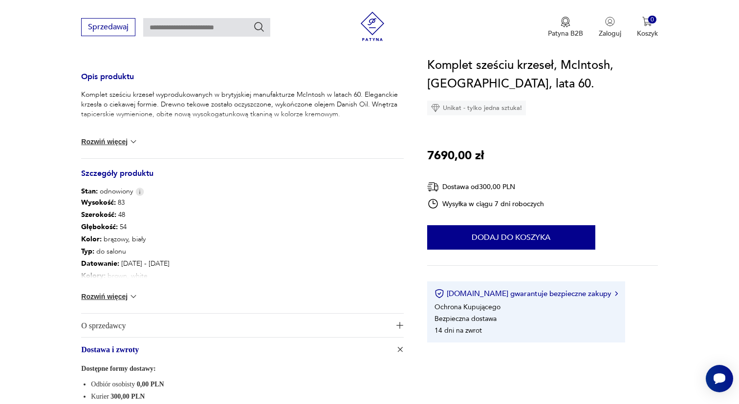
scroll to position [388, 0]
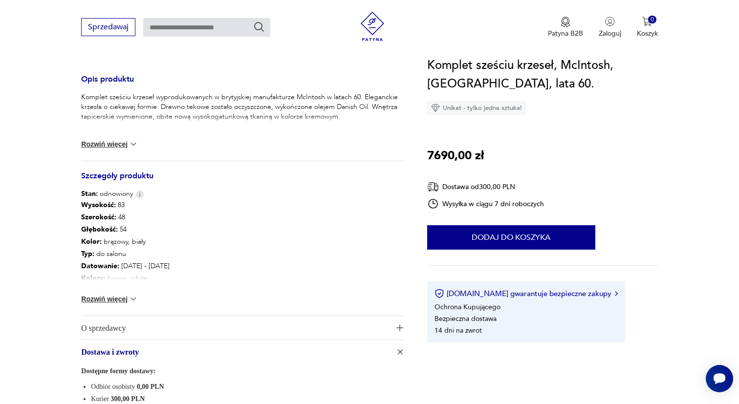
scroll to position [1003, 0]
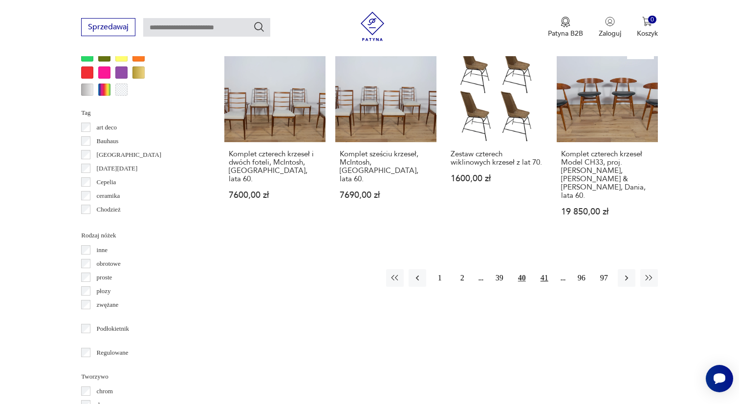
click at [543, 269] on button "41" at bounding box center [545, 278] width 18 height 18
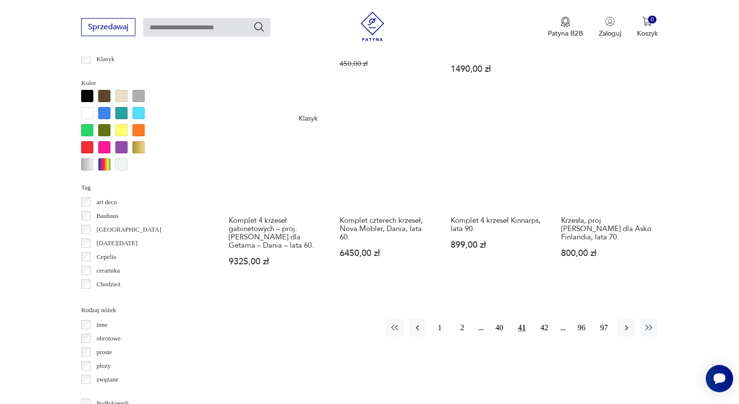
scroll to position [929, 0]
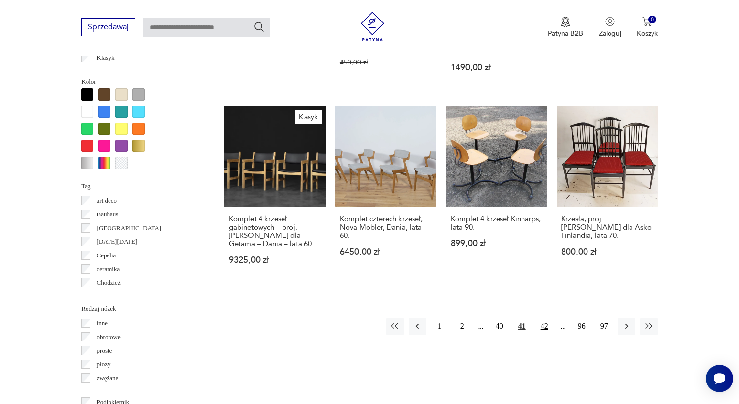
click at [546, 336] on button "42" at bounding box center [545, 327] width 18 height 18
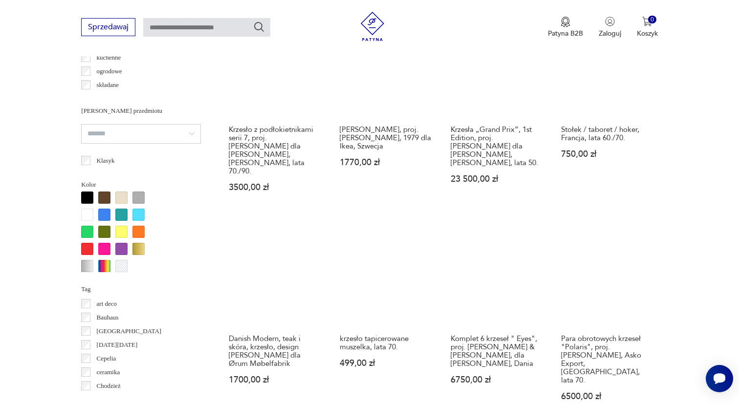
scroll to position [830, 0]
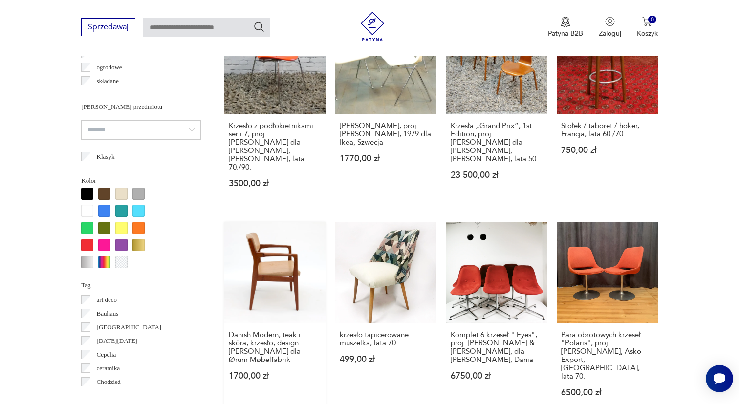
click at [249, 246] on link "Danish Modern, teak i skóra, krzesło, design [PERSON_NAME] dla Ørum Møbelfabrik…" at bounding box center [274, 320] width 101 height 194
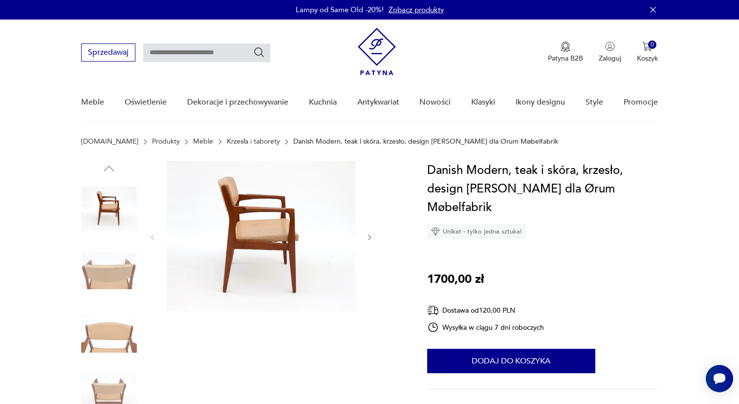
click at [257, 232] on img at bounding box center [261, 236] width 189 height 151
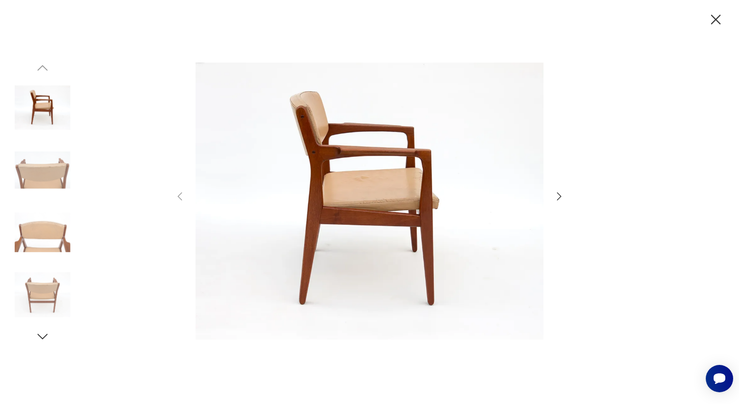
click at [560, 194] on icon "button" at bounding box center [560, 197] width 12 height 12
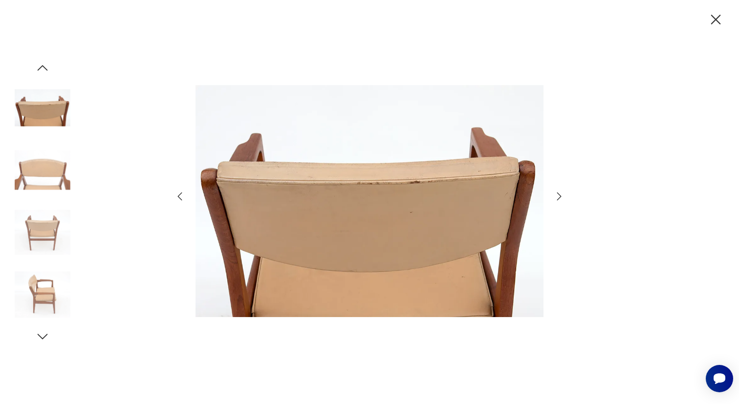
click at [560, 194] on icon "button" at bounding box center [560, 197] width 12 height 12
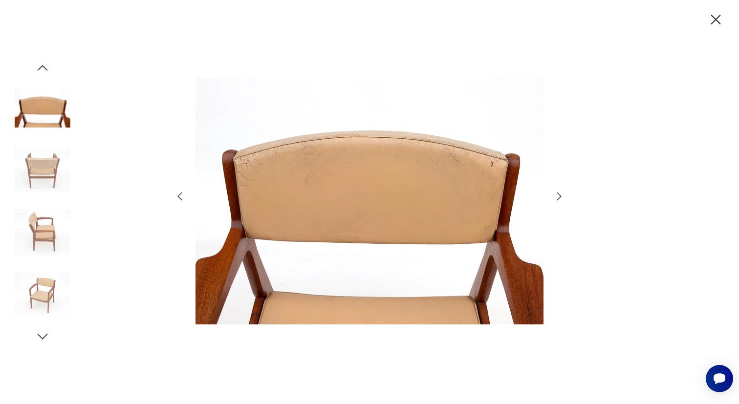
click at [560, 194] on icon "button" at bounding box center [560, 197] width 12 height 12
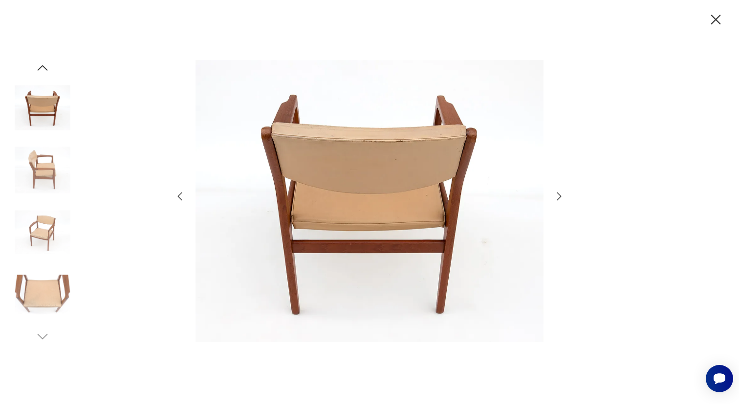
click at [560, 194] on icon "button" at bounding box center [560, 197] width 12 height 12
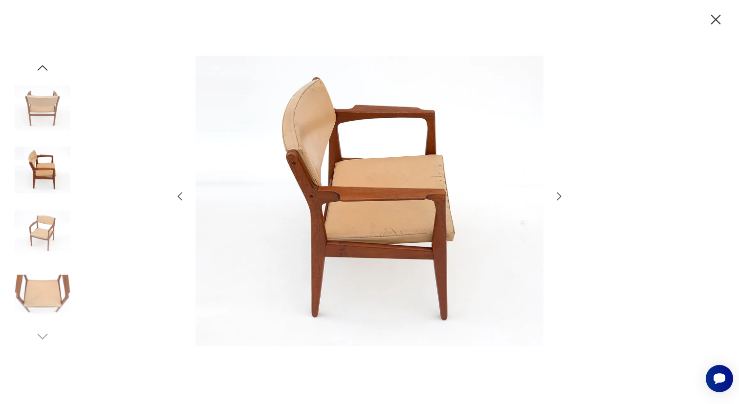
click at [560, 194] on icon "button" at bounding box center [560, 197] width 12 height 12
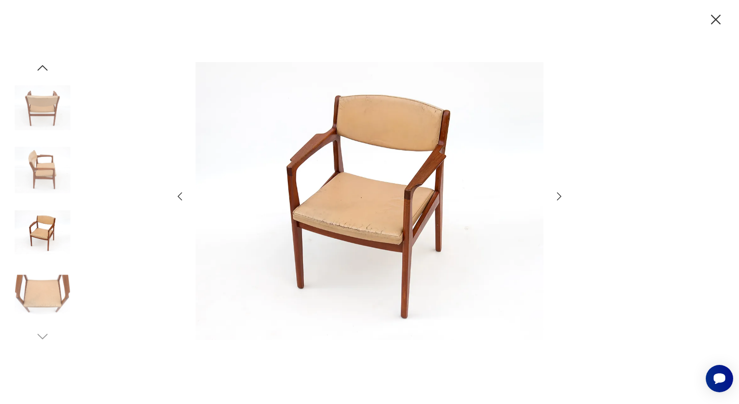
click at [560, 194] on icon "button" at bounding box center [560, 197] width 12 height 12
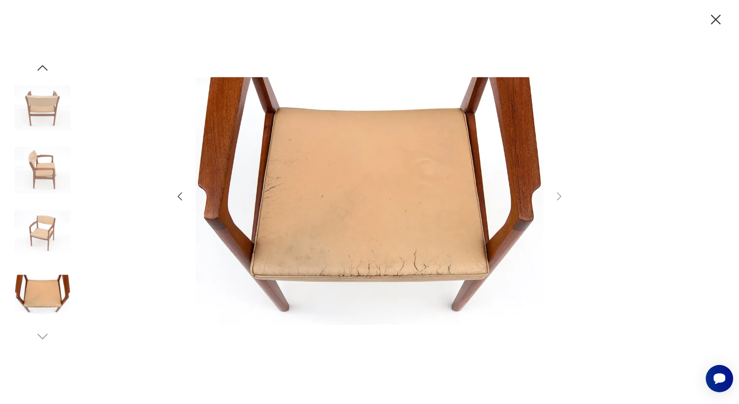
click at [716, 15] on icon "button" at bounding box center [716, 19] width 17 height 17
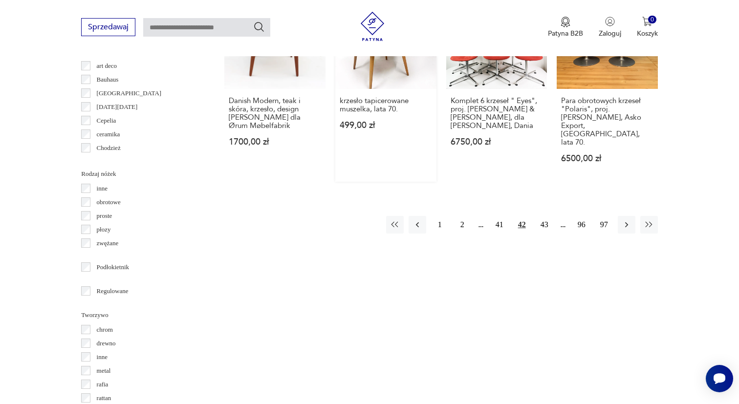
scroll to position [1071, 0]
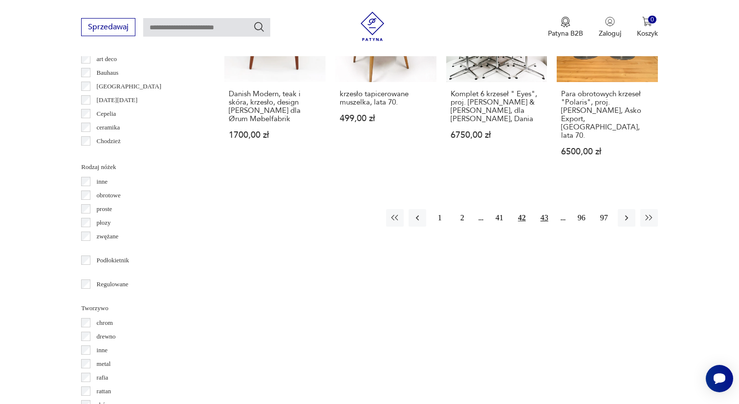
click at [544, 209] on button "43" at bounding box center [545, 218] width 18 height 18
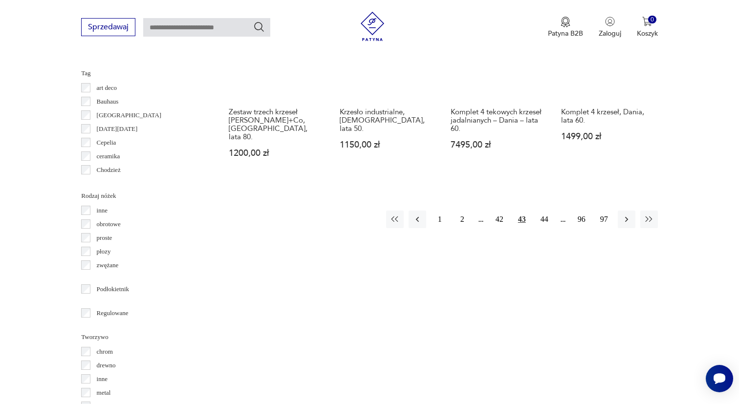
scroll to position [1039, 0]
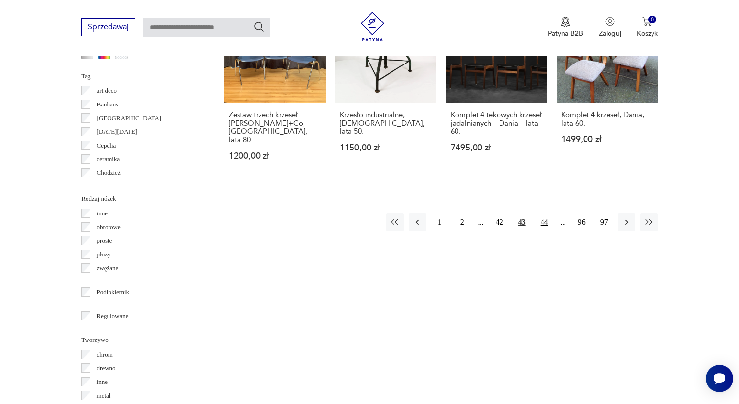
click at [545, 222] on button "44" at bounding box center [545, 223] width 18 height 18
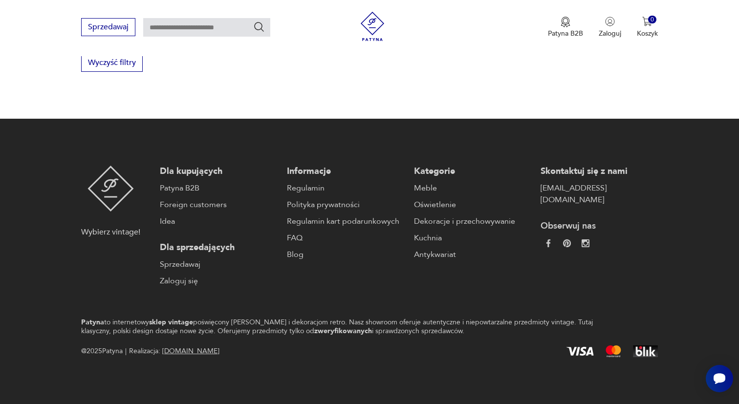
scroll to position [1563, 0]
click at [190, 266] on link "Sprzedawaj" at bounding box center [218, 265] width 117 height 12
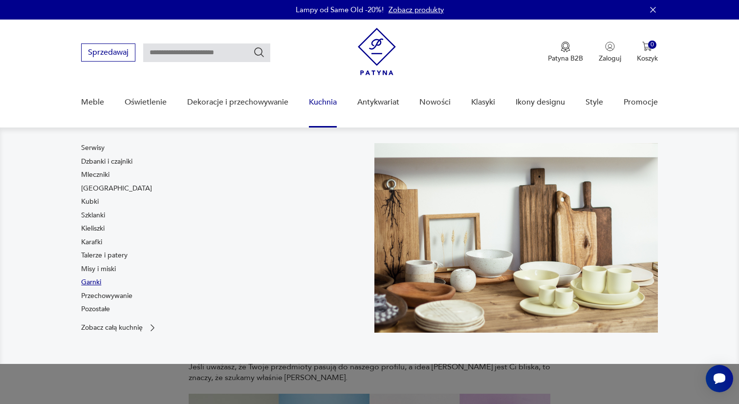
click at [88, 280] on link "Garnki" at bounding box center [91, 283] width 20 height 10
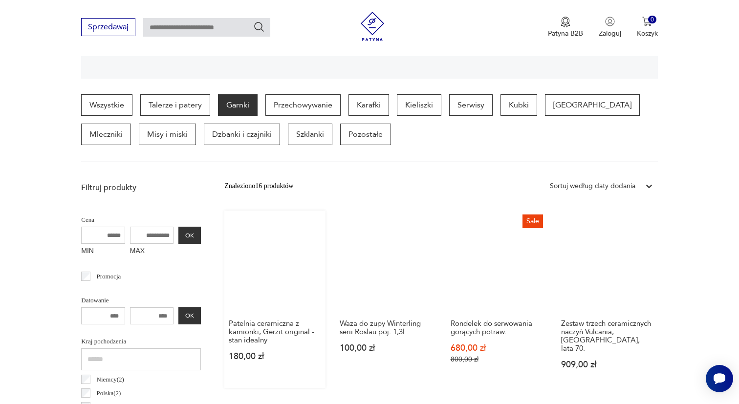
scroll to position [257, 0]
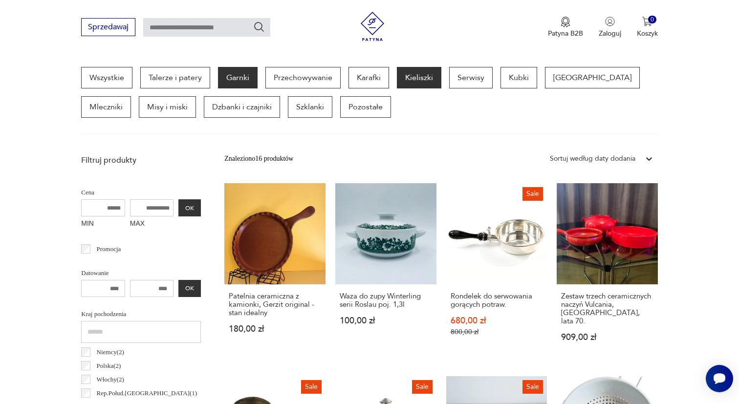
click at [423, 73] on p "Kieliszki" at bounding box center [419, 78] width 45 height 22
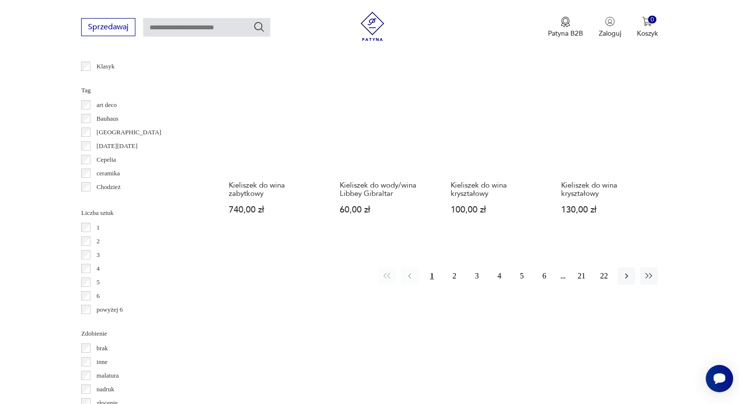
scroll to position [905, 0]
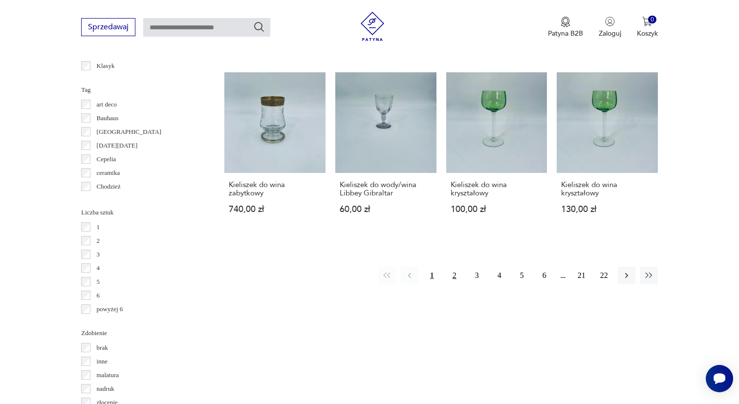
click at [457, 285] on button "2" at bounding box center [455, 276] width 18 height 18
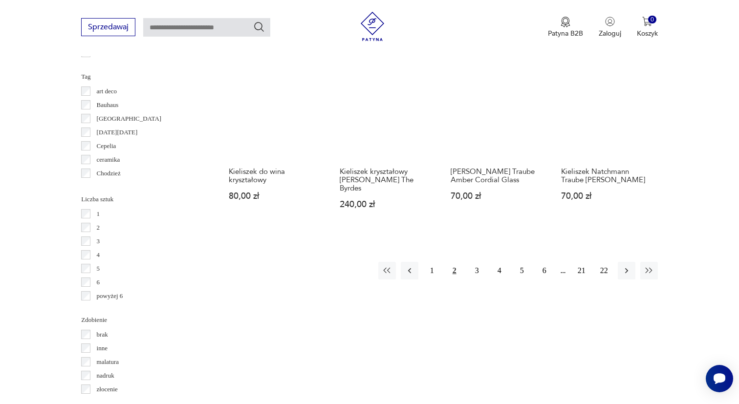
scroll to position [924, 0]
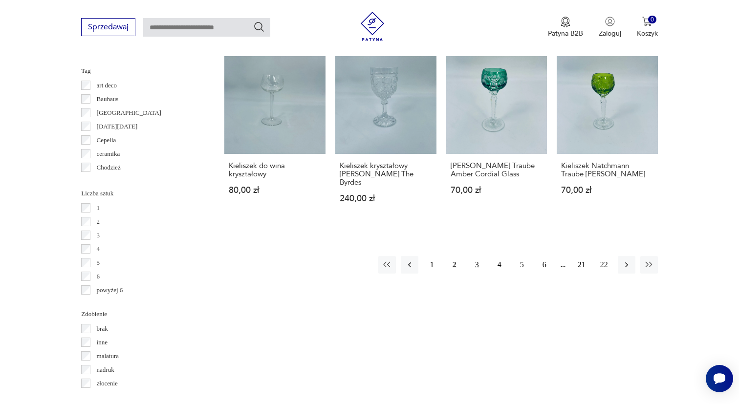
click at [476, 274] on button "3" at bounding box center [478, 265] width 18 height 18
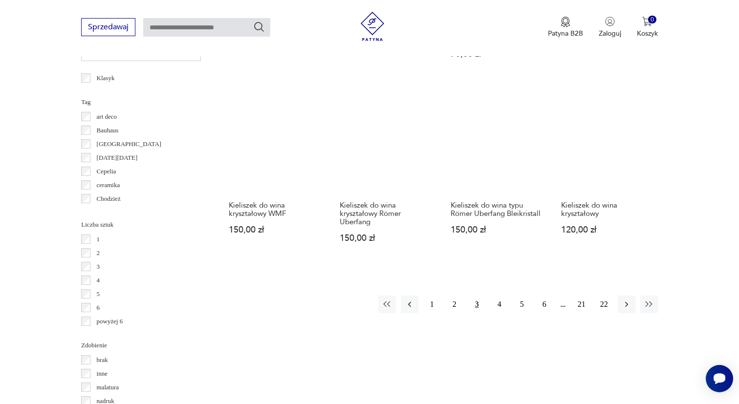
scroll to position [907, 0]
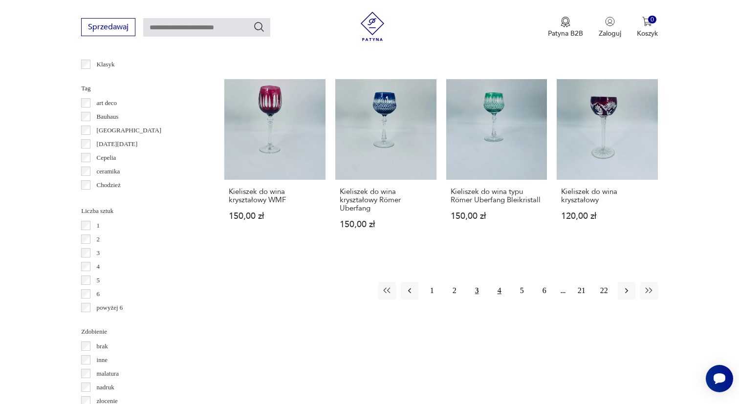
click at [500, 289] on button "4" at bounding box center [500, 291] width 18 height 18
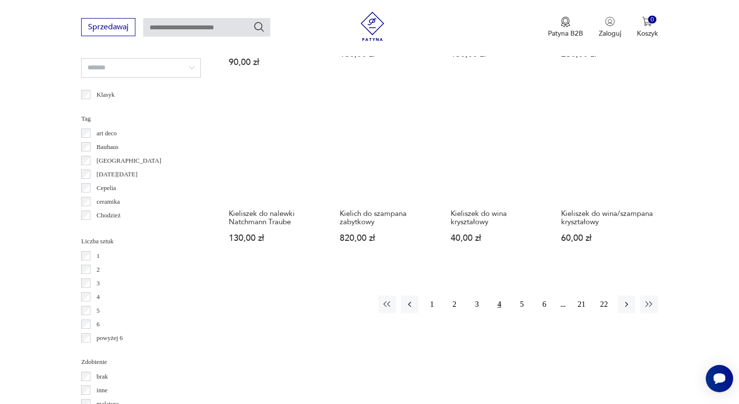
scroll to position [892, 0]
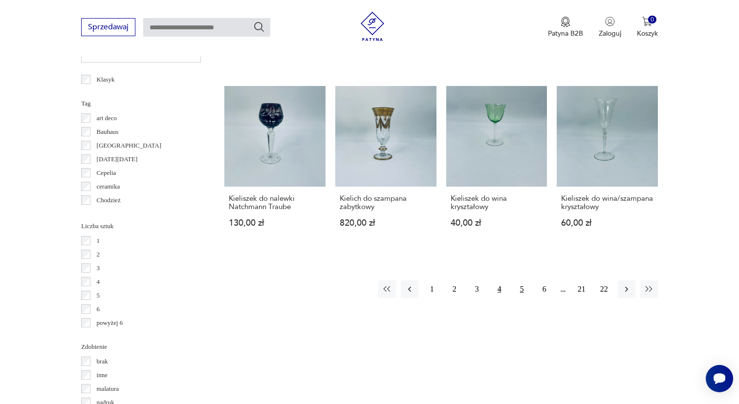
click at [523, 298] on button "5" at bounding box center [523, 290] width 18 height 18
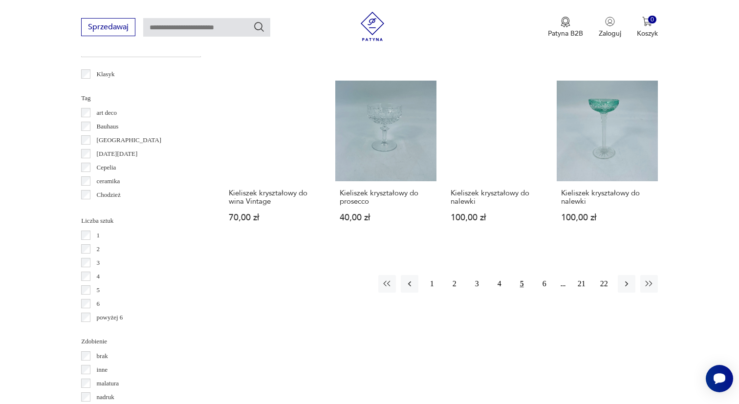
scroll to position [896, 0]
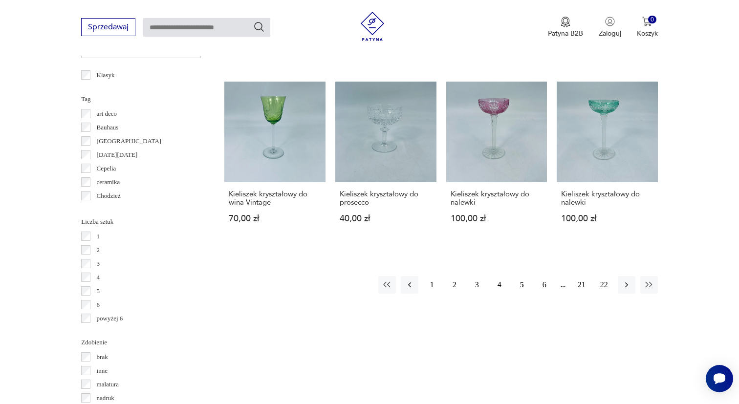
click at [543, 294] on button "6" at bounding box center [545, 285] width 18 height 18
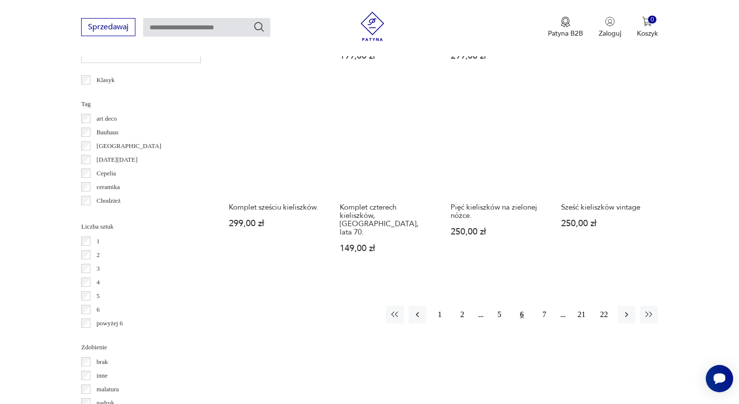
scroll to position [892, 0]
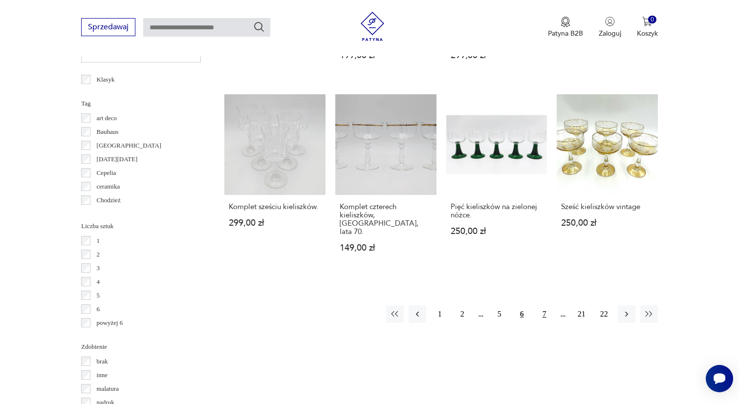
click at [543, 306] on button "7" at bounding box center [545, 315] width 18 height 18
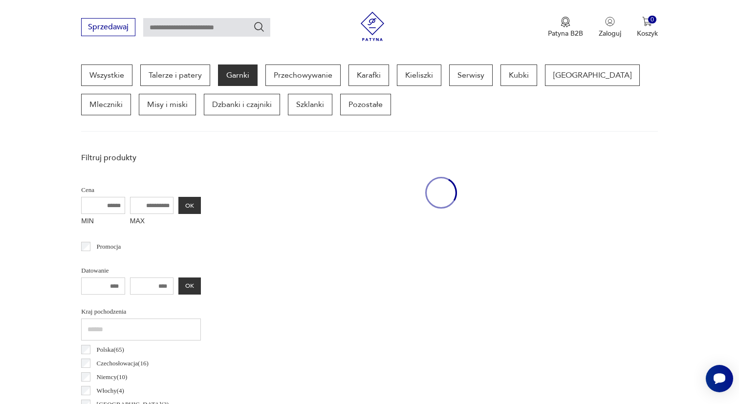
scroll to position [260, 0]
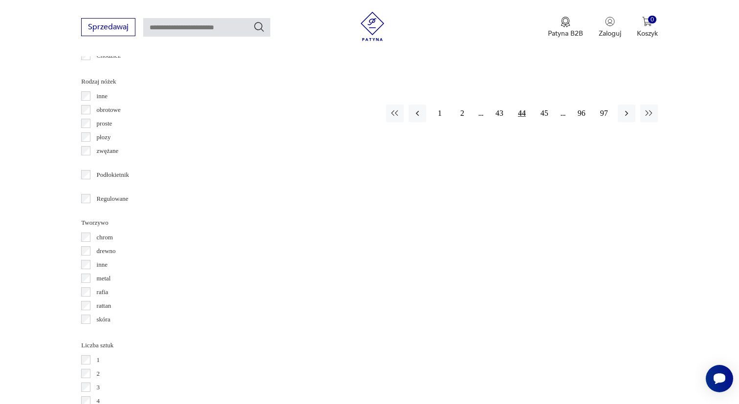
scroll to position [1143, 0]
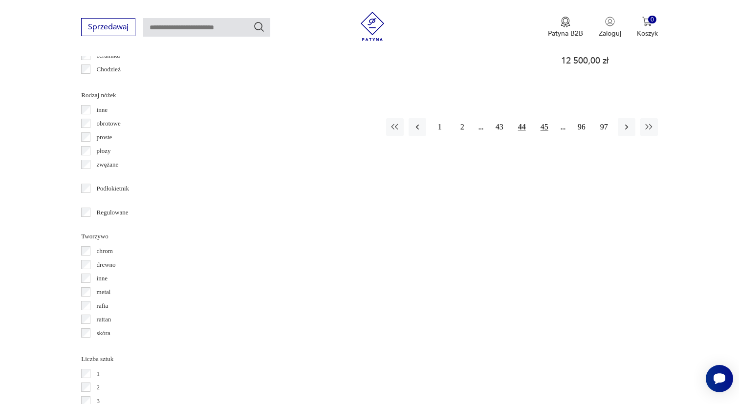
click at [549, 125] on button "45" at bounding box center [545, 127] width 18 height 18
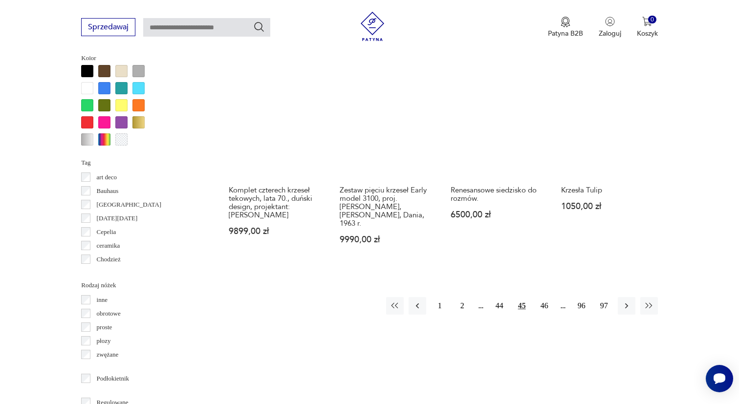
scroll to position [953, 0]
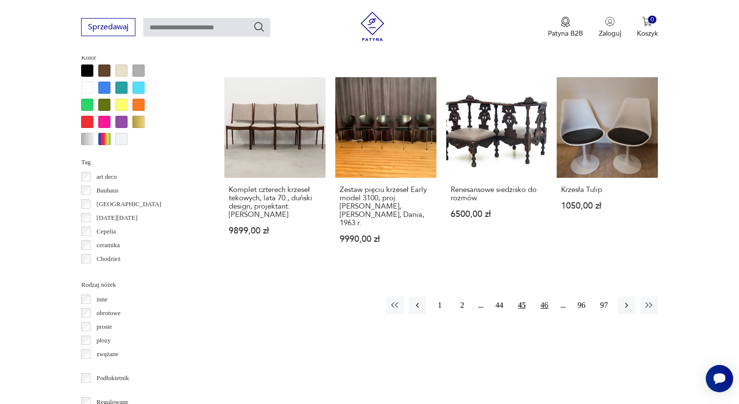
click at [543, 313] on button "46" at bounding box center [545, 306] width 18 height 18
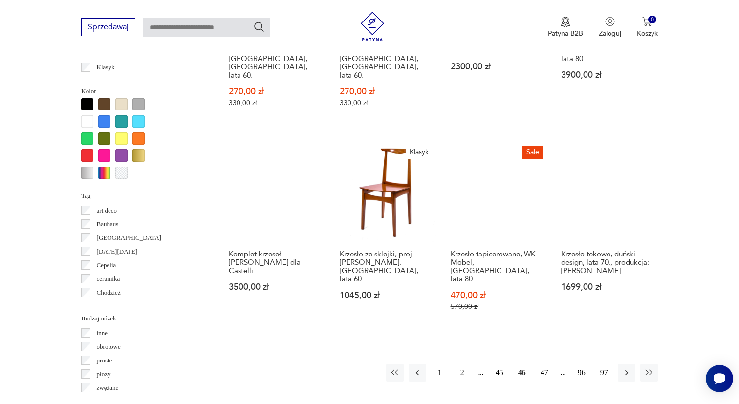
scroll to position [922, 0]
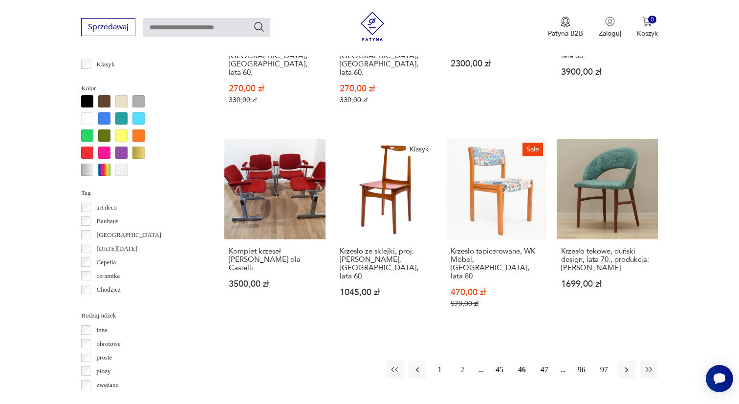
click at [547, 361] on button "47" at bounding box center [545, 370] width 18 height 18
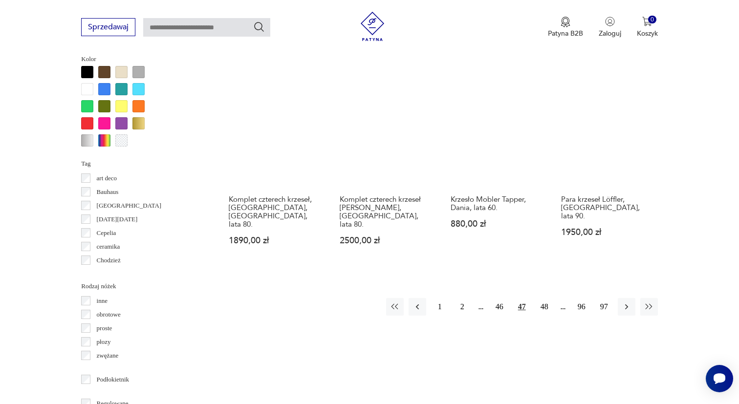
scroll to position [953, 0]
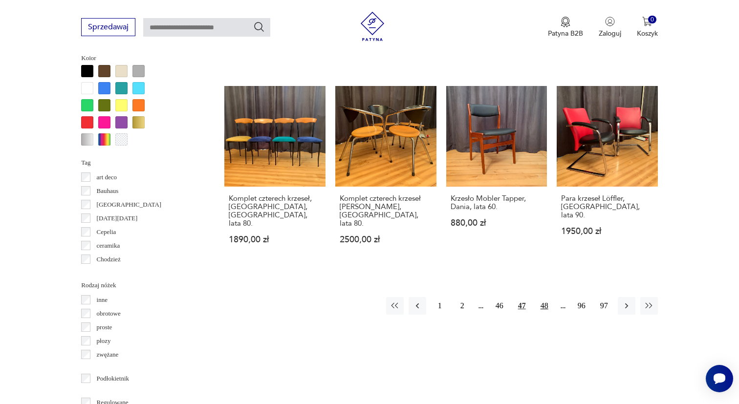
click at [544, 297] on button "48" at bounding box center [545, 306] width 18 height 18
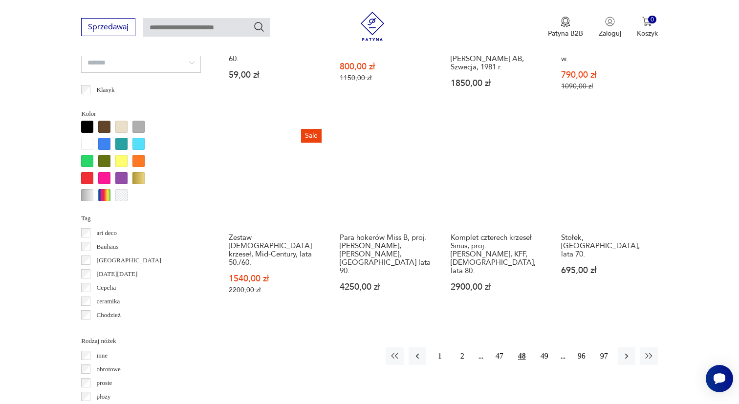
scroll to position [898, 0]
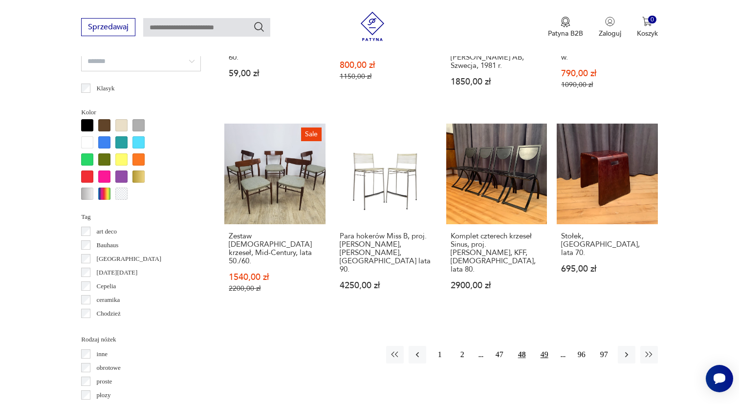
click at [547, 346] on button "49" at bounding box center [545, 355] width 18 height 18
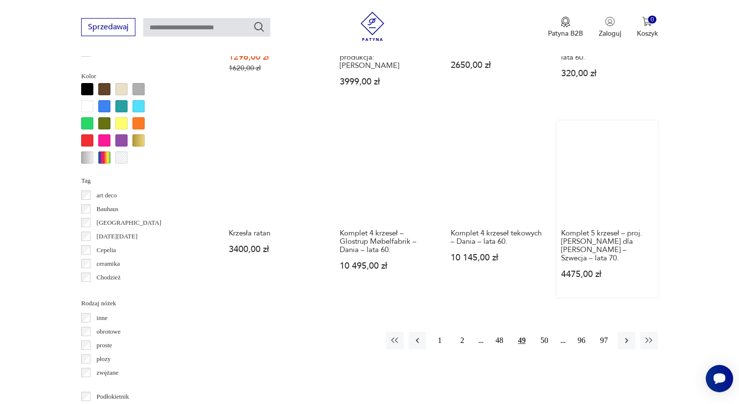
scroll to position [978, 0]
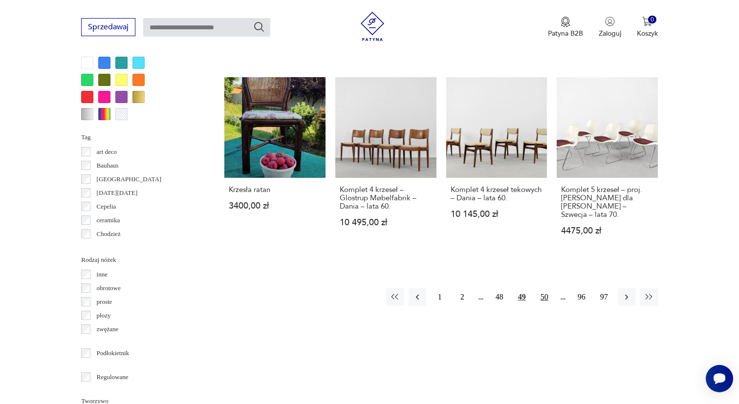
click at [547, 289] on button "50" at bounding box center [545, 298] width 18 height 18
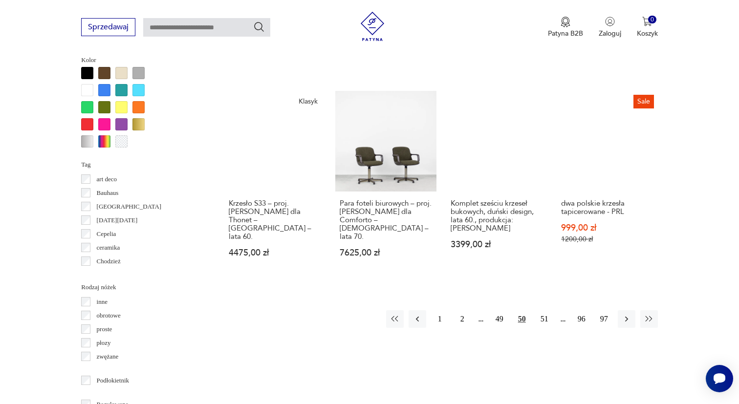
scroll to position [957, 0]
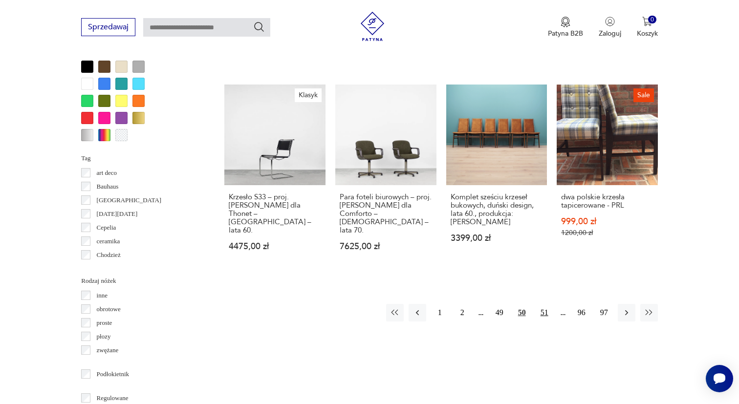
click at [545, 304] on button "51" at bounding box center [545, 313] width 18 height 18
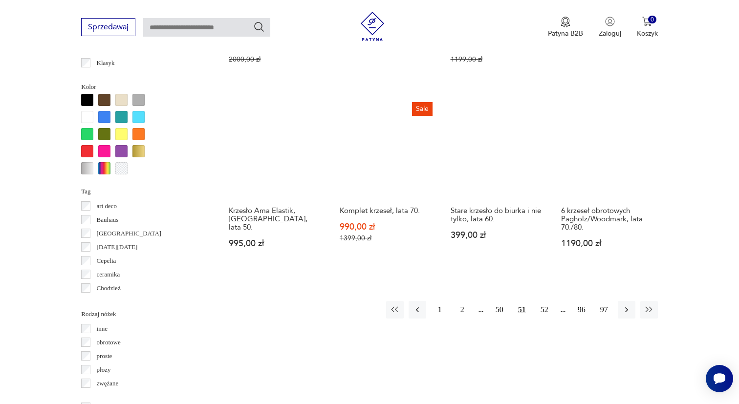
scroll to position [938, 0]
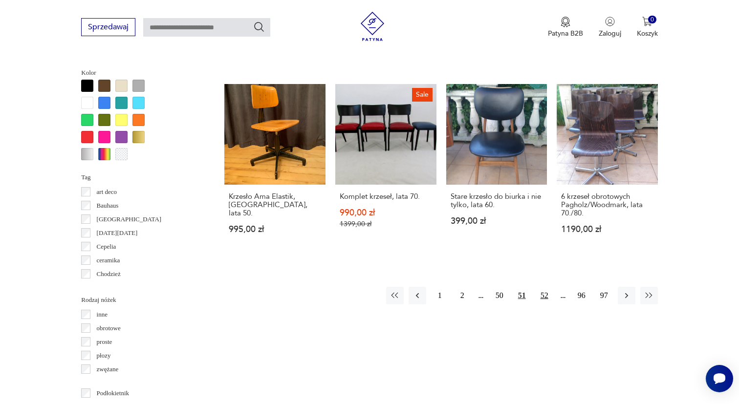
click at [546, 302] on button "52" at bounding box center [545, 296] width 18 height 18
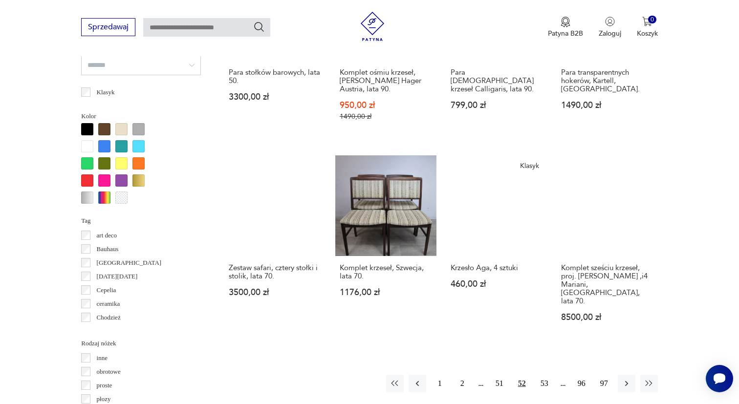
scroll to position [895, 0]
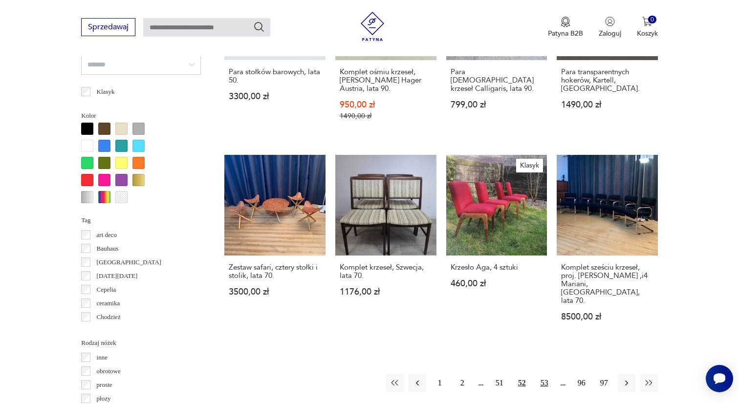
click at [546, 375] on button "53" at bounding box center [545, 384] width 18 height 18
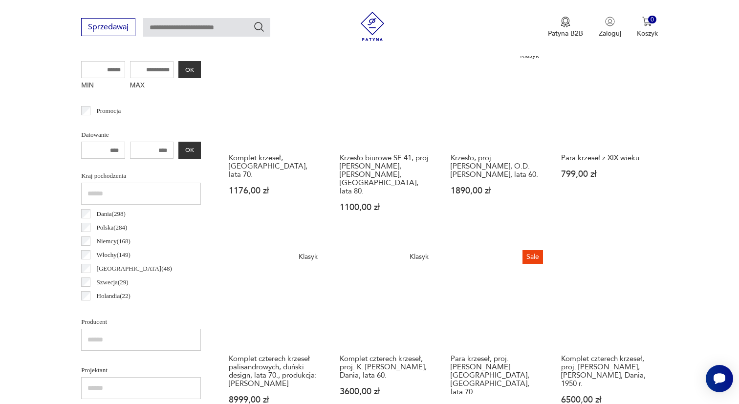
scroll to position [260, 0]
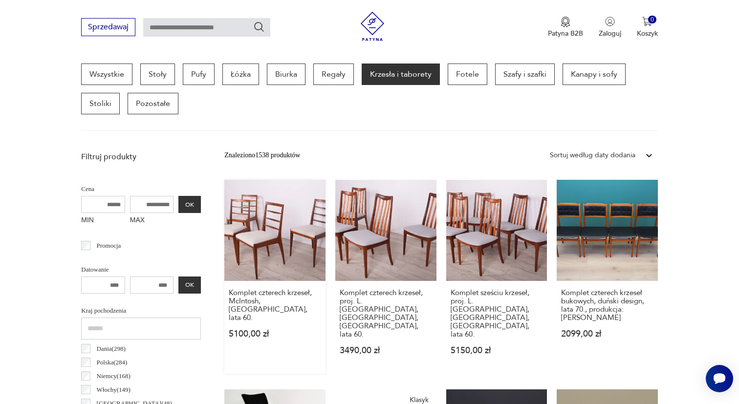
click at [262, 255] on link "Komplet czterech krzeseł, McIntosh, [GEOGRAPHIC_DATA], lata 60. 5100,00 zł" at bounding box center [274, 277] width 101 height 194
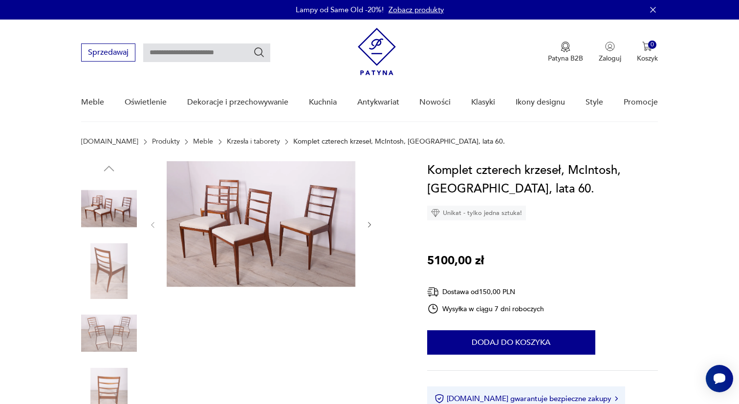
click at [262, 215] on img at bounding box center [261, 224] width 189 height 126
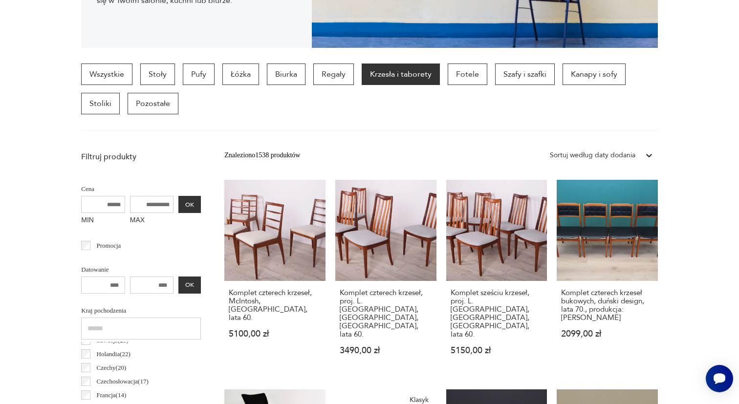
scroll to position [94, 0]
click at [379, 282] on link "Komplet czterech krzeseł, proj. L. Dandy, G-Plan, [GEOGRAPHIC_DATA], lata 60. 3…" at bounding box center [386, 277] width 101 height 194
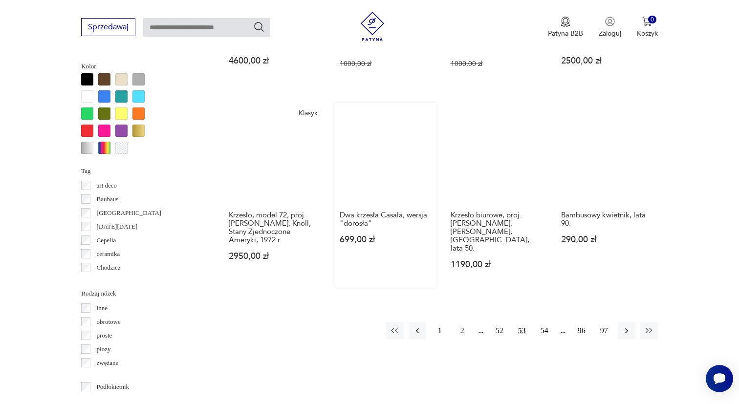
scroll to position [947, 0]
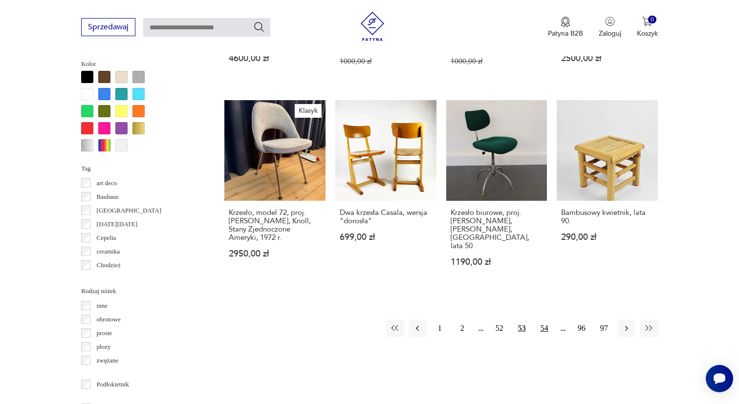
click at [546, 320] on button "54" at bounding box center [545, 329] width 18 height 18
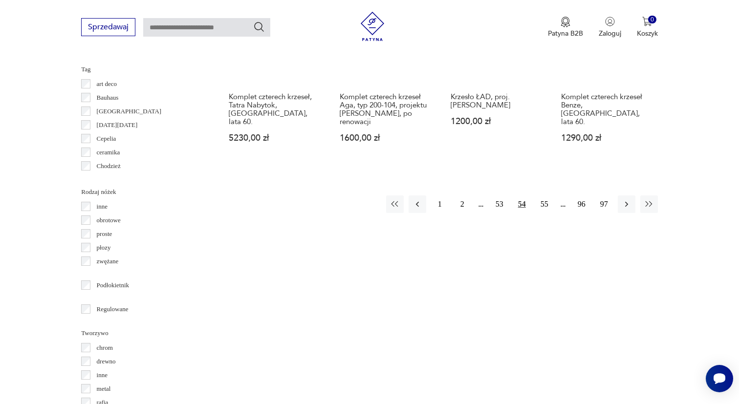
scroll to position [1047, 0]
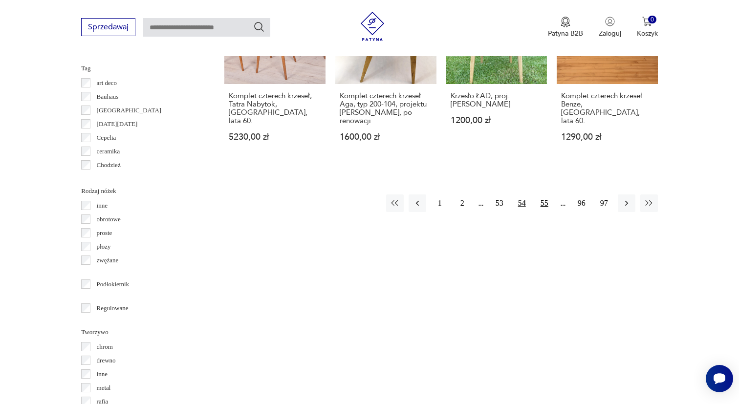
click at [546, 196] on button "55" at bounding box center [545, 204] width 18 height 18
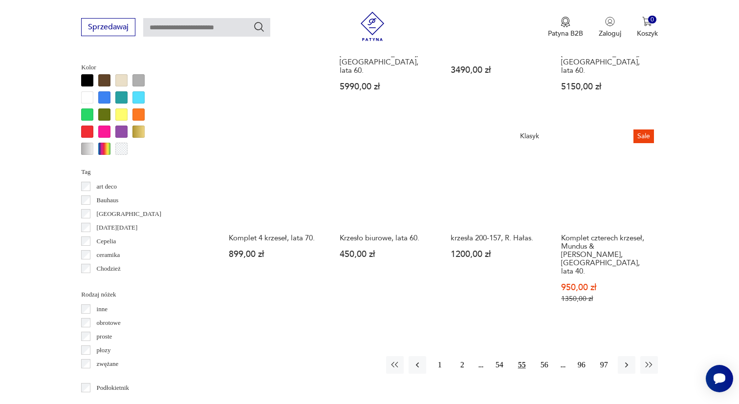
scroll to position [944, 0]
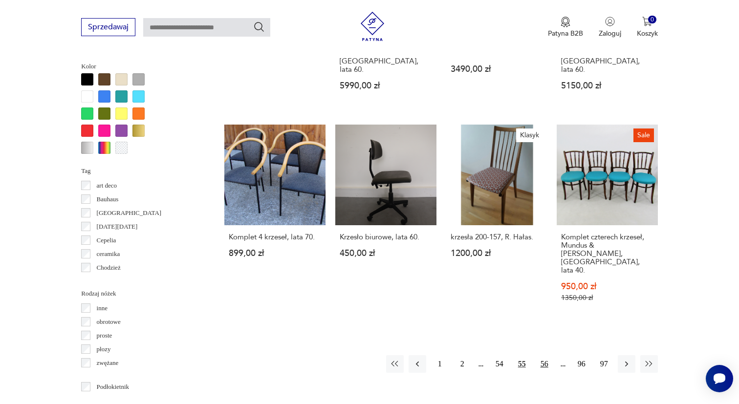
click at [544, 356] on button "56" at bounding box center [545, 365] width 18 height 18
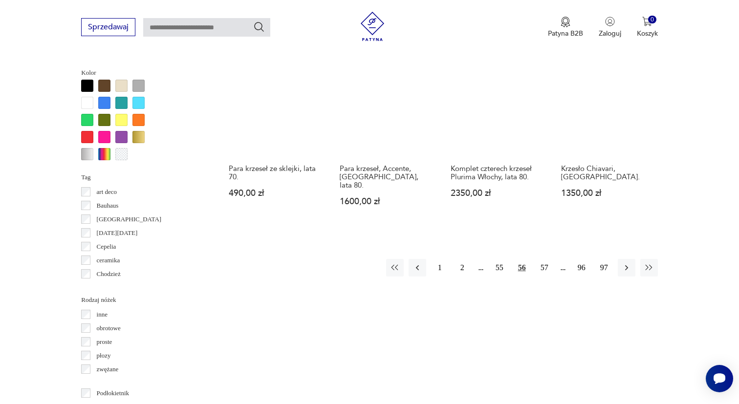
scroll to position [936, 0]
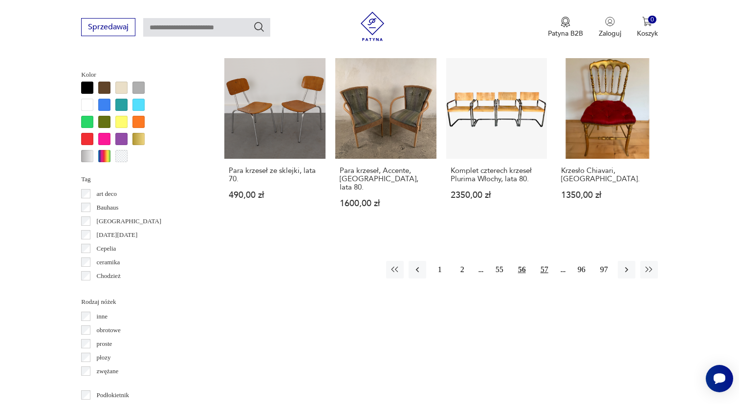
click at [545, 279] on button "57" at bounding box center [545, 270] width 18 height 18
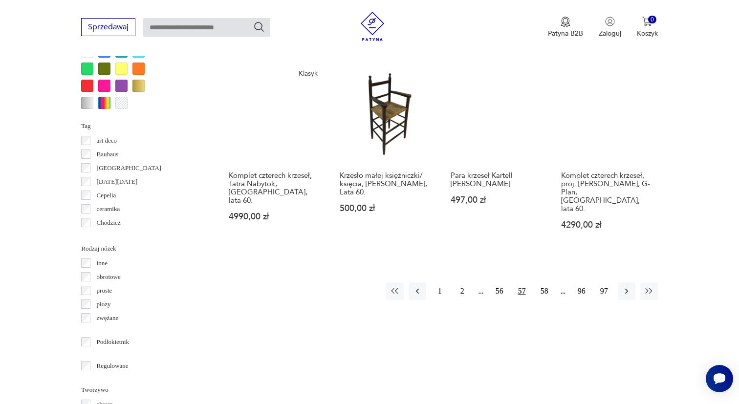
scroll to position [991, 0]
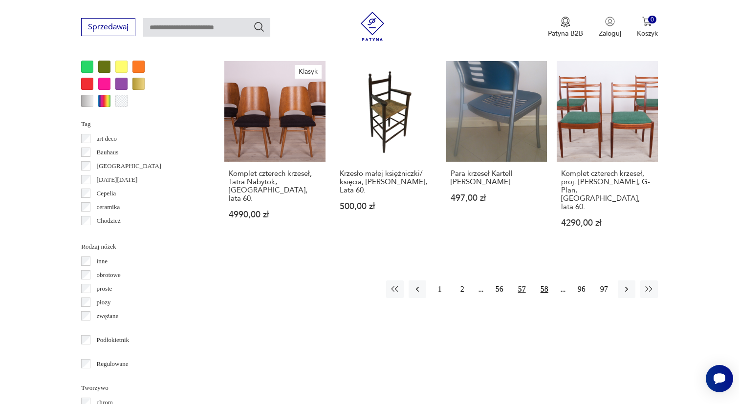
click at [544, 281] on button "58" at bounding box center [545, 290] width 18 height 18
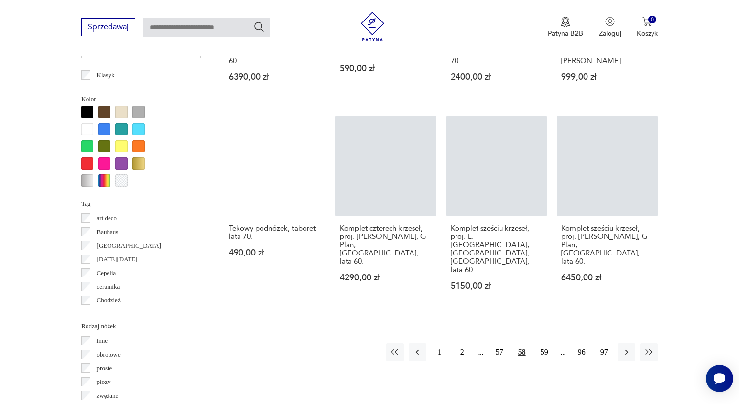
scroll to position [908, 0]
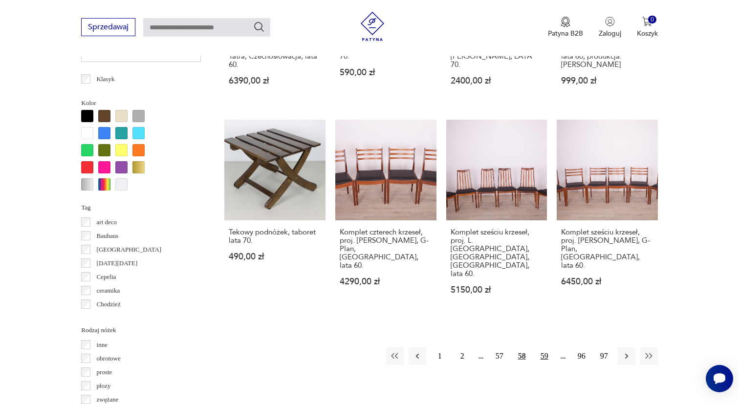
click at [544, 348] on button "59" at bounding box center [545, 357] width 18 height 18
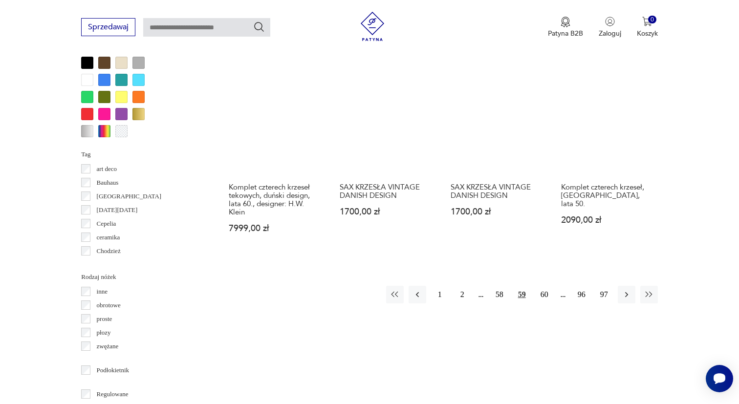
scroll to position [952, 0]
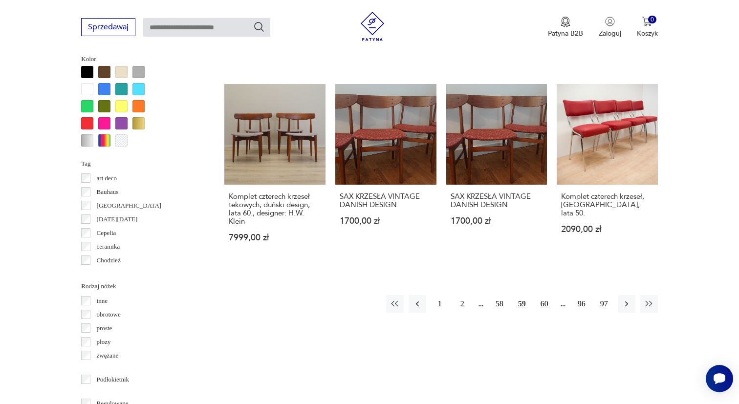
click at [545, 295] on button "60" at bounding box center [545, 304] width 18 height 18
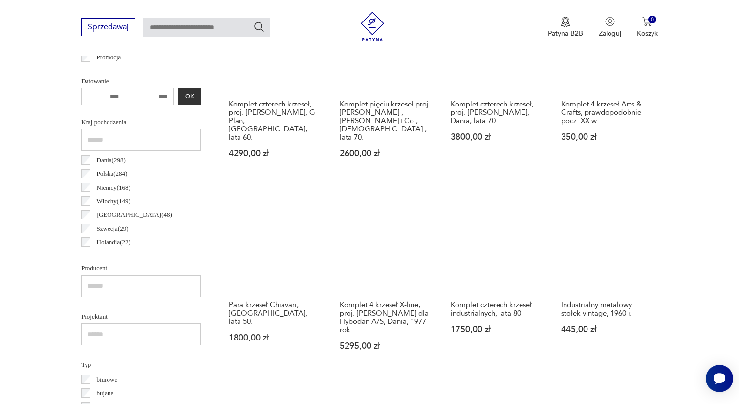
scroll to position [449, 0]
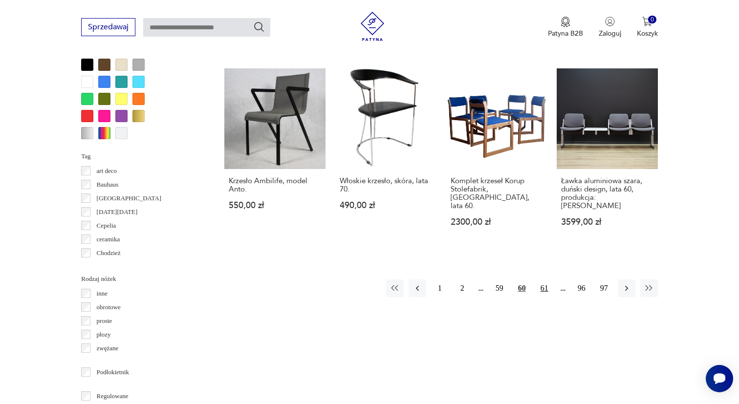
click at [544, 280] on button "61" at bounding box center [545, 289] width 18 height 18
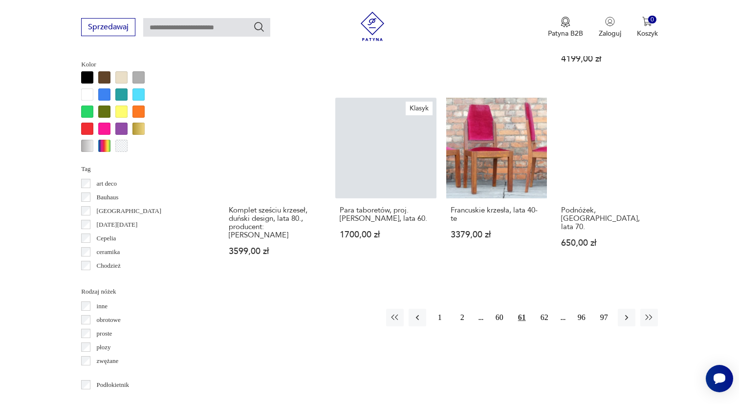
scroll to position [947, 0]
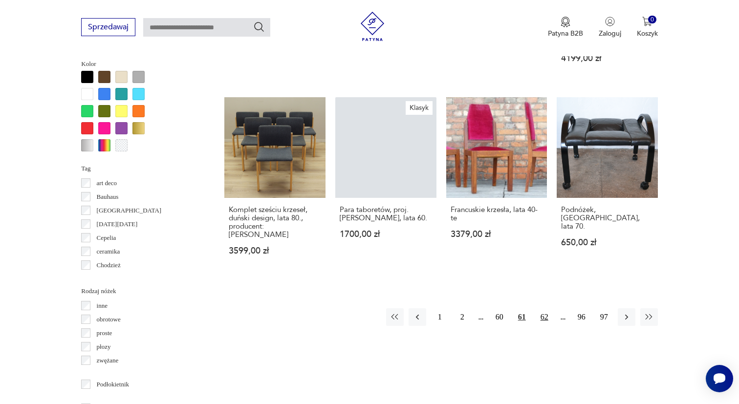
click at [545, 310] on button "62" at bounding box center [545, 318] width 18 height 18
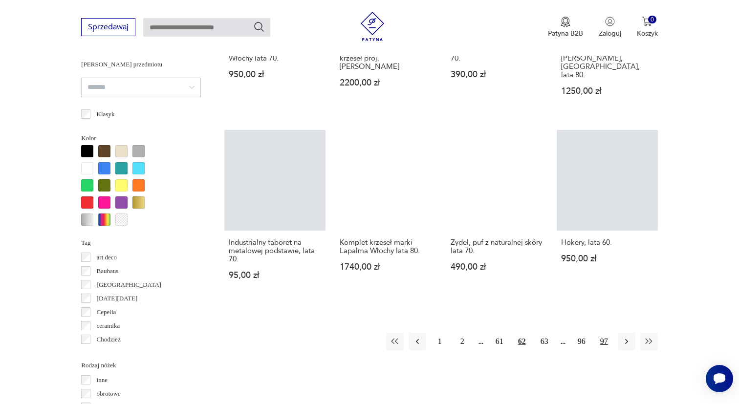
scroll to position [870, 0]
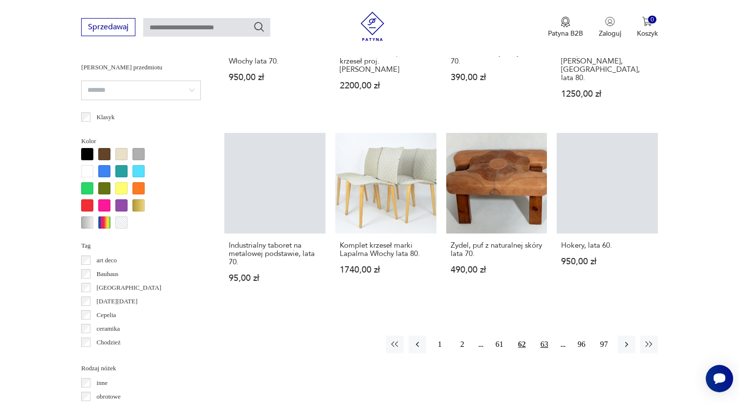
click at [550, 354] on button "63" at bounding box center [545, 345] width 18 height 18
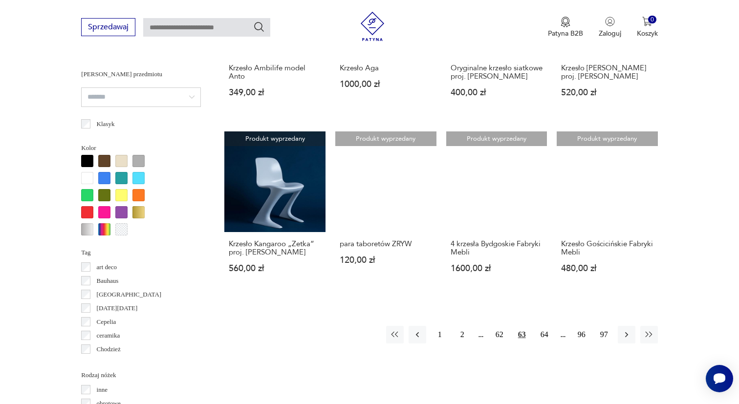
scroll to position [865, 0]
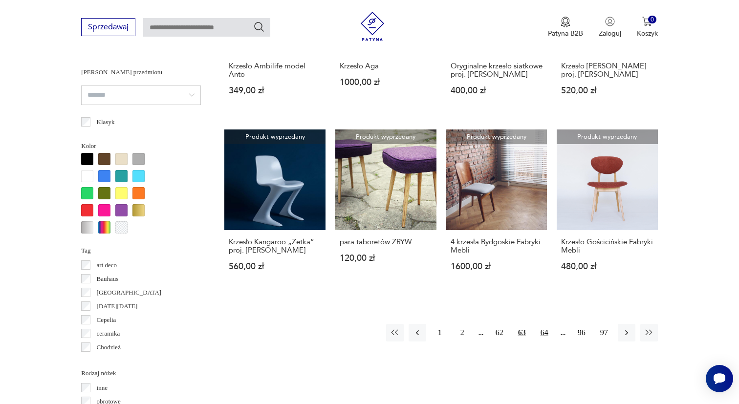
click at [546, 342] on button "64" at bounding box center [545, 333] width 18 height 18
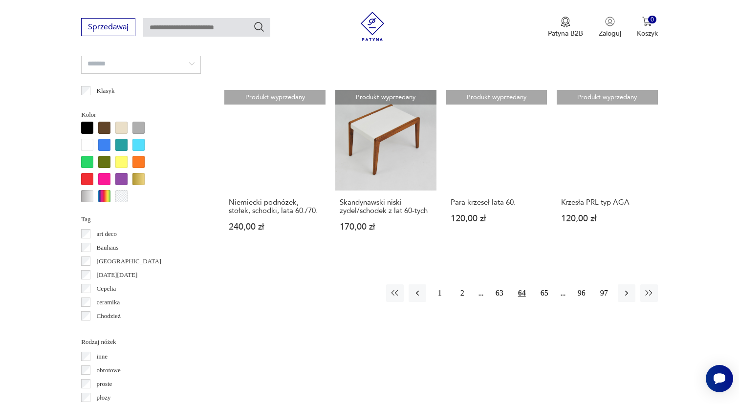
scroll to position [898, 0]
